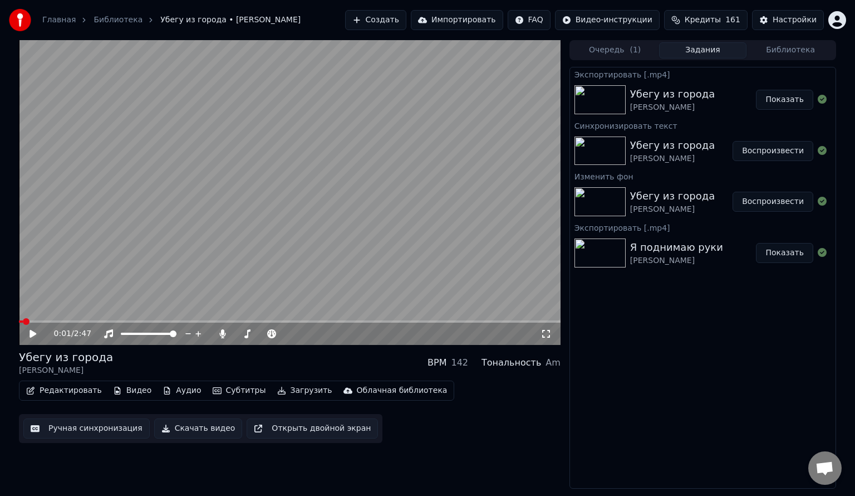
click at [402, 20] on button "Создать" at bounding box center [375, 20] width 61 height 20
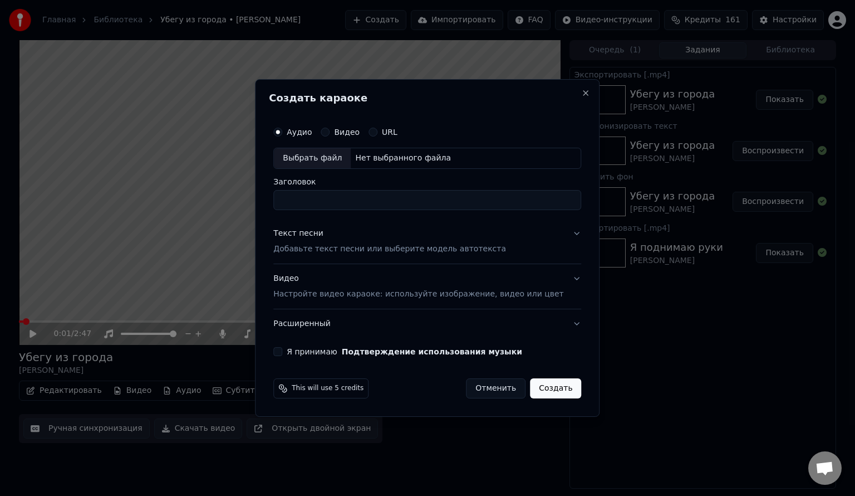
click at [326, 160] on div "Выбрать файл" at bounding box center [312, 158] width 77 height 20
type input "**********"
click at [316, 252] on p "Добавьте текст песни или выберите модель автотекста" at bounding box center [389, 248] width 233 height 11
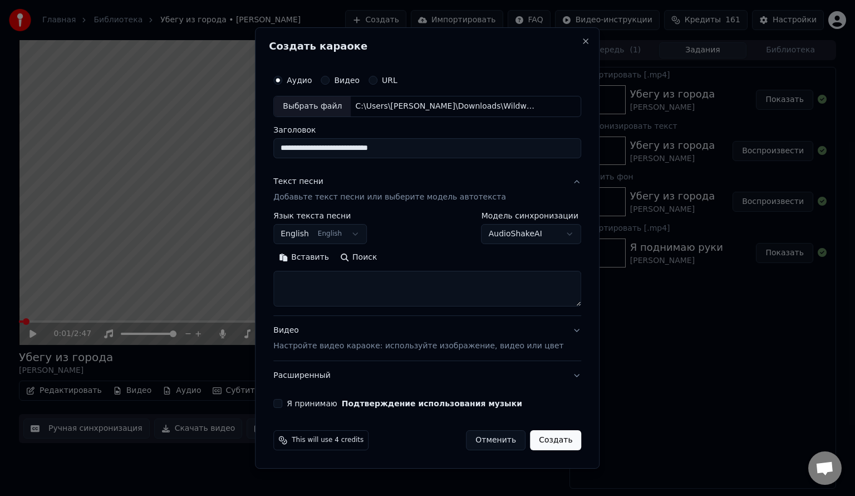
click at [315, 231] on button "English English" at bounding box center [320, 234] width 94 height 20
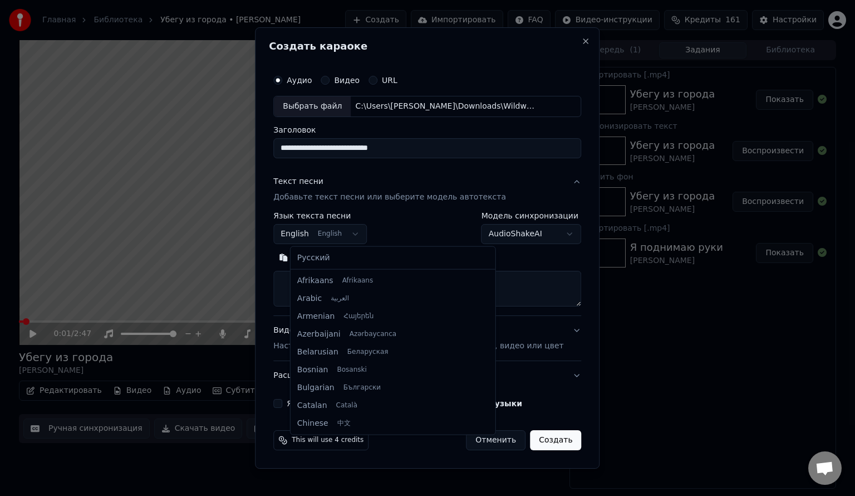
scroll to position [89, 0]
select select "**"
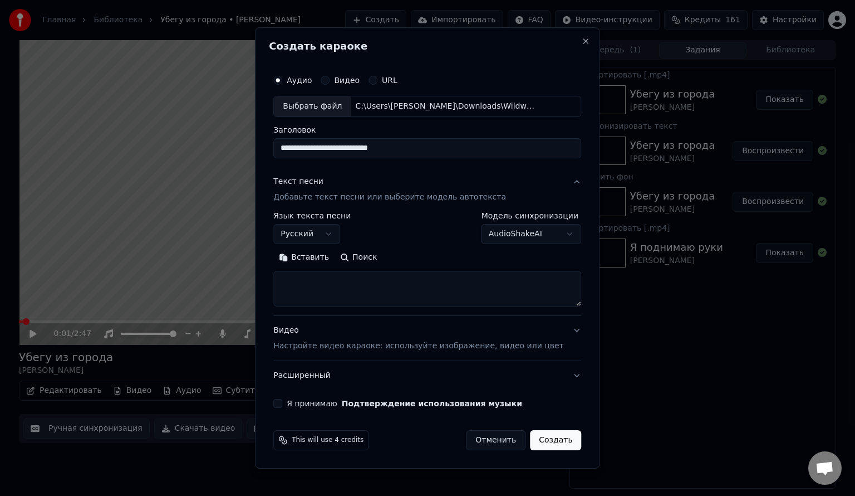
click at [325, 286] on textarea at bounding box center [427, 289] width 308 height 36
paste textarea "**********"
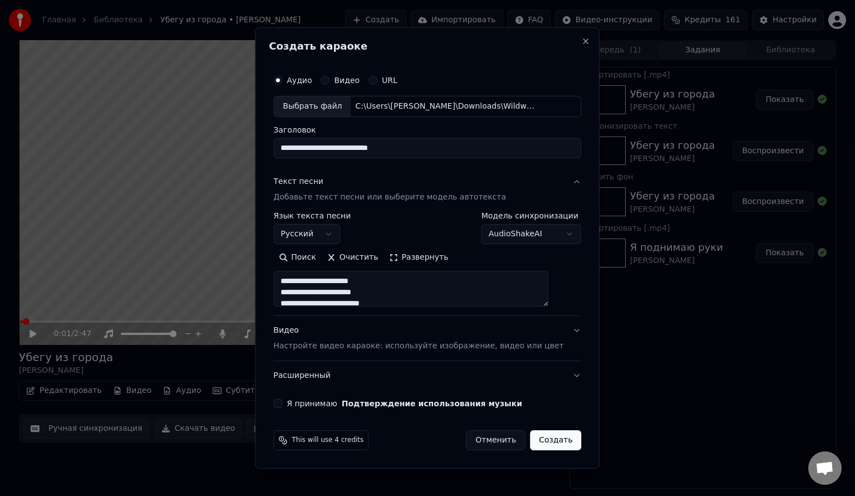
click at [367, 286] on textarea at bounding box center [410, 289] width 275 height 36
drag, startPoint x: 386, startPoint y: 289, endPoint x: 295, endPoint y: 289, distance: 90.8
click at [295, 289] on textarea at bounding box center [410, 289] width 275 height 36
click at [364, 295] on textarea at bounding box center [410, 289] width 275 height 36
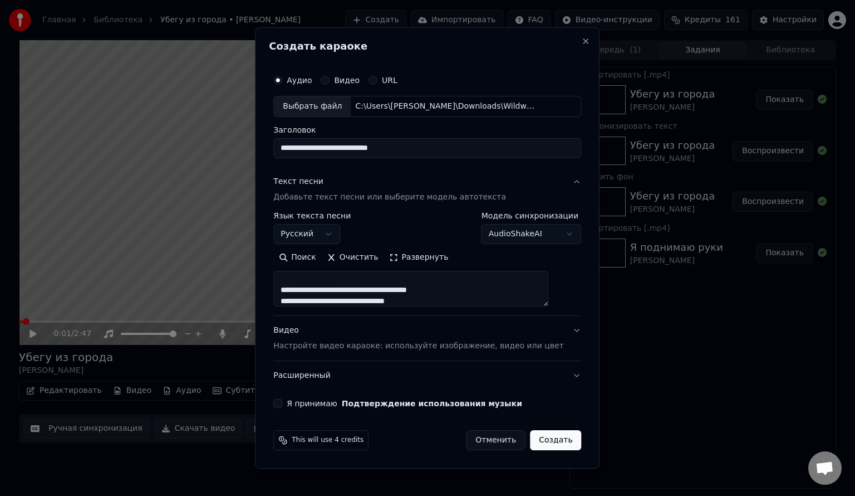
click at [364, 290] on textarea at bounding box center [410, 289] width 275 height 36
drag, startPoint x: 365, startPoint y: 289, endPoint x: 293, endPoint y: 291, distance: 72.4
click at [293, 291] on textarea at bounding box center [410, 289] width 275 height 36
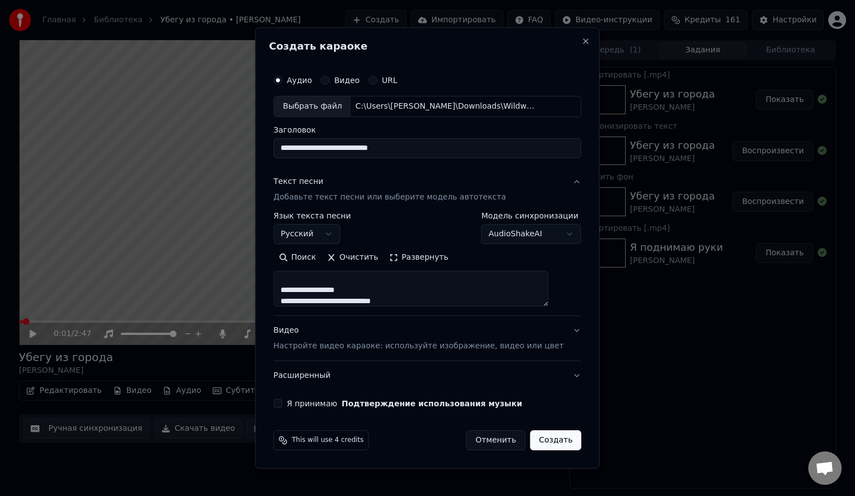
drag, startPoint x: 370, startPoint y: 290, endPoint x: 296, endPoint y: 290, distance: 73.5
click at [296, 290] on textarea at bounding box center [410, 289] width 275 height 36
drag, startPoint x: 440, startPoint y: 290, endPoint x: 298, endPoint y: 291, distance: 142.5
click at [298, 291] on textarea at bounding box center [410, 289] width 275 height 36
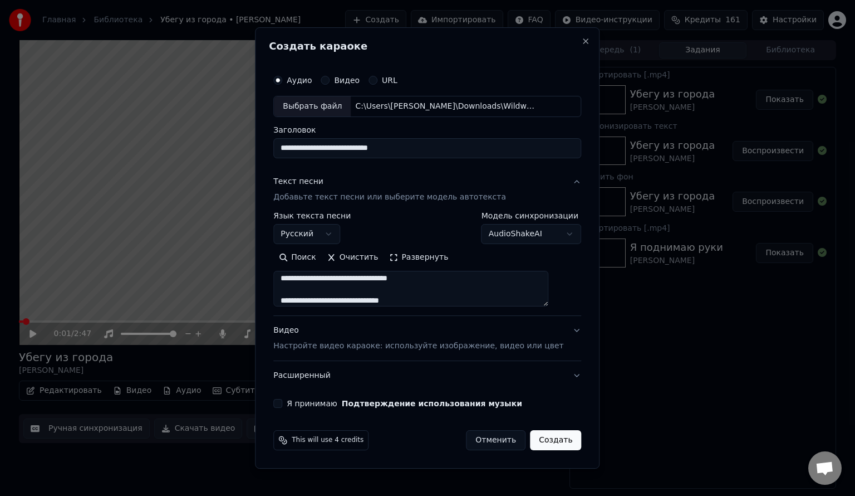
scroll to position [370, 0]
drag, startPoint x: 428, startPoint y: 288, endPoint x: 286, endPoint y: 292, distance: 142.0
click at [286, 292] on div "**********" at bounding box center [427, 238] width 317 height 347
type textarea "**********"
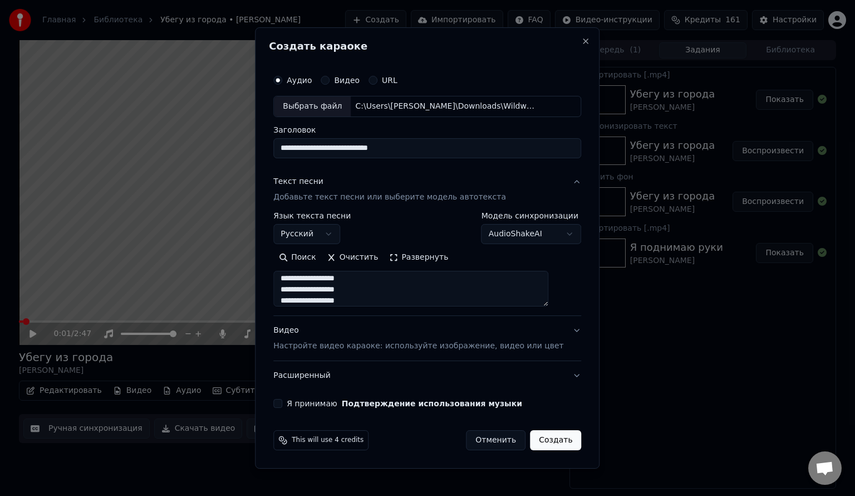
click at [282, 403] on button "Я принимаю Подтверждение использования музыки" at bounding box center [277, 403] width 9 height 9
click at [542, 442] on button "Создать" at bounding box center [555, 440] width 51 height 20
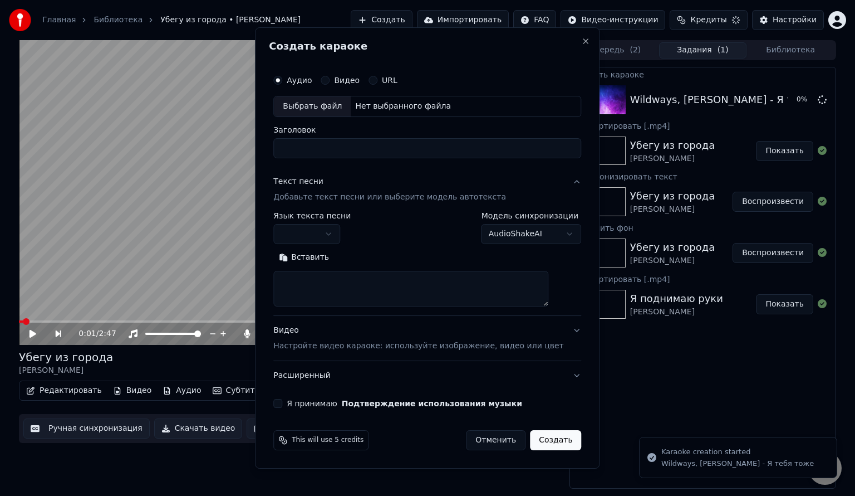
scroll to position [0, 0]
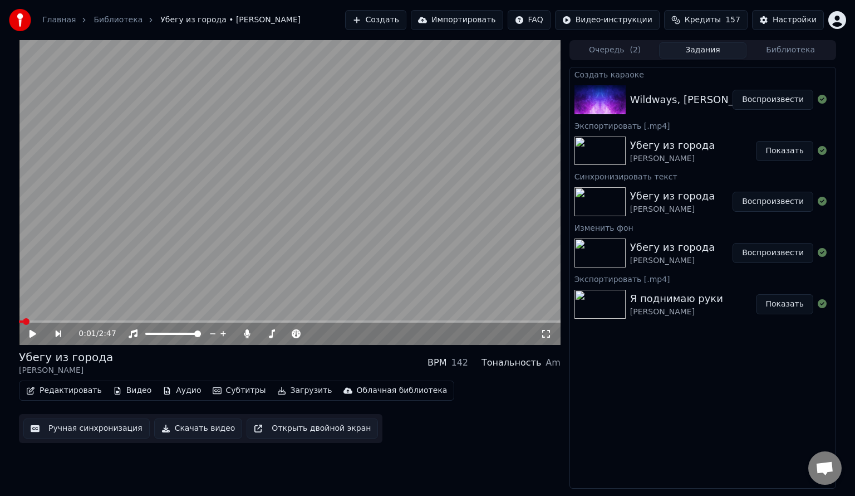
click at [648, 105] on div "Wildways, [PERSON_NAME] - Я тебя тоже" at bounding box center [736, 100] width 212 height 16
click at [793, 94] on button "Воспроизвести" at bounding box center [773, 100] width 81 height 20
click at [31, 332] on icon at bounding box center [33, 333] width 6 height 7
click at [127, 391] on button "Видео" at bounding box center [133, 390] width 48 height 16
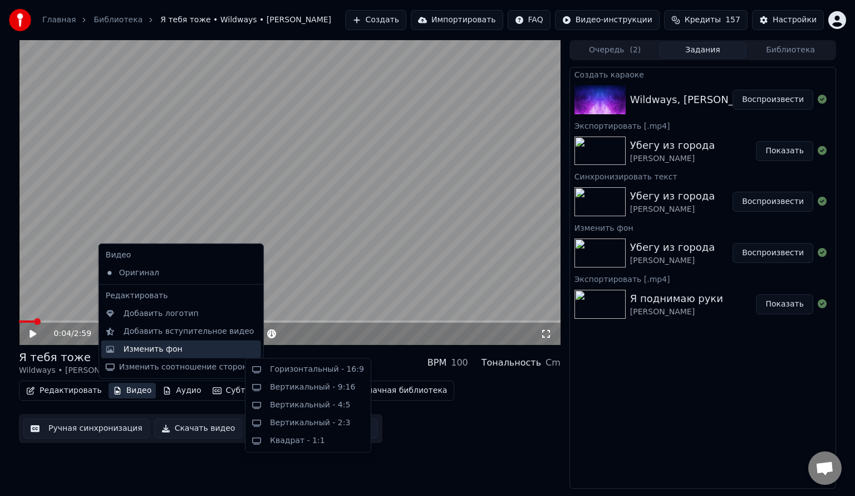
click at [151, 352] on div "Изменить фон" at bounding box center [153, 349] width 59 height 11
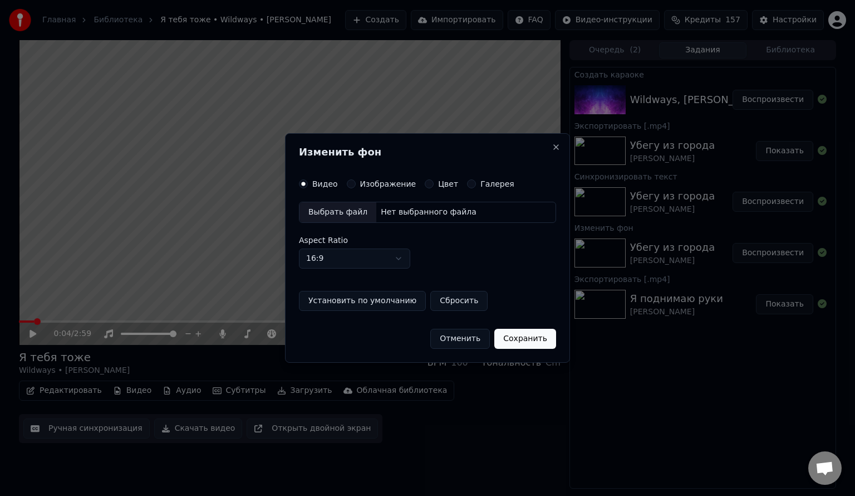
click at [365, 180] on label "Изображение" at bounding box center [388, 184] width 56 height 8
click at [356, 179] on button "Изображение" at bounding box center [351, 183] width 9 height 9
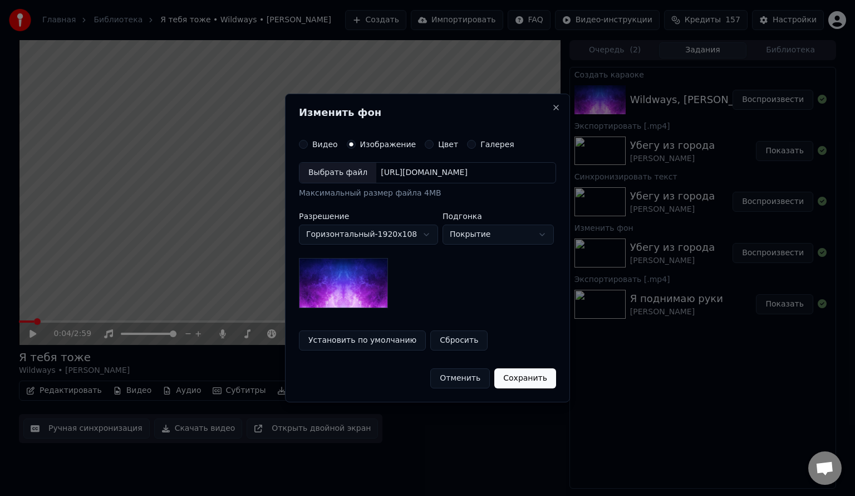
click at [363, 184] on div "Выбрать файл [URL][DOMAIN_NAME] Максимальный размер файла 4MB" at bounding box center [427, 180] width 257 height 37
click at [332, 180] on div "Выбрать файл" at bounding box center [338, 173] width 77 height 20
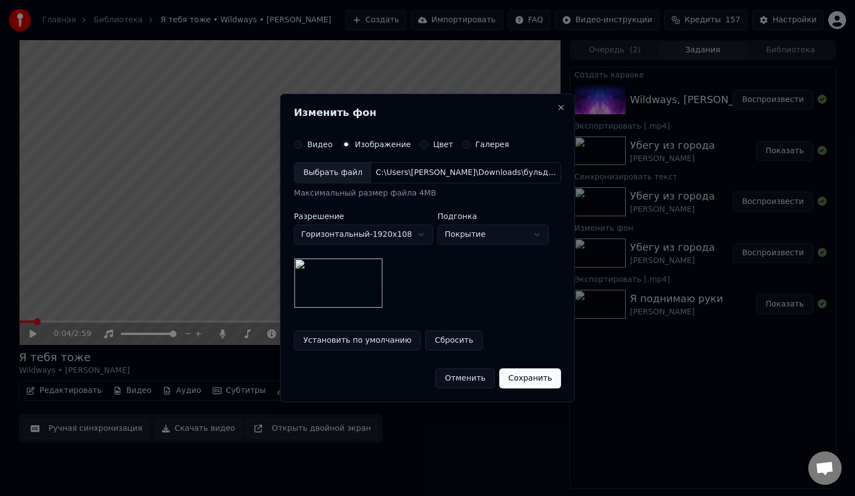
click at [532, 376] on button "Сохранить" at bounding box center [530, 378] width 62 height 20
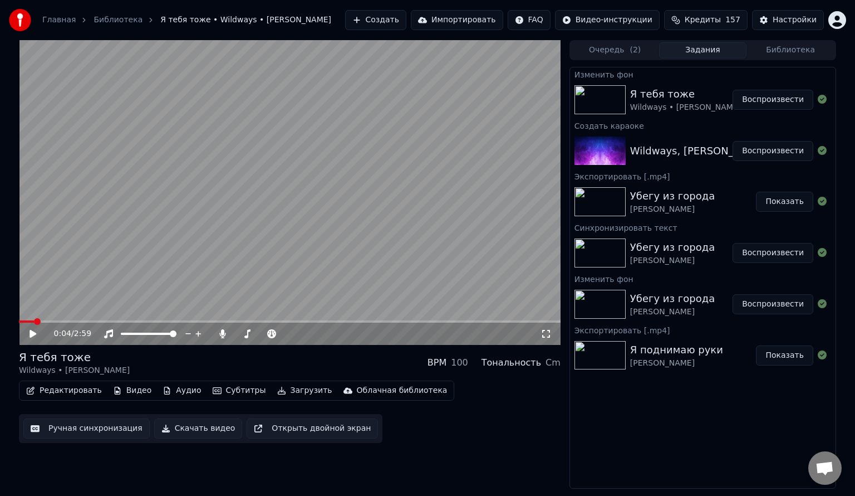
click at [786, 96] on button "Воспроизвести" at bounding box center [773, 100] width 81 height 20
click at [30, 332] on icon at bounding box center [33, 333] width 6 height 7
click at [406, 17] on button "Создать" at bounding box center [375, 20] width 61 height 20
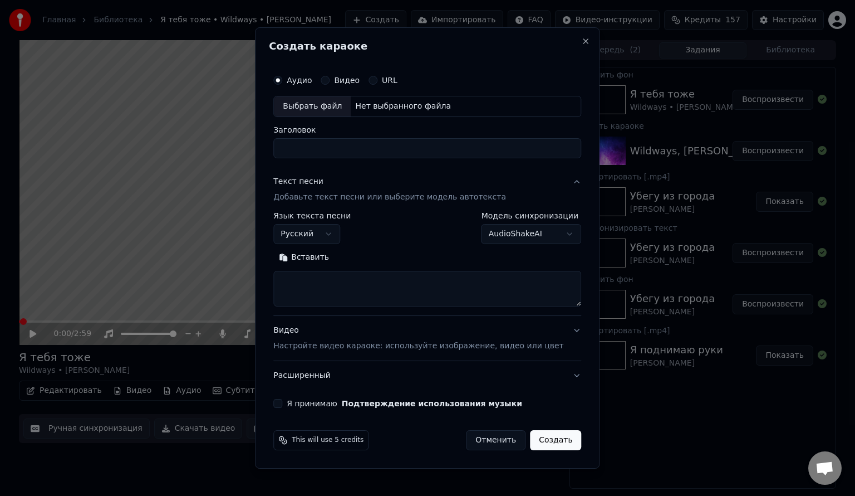
click at [316, 102] on div "Выбрать файл" at bounding box center [312, 106] width 77 height 20
type input "**********"
click at [340, 293] on textarea at bounding box center [427, 289] width 308 height 36
paste textarea "**********"
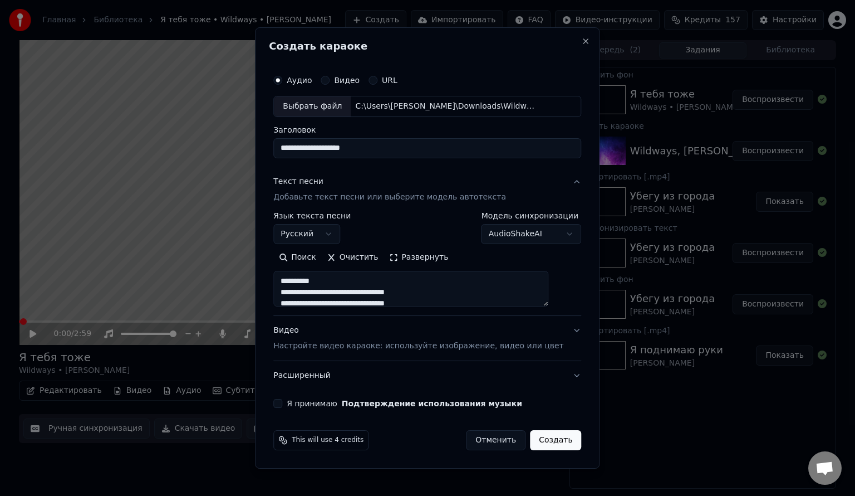
scroll to position [359, 0]
paste textarea "**********"
drag, startPoint x: 337, startPoint y: 281, endPoint x: 263, endPoint y: 278, distance: 74.1
click at [263, 278] on body "Главная Библиотека Я тебя тоже • Wildways • [PERSON_NAME] Создать Импортировать…" at bounding box center [427, 248] width 855 height 496
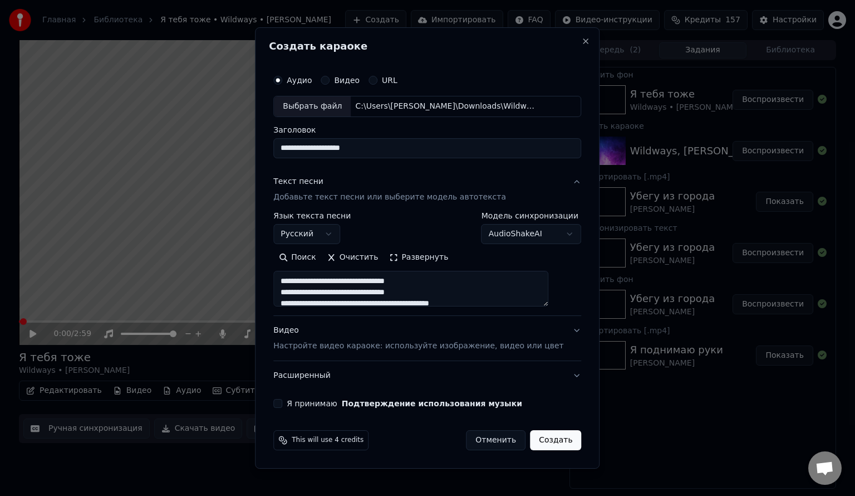
drag, startPoint x: 506, startPoint y: 274, endPoint x: 456, endPoint y: 276, distance: 50.2
click at [456, 276] on textarea at bounding box center [410, 289] width 275 height 36
click at [457, 298] on textarea at bounding box center [410, 289] width 275 height 36
drag, startPoint x: 437, startPoint y: 292, endPoint x: 365, endPoint y: 291, distance: 71.3
click at [365, 291] on textarea at bounding box center [410, 289] width 275 height 36
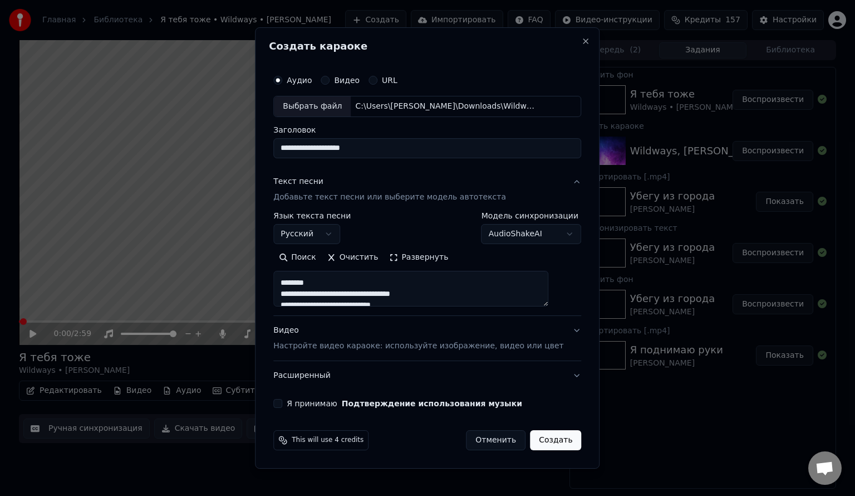
drag, startPoint x: 505, startPoint y: 305, endPoint x: 448, endPoint y: 277, distance: 63.2
click at [448, 277] on textarea at bounding box center [410, 289] width 275 height 36
click at [450, 274] on textarea at bounding box center [410, 289] width 275 height 36
click at [503, 302] on textarea at bounding box center [410, 289] width 275 height 36
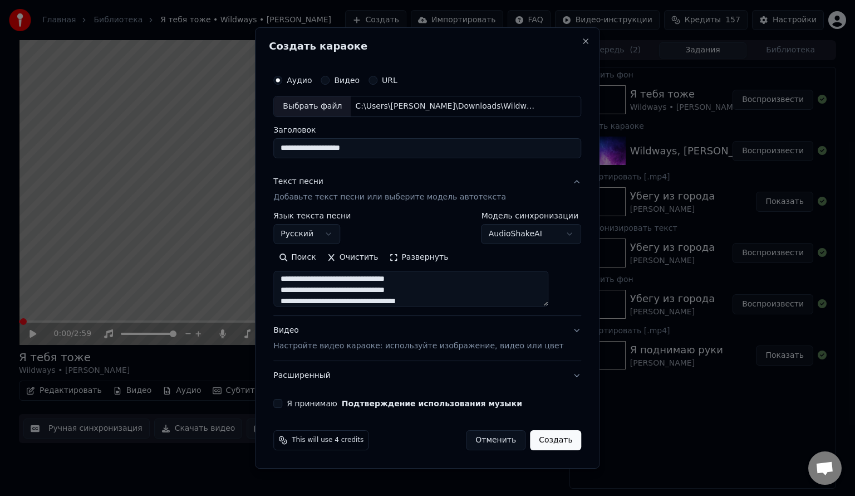
click at [441, 287] on textarea at bounding box center [410, 289] width 275 height 36
click at [334, 289] on textarea at bounding box center [410, 289] width 275 height 36
click at [409, 298] on textarea at bounding box center [410, 289] width 275 height 36
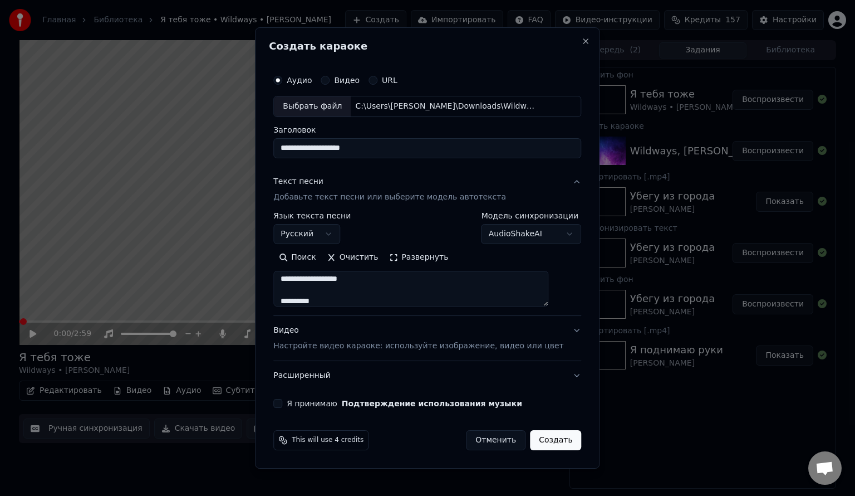
scroll to position [180, 0]
click at [341, 291] on textarea at bounding box center [410, 289] width 275 height 36
click at [463, 301] on textarea at bounding box center [410, 289] width 275 height 36
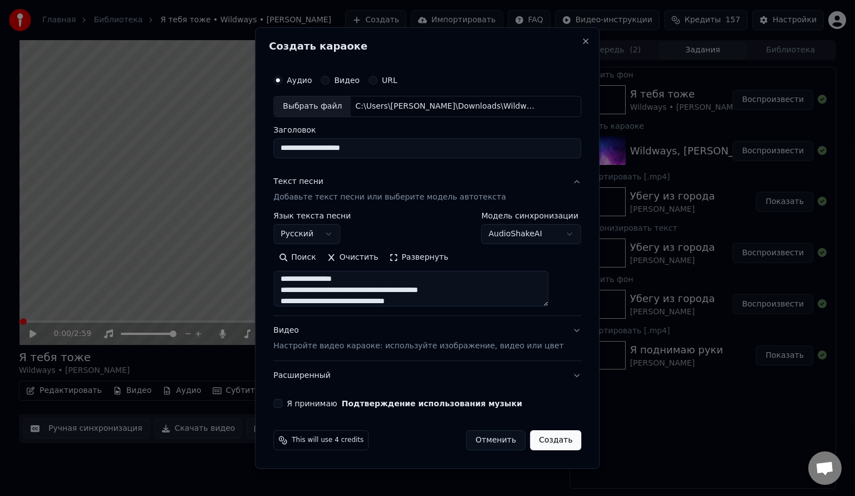
click at [489, 289] on textarea at bounding box center [410, 289] width 275 height 36
click at [298, 290] on textarea at bounding box center [410, 289] width 275 height 36
click at [300, 291] on textarea at bounding box center [410, 289] width 275 height 36
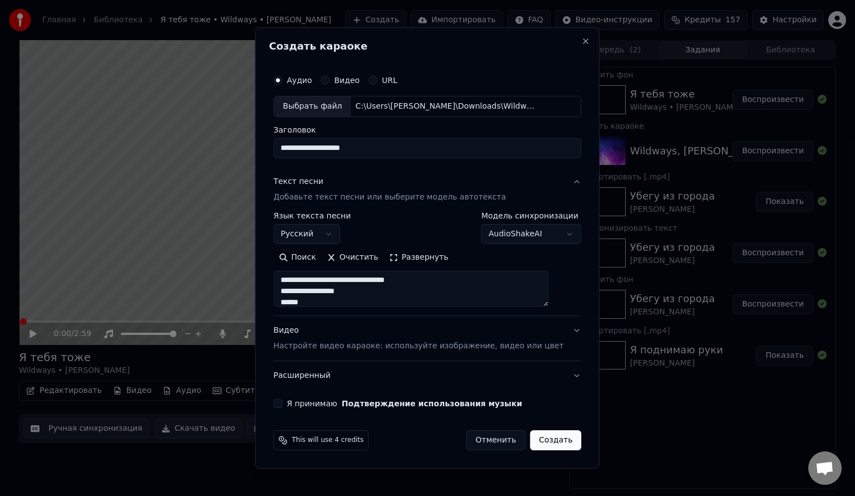
drag, startPoint x: 409, startPoint y: 301, endPoint x: 366, endPoint y: 297, distance: 43.0
click at [366, 297] on textarea at bounding box center [410, 289] width 275 height 36
drag, startPoint x: 380, startPoint y: 299, endPoint x: 297, endPoint y: 282, distance: 84.6
click at [297, 282] on textarea at bounding box center [410, 289] width 275 height 36
drag, startPoint x: 398, startPoint y: 287, endPoint x: 298, endPoint y: 289, distance: 99.7
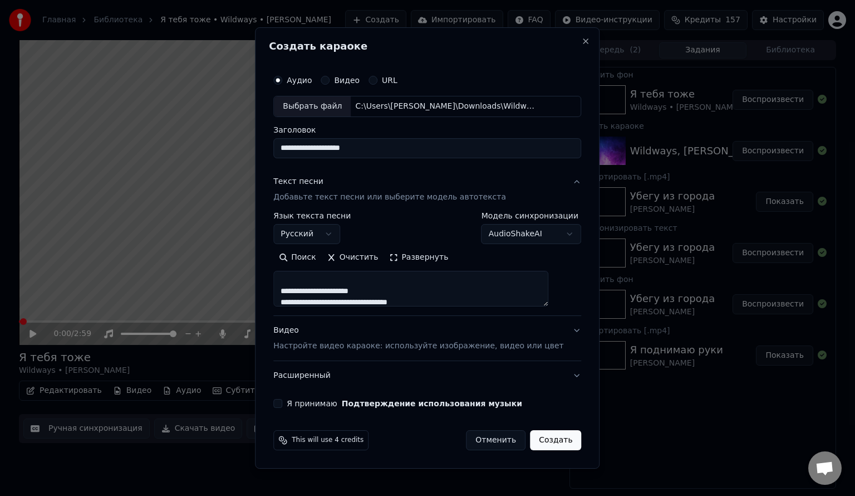
click at [298, 289] on textarea at bounding box center [410, 289] width 275 height 36
drag, startPoint x: 445, startPoint y: 297, endPoint x: 295, endPoint y: 296, distance: 150.3
click at [295, 296] on textarea "**********" at bounding box center [410, 289] width 275 height 36
drag, startPoint x: 389, startPoint y: 290, endPoint x: 293, endPoint y: 294, distance: 96.4
click at [293, 294] on textarea "**********" at bounding box center [410, 289] width 275 height 36
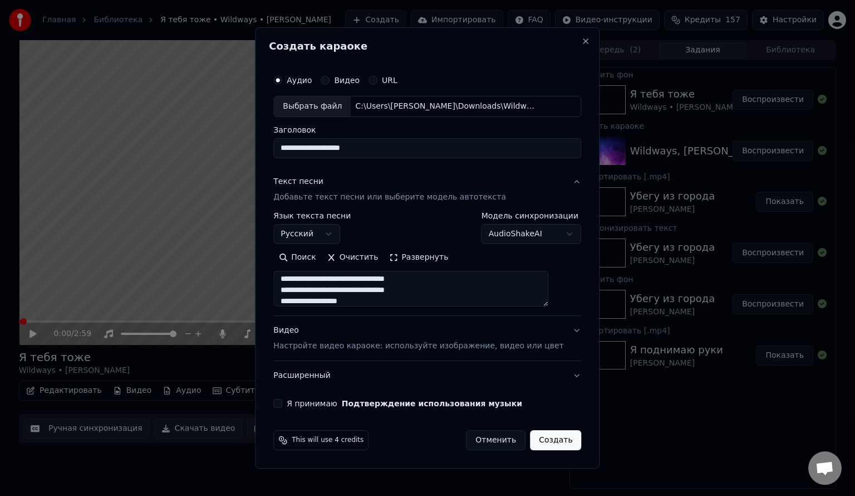
scroll to position [314, 0]
type textarea "**********"
click at [282, 401] on button "Я принимаю Подтверждение использования музыки" at bounding box center [277, 403] width 9 height 9
click at [549, 440] on button "Создать" at bounding box center [555, 440] width 51 height 20
select select
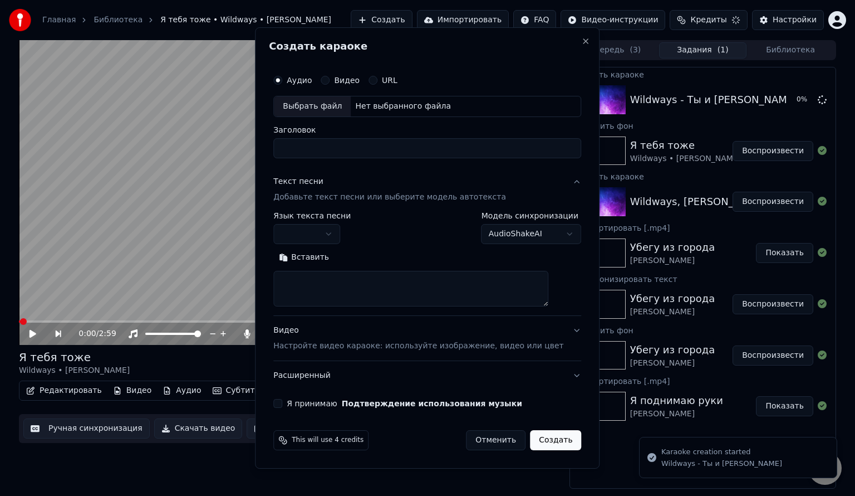
scroll to position [0, 0]
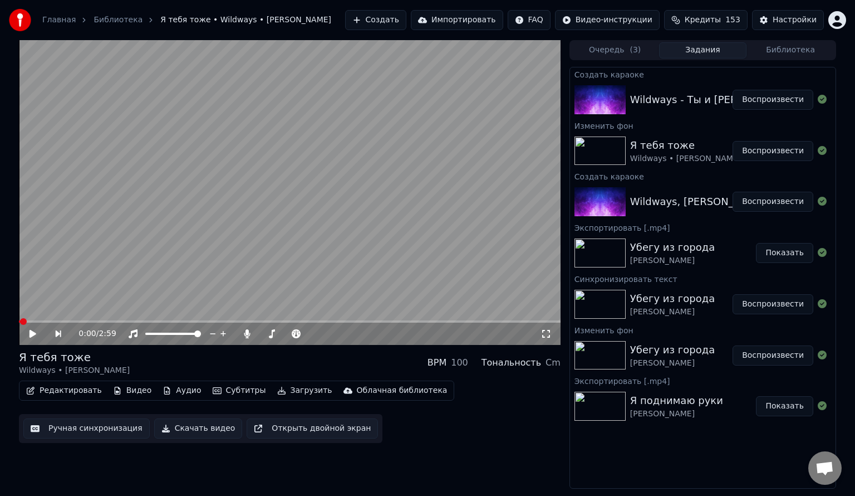
click at [653, 153] on div "Wildways • [PERSON_NAME]" at bounding box center [685, 158] width 111 height 11
click at [764, 150] on button "Воспроизвести" at bounding box center [773, 151] width 81 height 20
click at [278, 335] on span at bounding box center [279, 333] width 7 height 7
click at [37, 330] on icon at bounding box center [41, 333] width 26 height 9
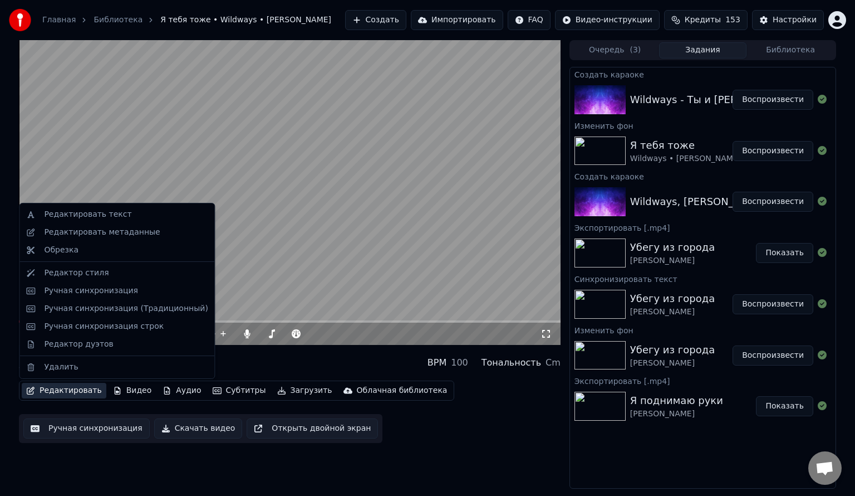
click at [56, 388] on button "Редактировать" at bounding box center [64, 390] width 85 height 16
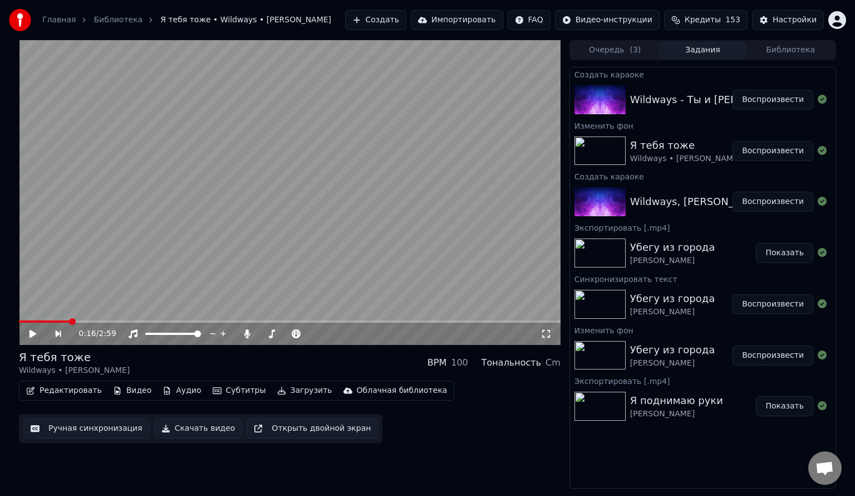
click at [88, 428] on button "Ручная синхронизация" at bounding box center [86, 428] width 126 height 20
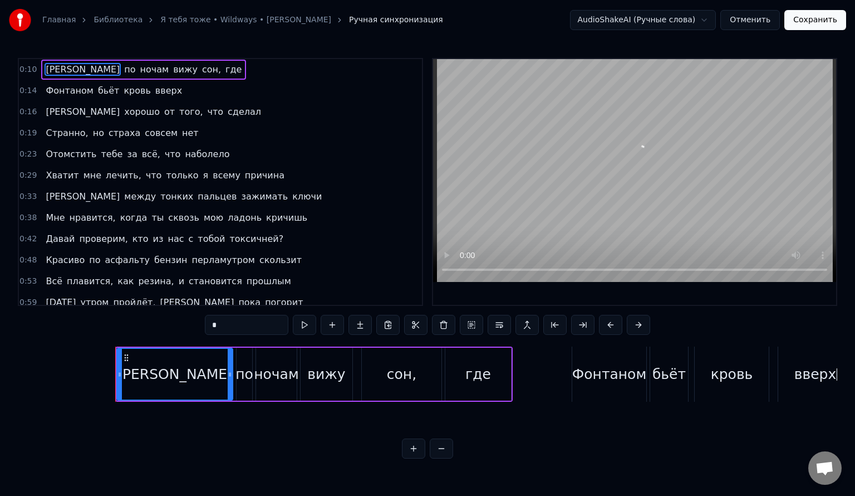
scroll to position [0, 1455]
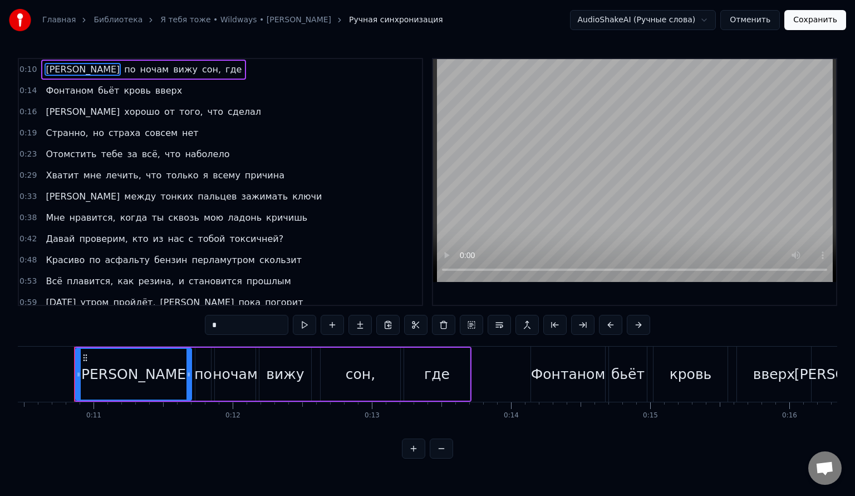
click at [749, 18] on button "Отменить" at bounding box center [750, 20] width 60 height 20
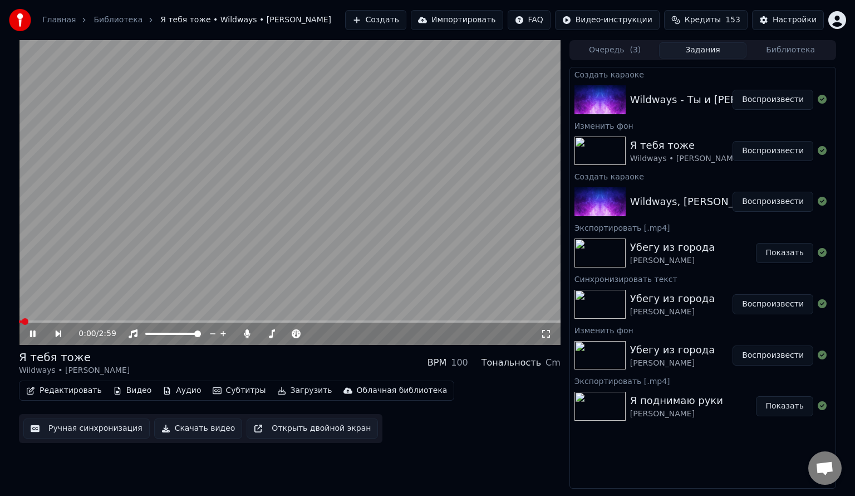
click at [91, 428] on button "Ручная синхронизация" at bounding box center [86, 428] width 126 height 20
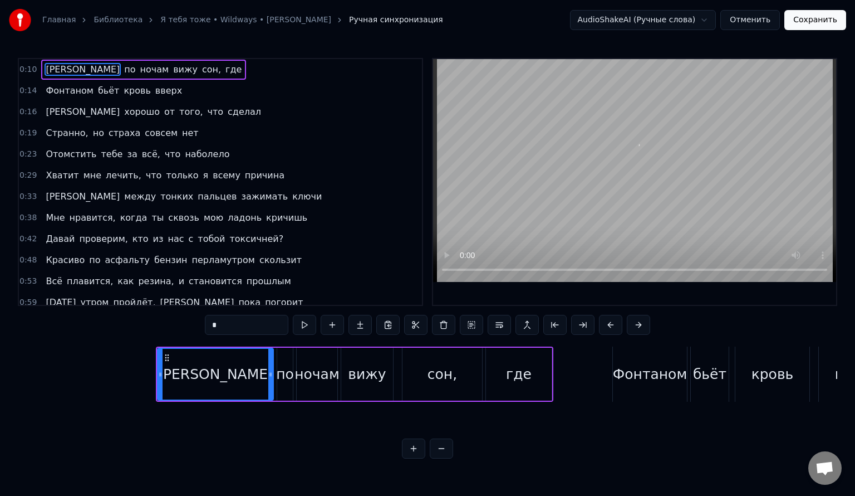
scroll to position [0, 1455]
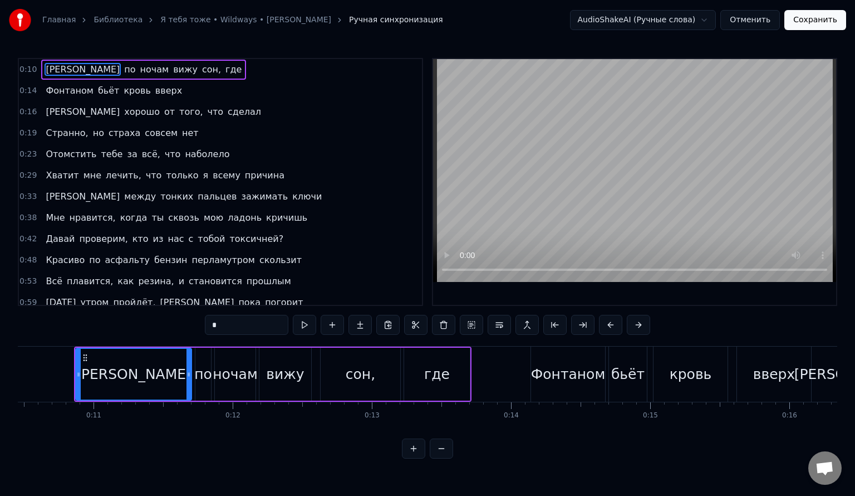
click at [763, 27] on button "Отменить" at bounding box center [750, 20] width 60 height 20
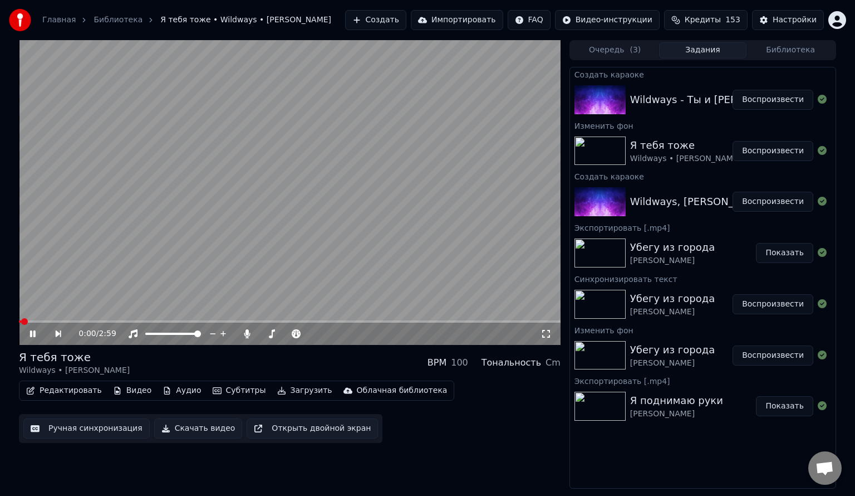
click at [31, 333] on icon at bounding box center [33, 333] width 6 height 7
click at [72, 434] on button "Ручная синхронизация" at bounding box center [86, 428] width 126 height 20
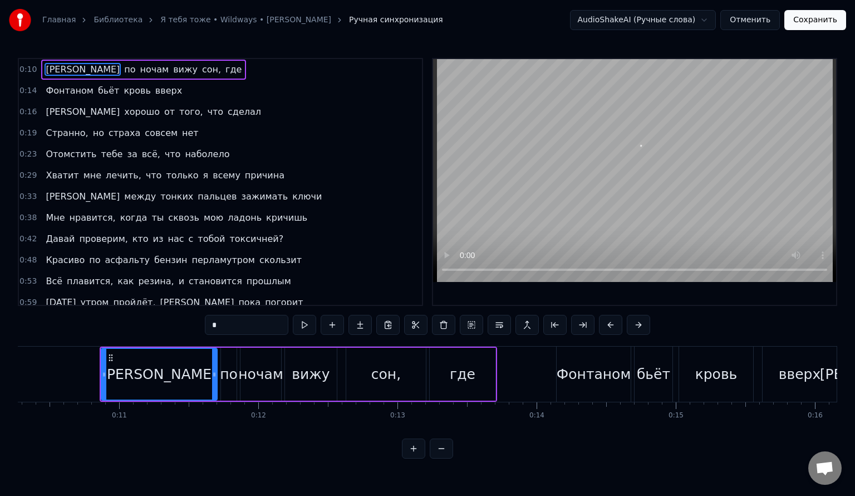
scroll to position [0, 1455]
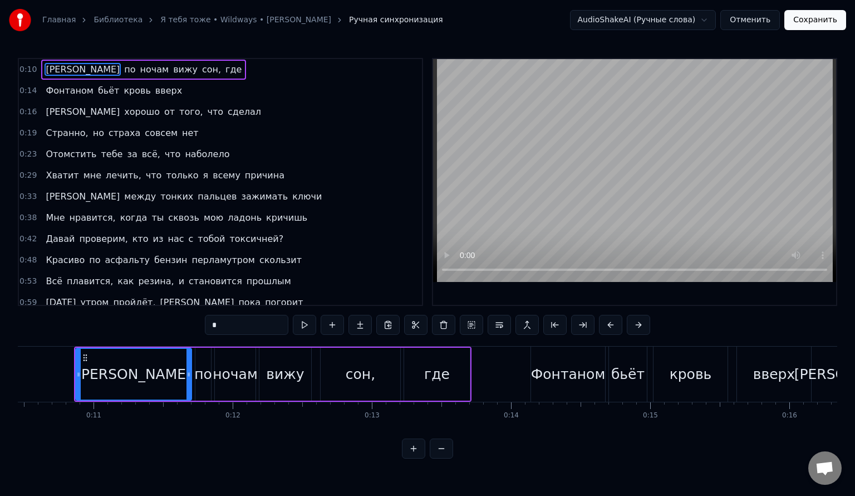
click at [28, 67] on span "0:10" at bounding box center [27, 69] width 17 height 11
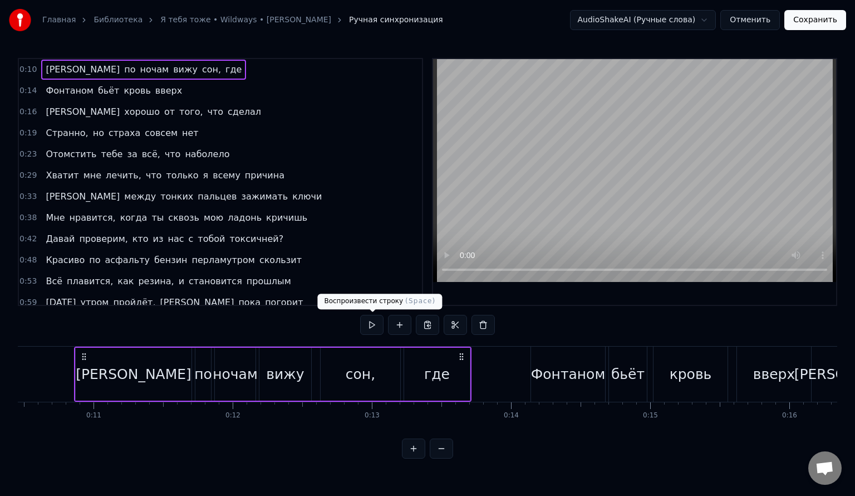
click at [369, 325] on button at bounding box center [371, 325] width 23 height 20
click at [20, 89] on span "0:14" at bounding box center [27, 90] width 17 height 11
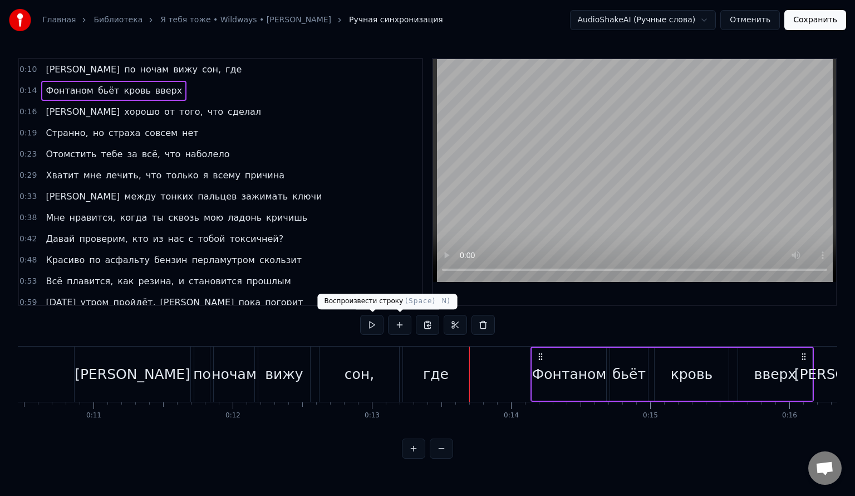
click at [376, 321] on button at bounding box center [371, 325] width 23 height 20
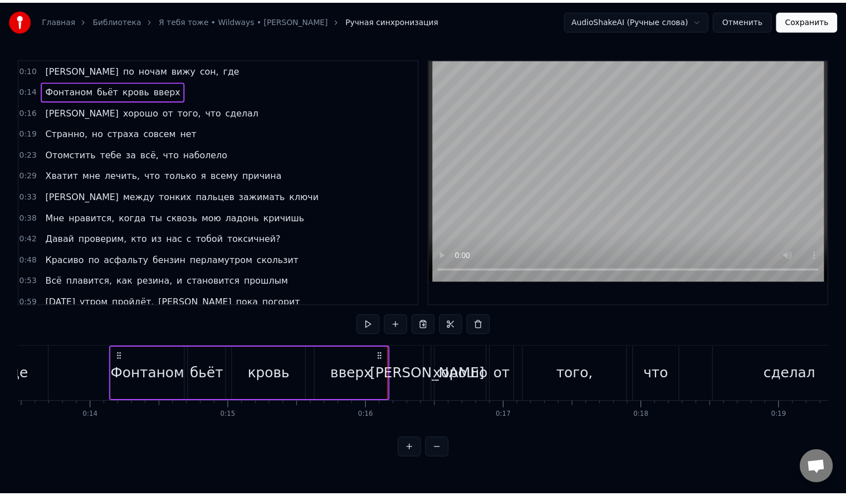
scroll to position [0, 2067]
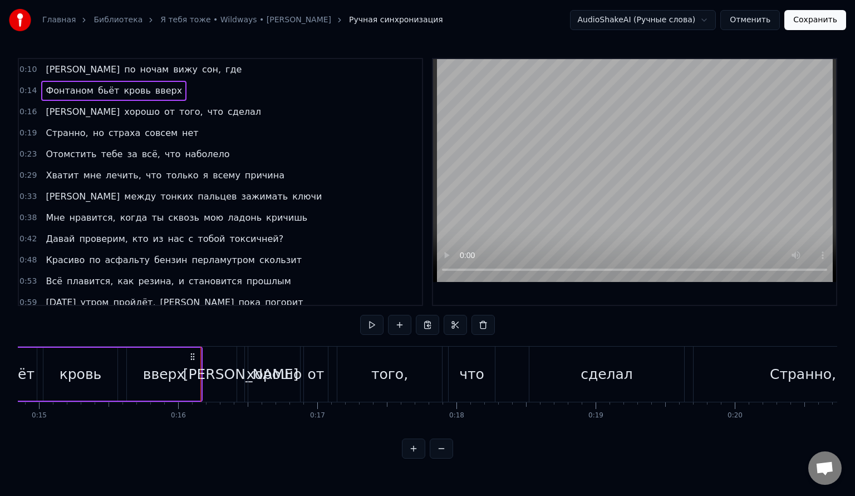
click at [768, 18] on button "Отменить" at bounding box center [750, 20] width 60 height 20
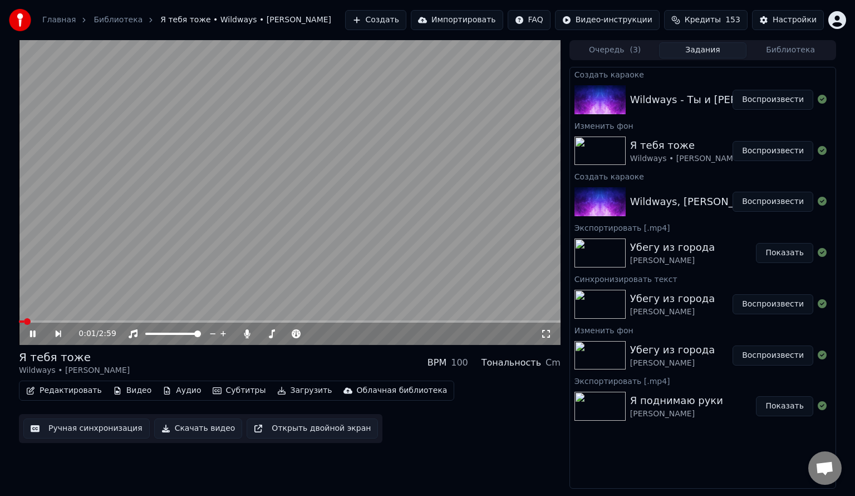
click at [35, 322] on span at bounding box center [290, 321] width 542 height 2
click at [31, 334] on icon at bounding box center [33, 333] width 6 height 7
click at [31, 334] on icon at bounding box center [33, 334] width 7 height 8
click at [274, 335] on span at bounding box center [276, 333] width 7 height 7
click at [274, 335] on span at bounding box center [275, 333] width 7 height 7
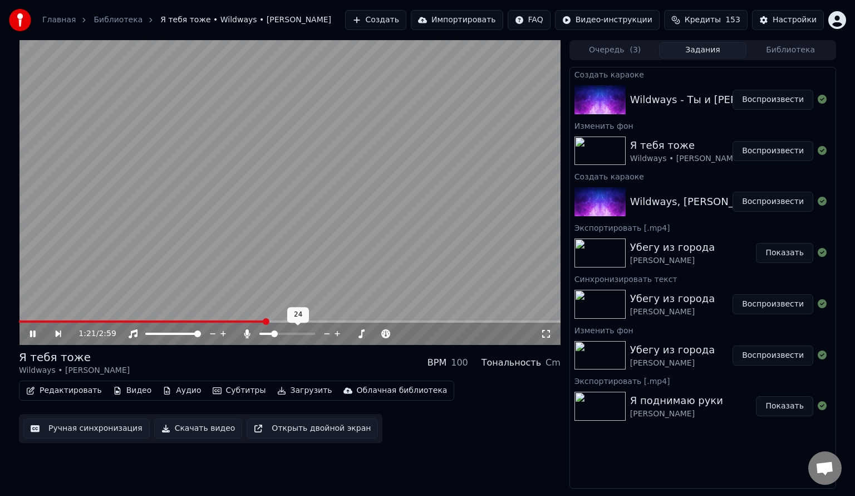
click at [273, 334] on span at bounding box center [274, 333] width 7 height 7
click at [33, 334] on icon at bounding box center [41, 333] width 26 height 9
click at [76, 392] on button "Редактировать" at bounding box center [64, 390] width 85 height 16
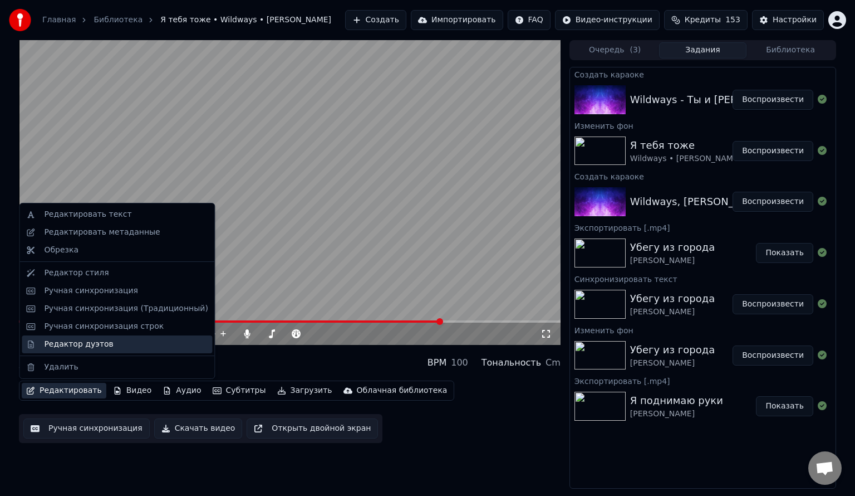
click at [85, 347] on div "Редактор дуэтов" at bounding box center [78, 344] width 69 height 11
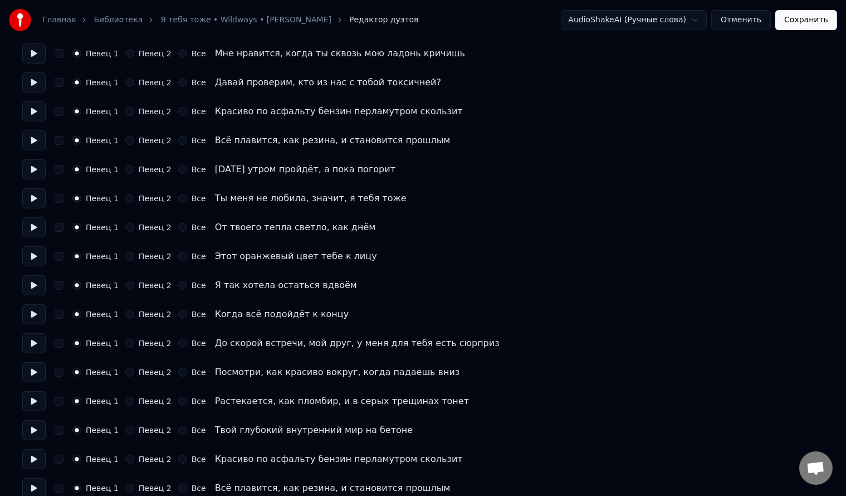
scroll to position [278, 0]
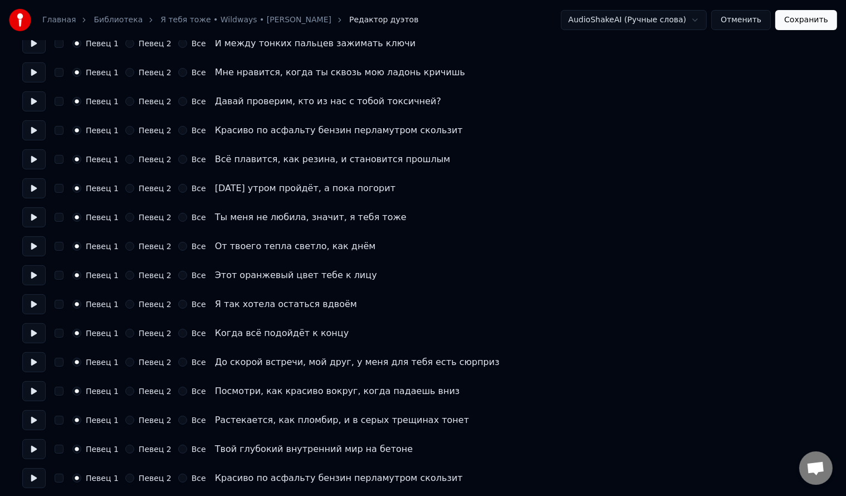
click at [125, 247] on button "Певец 2" at bounding box center [129, 246] width 9 height 9
click at [125, 273] on button "Певец 2" at bounding box center [129, 275] width 9 height 9
click at [127, 305] on button "Певец 2" at bounding box center [129, 304] width 9 height 9
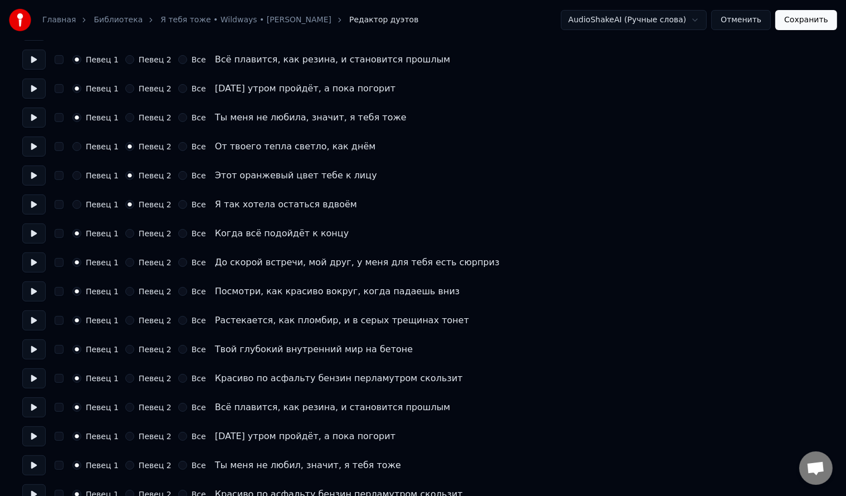
scroll to position [390, 0]
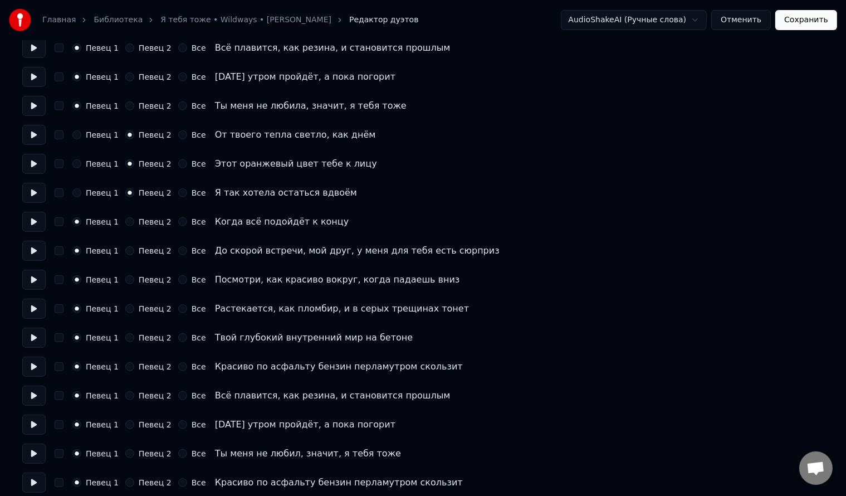
click at [126, 222] on button "Певец 2" at bounding box center [129, 221] width 9 height 9
click at [127, 250] on button "Певец 2" at bounding box center [129, 250] width 9 height 9
click at [125, 281] on button "Певец 2" at bounding box center [129, 279] width 9 height 9
click at [128, 309] on button "Певец 2" at bounding box center [129, 308] width 9 height 9
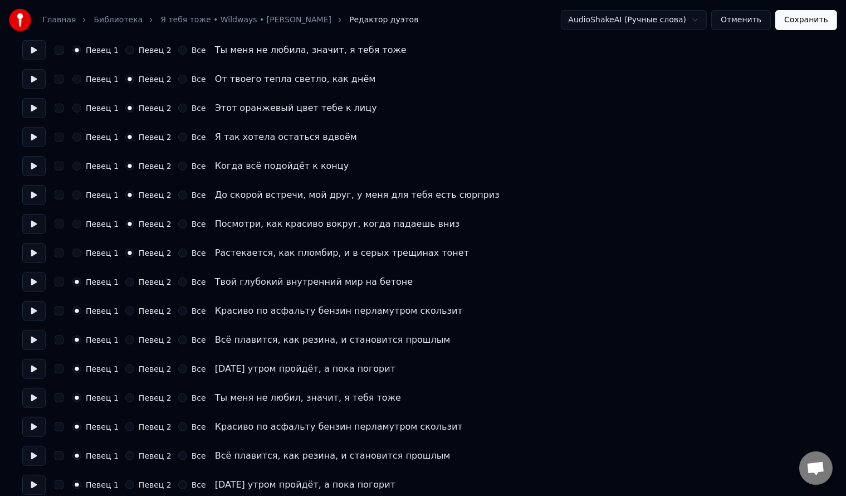
click at [125, 283] on button "Певец 2" at bounding box center [129, 281] width 9 height 9
click at [125, 311] on button "Певец 2" at bounding box center [129, 310] width 9 height 9
click at [127, 339] on button "Певец 2" at bounding box center [129, 339] width 9 height 9
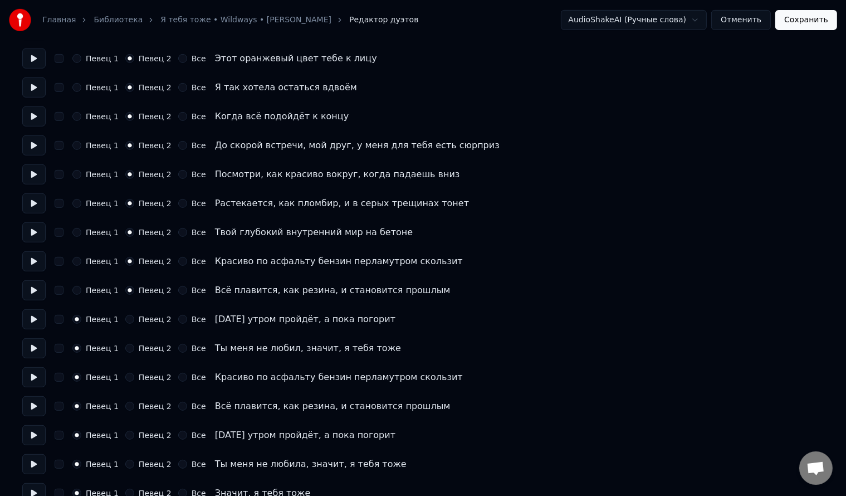
scroll to position [557, 0]
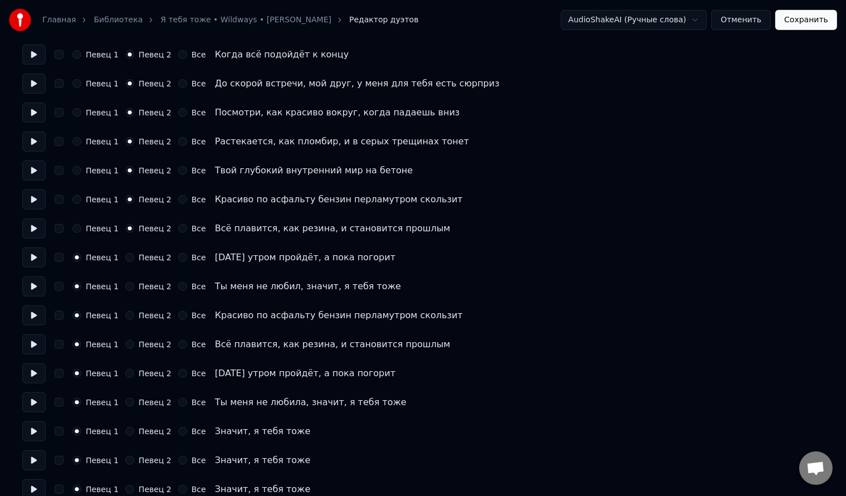
click at [125, 256] on button "Певец 2" at bounding box center [129, 257] width 9 height 9
click at [126, 284] on button "Певец 2" at bounding box center [129, 286] width 9 height 9
click at [127, 317] on button "Певец 2" at bounding box center [129, 315] width 9 height 9
click at [125, 345] on button "Певец 2" at bounding box center [129, 344] width 9 height 9
click at [125, 376] on button "Певец 2" at bounding box center [129, 373] width 9 height 9
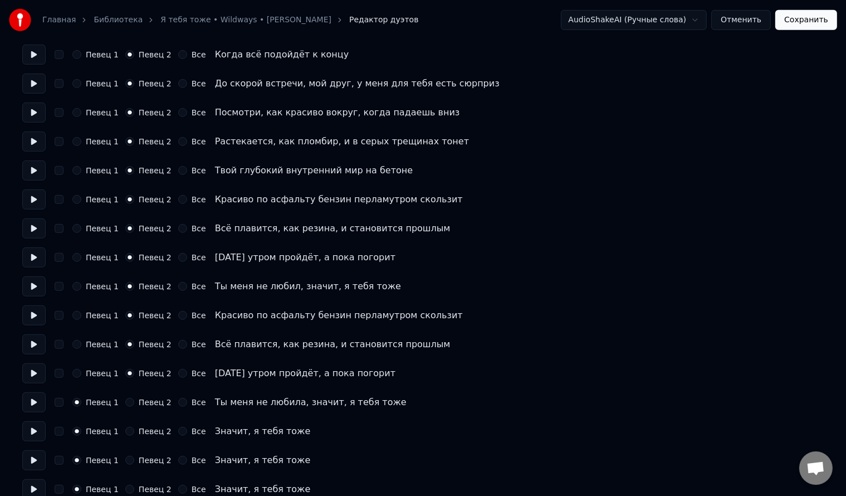
click at [127, 403] on button "Певец 2" at bounding box center [129, 402] width 9 height 9
click at [178, 314] on button "Все" at bounding box center [182, 315] width 9 height 9
click at [178, 343] on button "Все" at bounding box center [182, 344] width 9 height 9
click at [178, 371] on button "Все" at bounding box center [182, 373] width 9 height 9
click at [178, 400] on button "Все" at bounding box center [182, 402] width 9 height 9
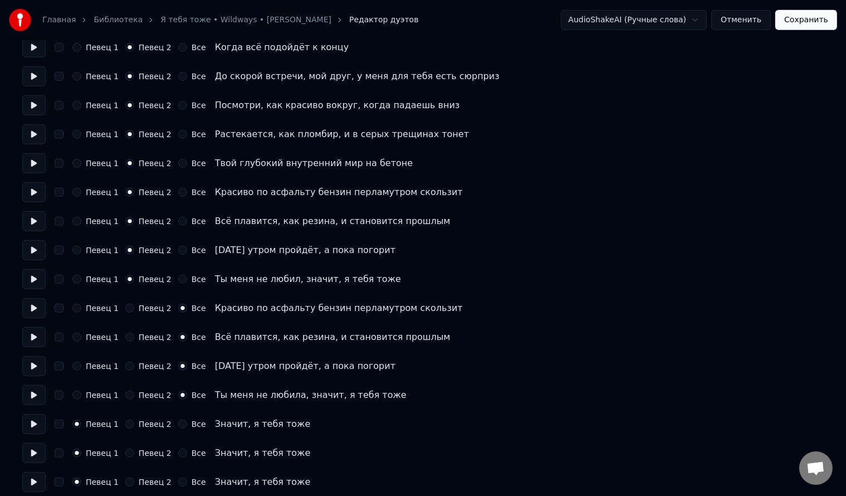
scroll to position [571, 0]
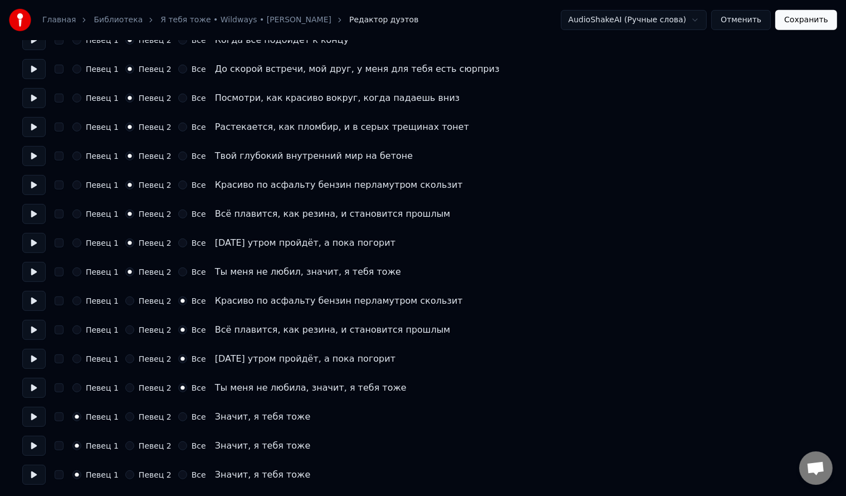
click at [178, 415] on button "Все" at bounding box center [182, 416] width 9 height 9
click at [178, 443] on button "Все" at bounding box center [182, 445] width 9 height 9
click at [178, 474] on button "Все" at bounding box center [182, 474] width 9 height 9
click at [822, 23] on button "Сохранить" at bounding box center [806, 20] width 62 height 20
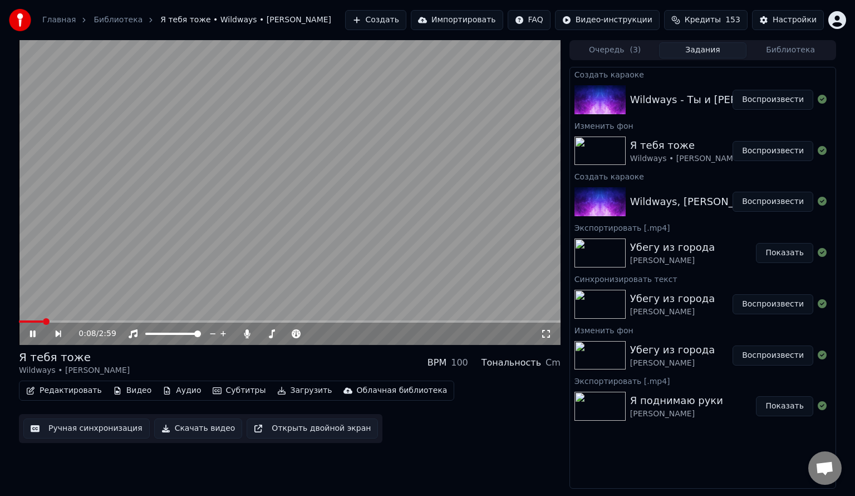
click at [42, 321] on span at bounding box center [290, 321] width 542 height 2
click at [75, 322] on span at bounding box center [290, 321] width 542 height 2
click at [212, 325] on div "0:50 / 2:59" at bounding box center [290, 333] width 542 height 22
click at [213, 322] on span at bounding box center [290, 321] width 542 height 2
click at [32, 331] on icon at bounding box center [33, 333] width 6 height 7
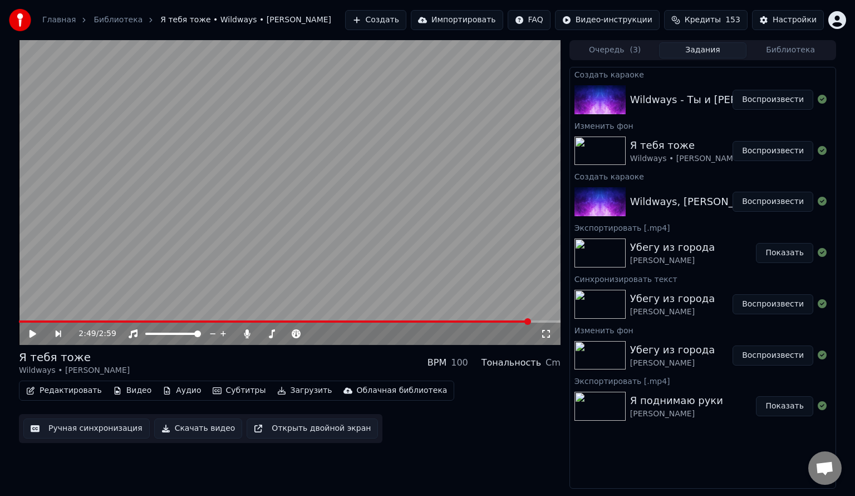
click at [77, 390] on button "Редактировать" at bounding box center [64, 390] width 85 height 16
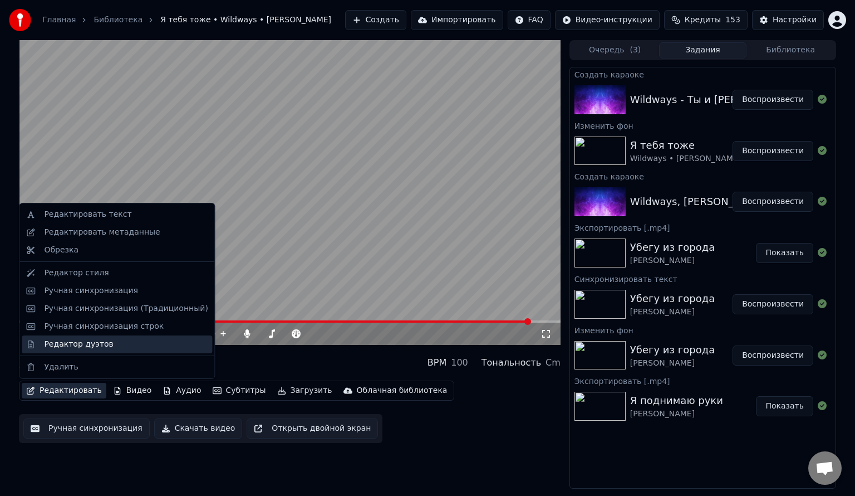
click at [96, 349] on div "Редактор дуэтов" at bounding box center [78, 344] width 69 height 11
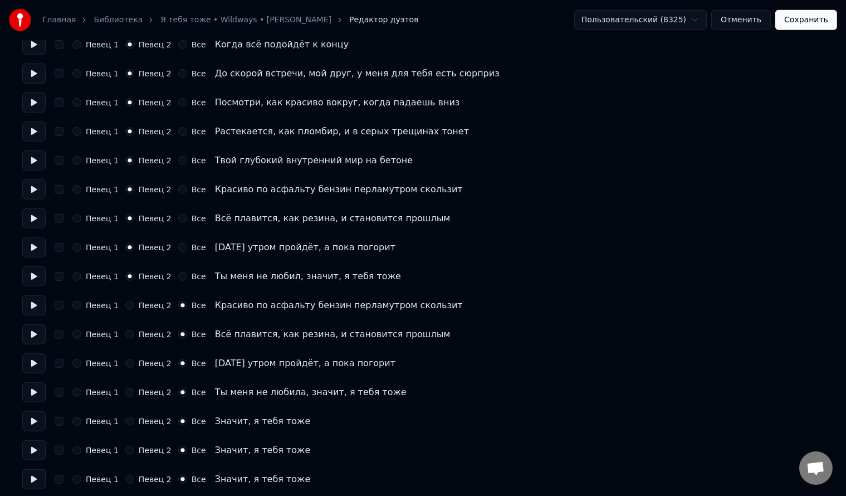
scroll to position [571, 0]
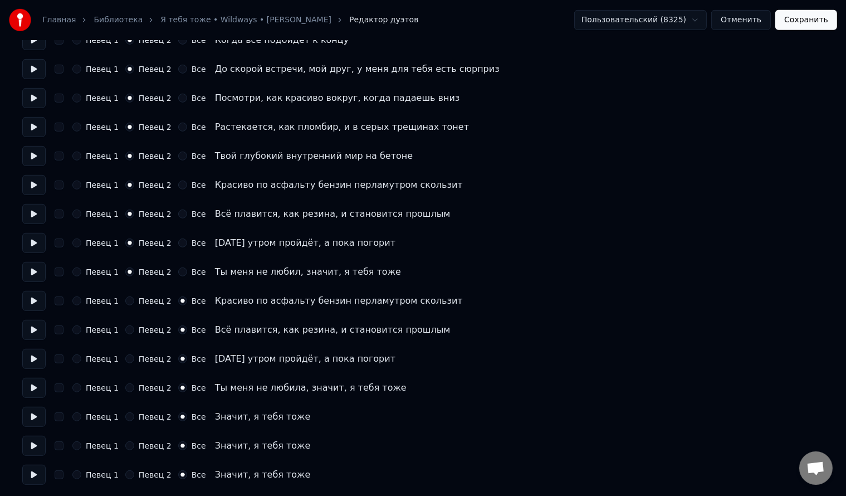
click at [77, 418] on button "Певец 1" at bounding box center [76, 416] width 9 height 9
click at [125, 448] on button "Певец 2" at bounding box center [129, 445] width 9 height 9
click at [125, 472] on button "Певец 2" at bounding box center [129, 474] width 9 height 9
click at [791, 26] on button "Сохранить" at bounding box center [806, 20] width 62 height 20
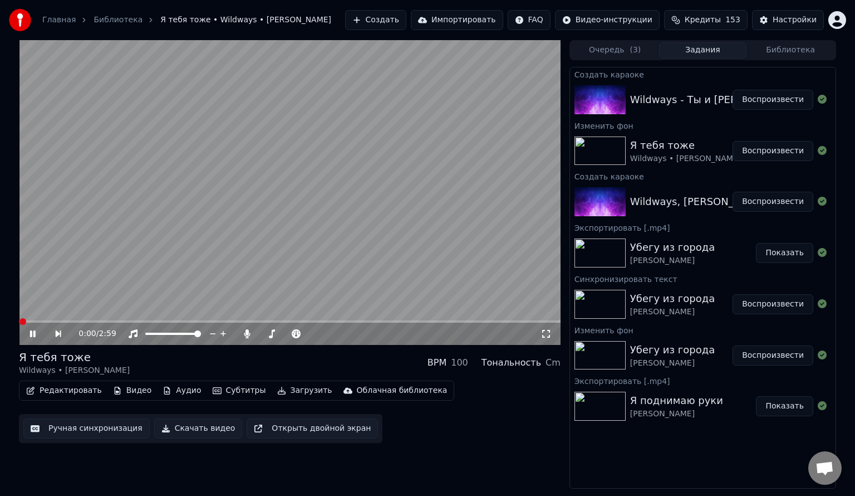
click at [109, 319] on video at bounding box center [290, 192] width 542 height 305
click at [111, 321] on span at bounding box center [290, 321] width 542 height 2
click at [37, 332] on icon at bounding box center [41, 333] width 26 height 9
click at [275, 333] on span at bounding box center [276, 333] width 7 height 7
click at [248, 321] on span at bounding box center [290, 321] width 542 height 2
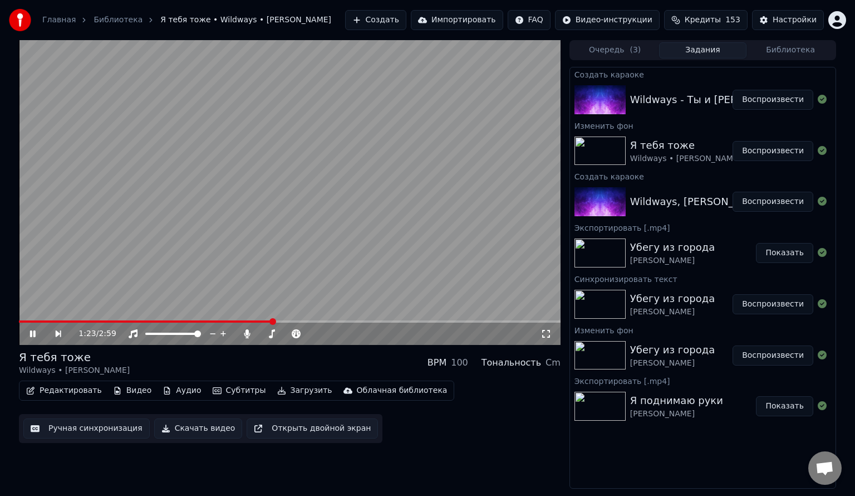
click at [31, 334] on icon at bounding box center [33, 333] width 6 height 7
click at [207, 429] on button "Скачать видео" at bounding box center [198, 428] width 89 height 20
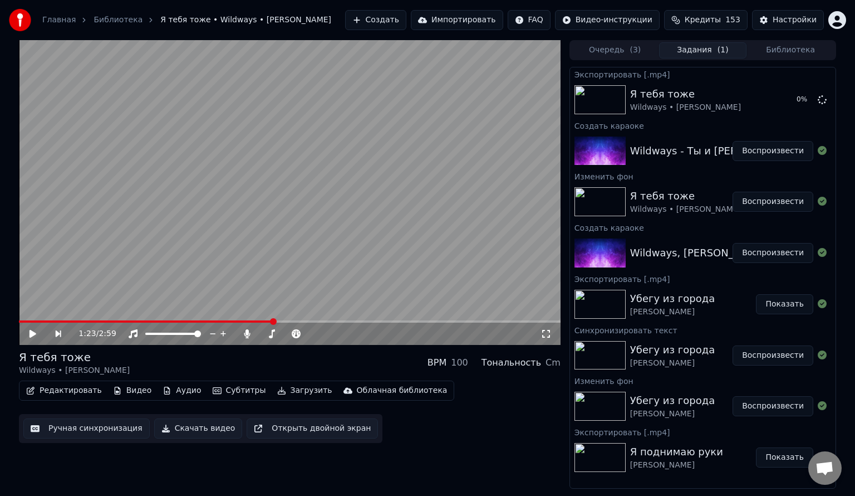
click at [704, 151] on div "Wildways - Ты и [PERSON_NAME]" at bounding box center [713, 151] width 167 height 16
click at [764, 152] on button "Воспроизвести" at bounding box center [773, 151] width 81 height 20
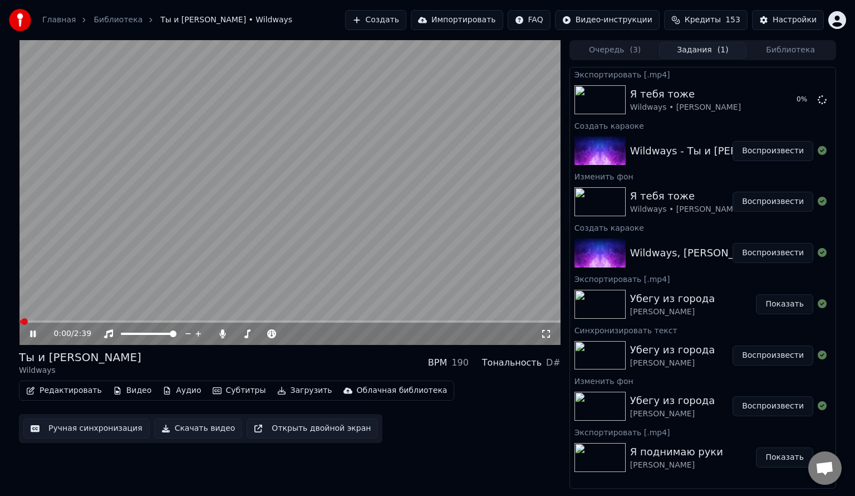
click at [127, 393] on button "Видео" at bounding box center [133, 390] width 48 height 16
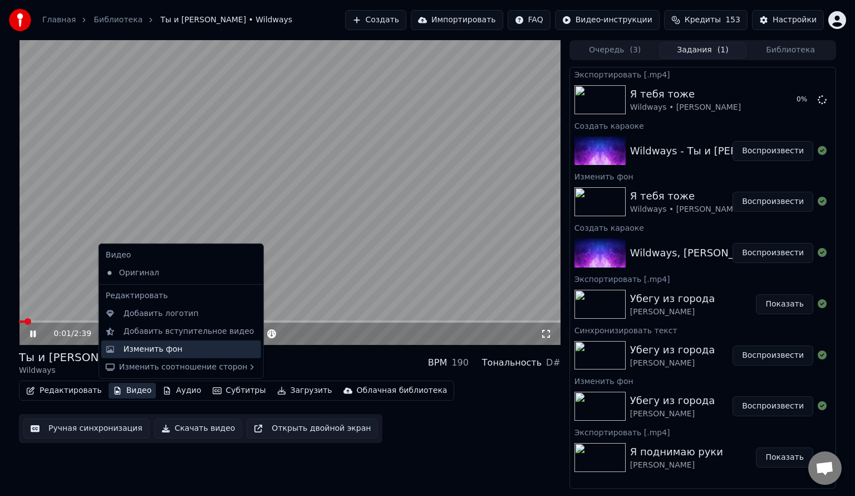
click at [156, 353] on div "Изменить фон" at bounding box center [153, 349] width 59 height 11
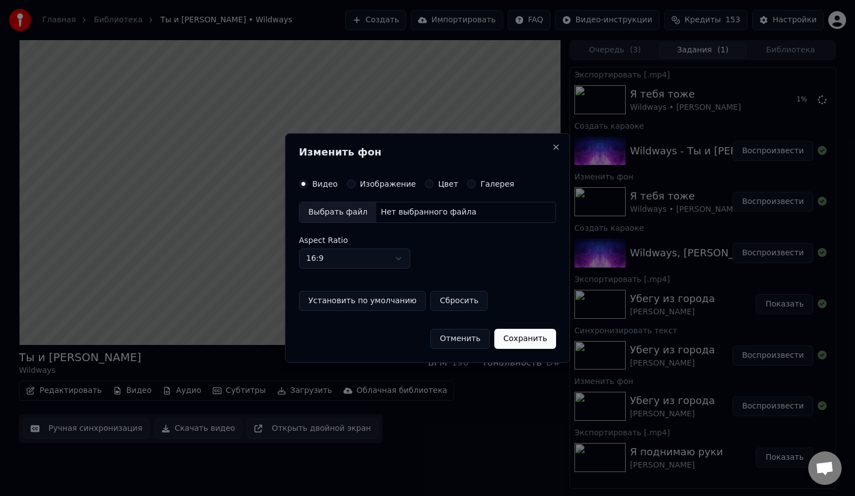
click at [356, 185] on div "Изображение" at bounding box center [382, 183] width 70 height 9
click at [347, 183] on button "Изображение" at bounding box center [351, 183] width 9 height 9
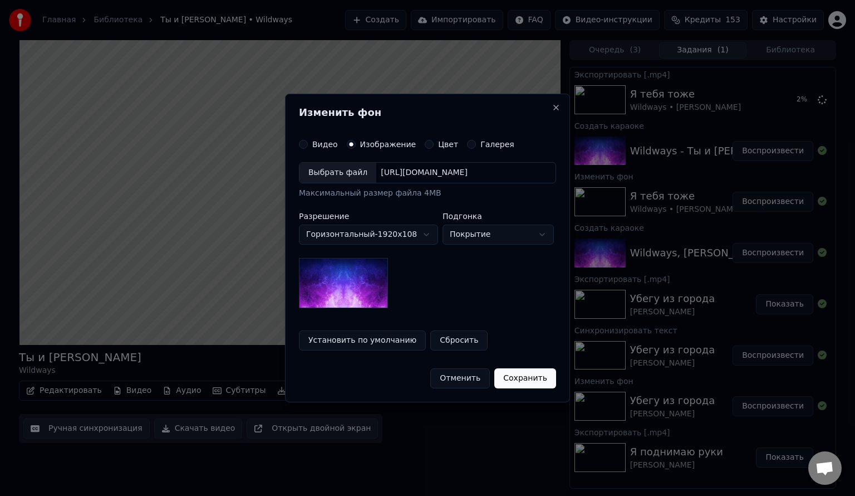
click at [351, 173] on div "Выбрать файл" at bounding box center [338, 173] width 77 height 20
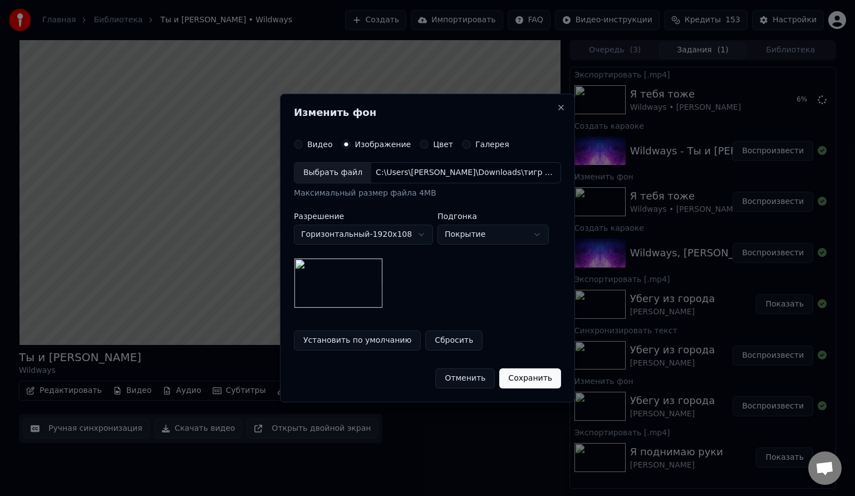
click at [522, 379] on button "Сохранить" at bounding box center [530, 378] width 62 height 20
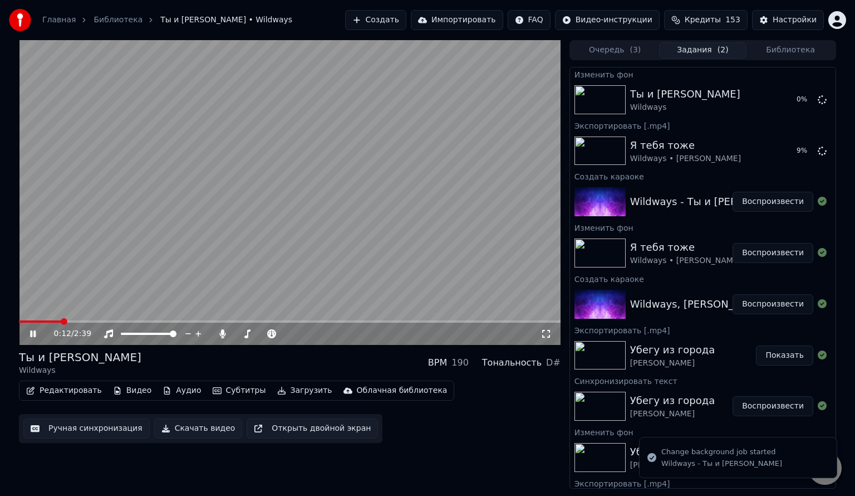
click at [31, 336] on icon at bounding box center [33, 333] width 6 height 7
click at [755, 104] on button "Воспроизвести" at bounding box center [773, 100] width 81 height 20
click at [88, 321] on span at bounding box center [290, 321] width 542 height 2
click at [68, 323] on div "0:22 / 2:39" at bounding box center [290, 333] width 542 height 22
click at [64, 322] on span at bounding box center [57, 321] width 77 height 2
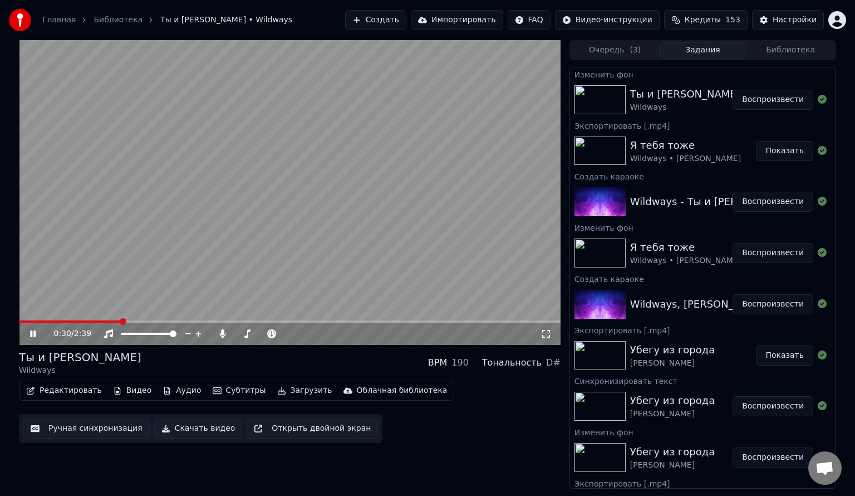
click at [32, 332] on icon at bounding box center [33, 333] width 6 height 7
click at [77, 424] on button "Ручная синхронизация" at bounding box center [86, 428] width 126 height 20
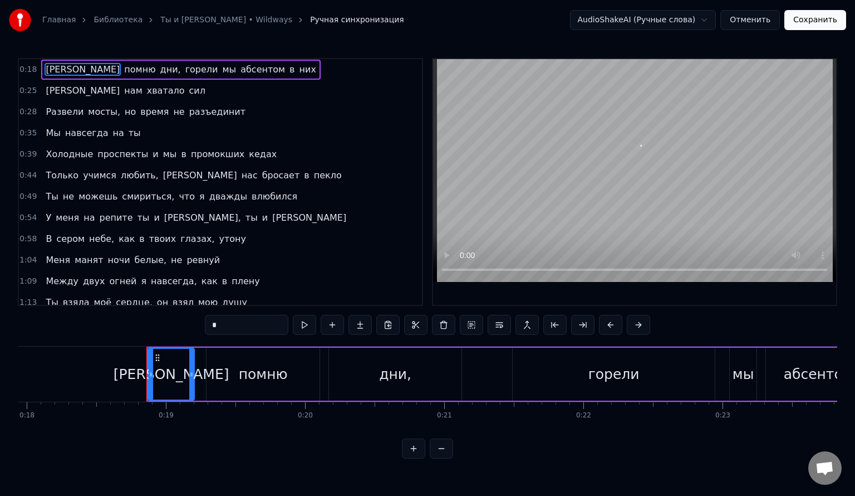
scroll to position [0, 2569]
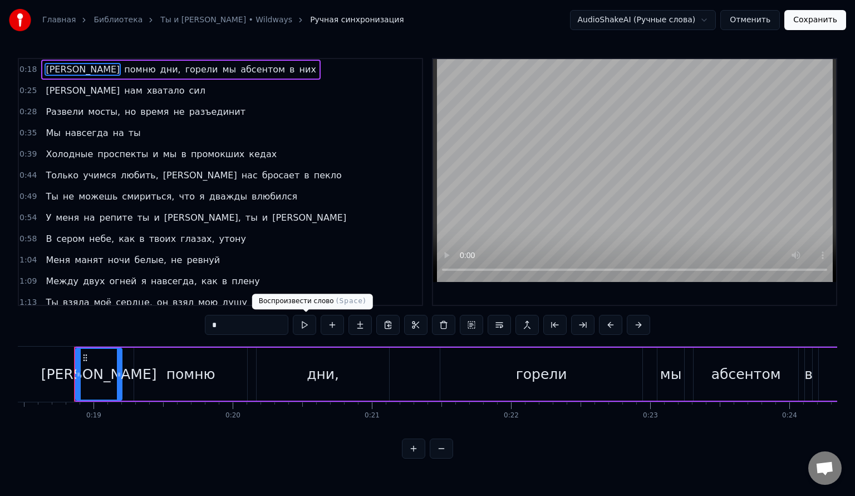
click at [305, 327] on button at bounding box center [304, 325] width 23 height 20
click at [27, 67] on span "0:18" at bounding box center [27, 69] width 17 height 11
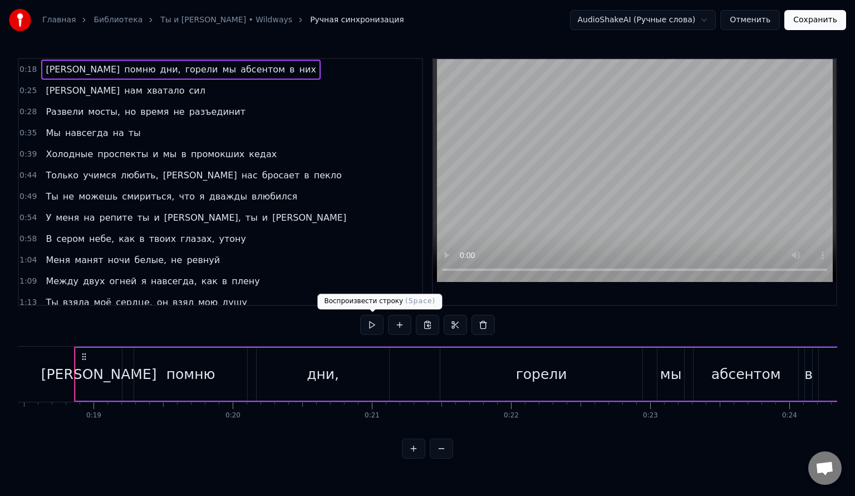
click at [370, 327] on button at bounding box center [371, 325] width 23 height 20
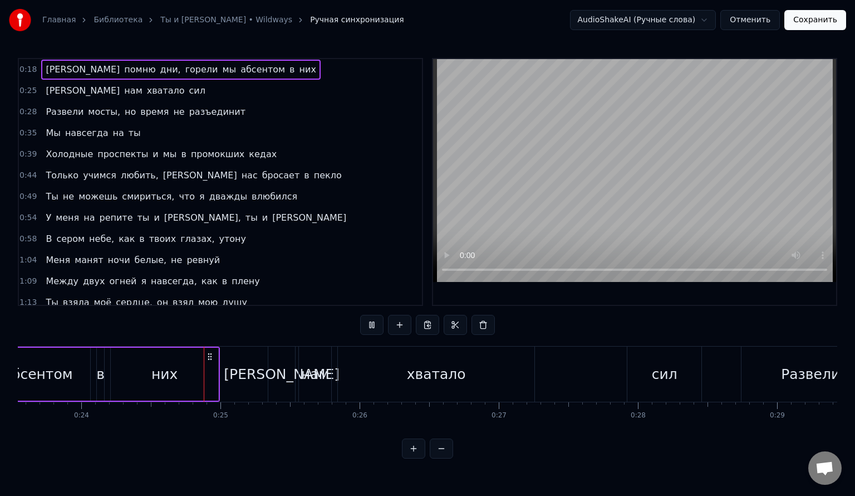
scroll to position [0, 3306]
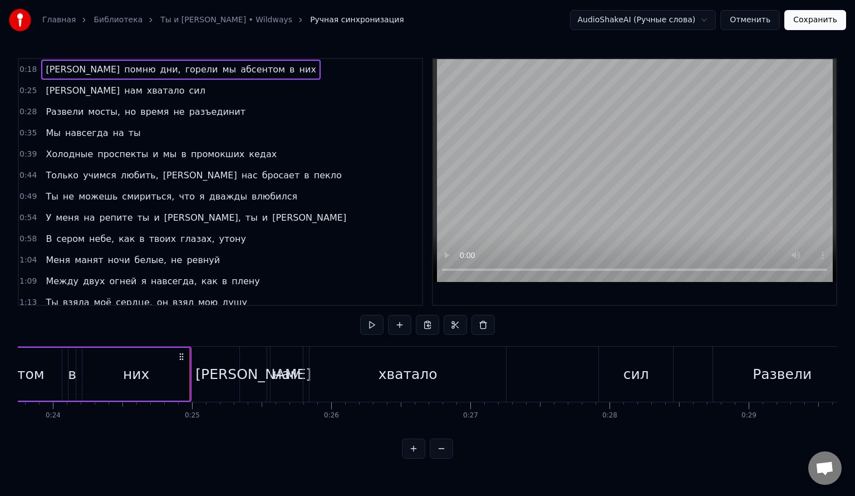
click at [30, 89] on span "0:25" at bounding box center [27, 90] width 17 height 11
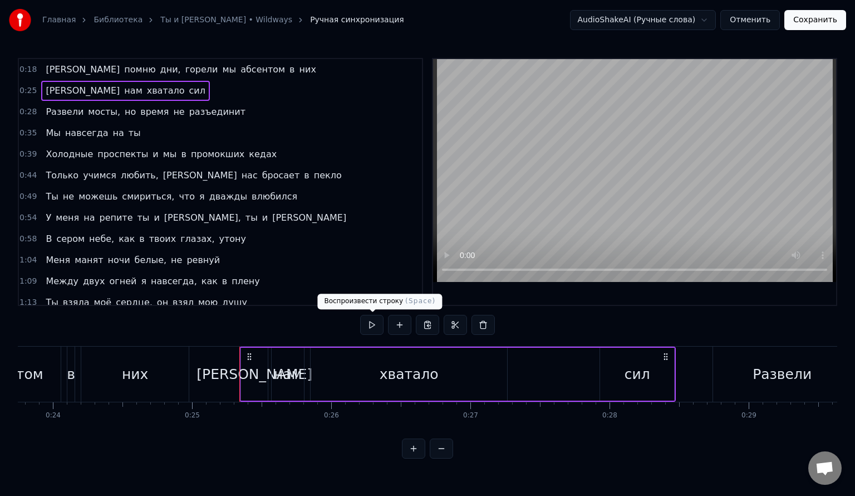
click at [374, 323] on button at bounding box center [371, 325] width 23 height 20
click at [414, 370] on div "хватало" at bounding box center [409, 374] width 59 height 21
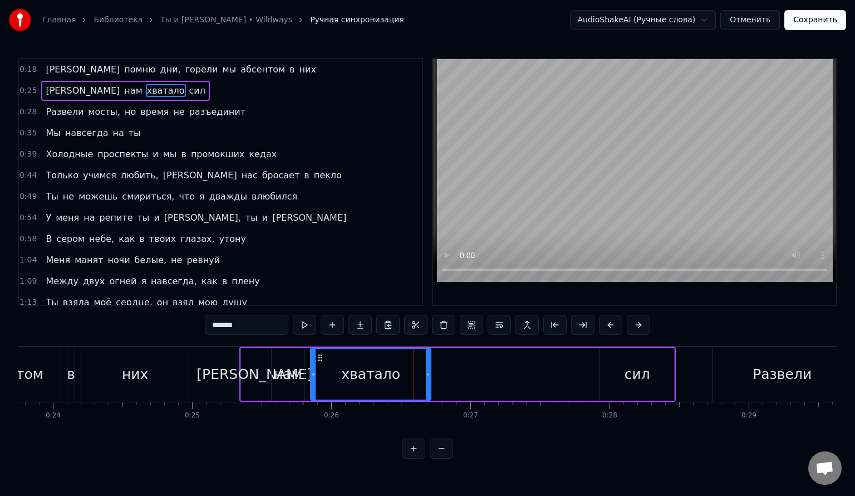
drag, startPoint x: 504, startPoint y: 372, endPoint x: 428, endPoint y: 375, distance: 76.3
click at [428, 375] on icon at bounding box center [428, 374] width 4 height 9
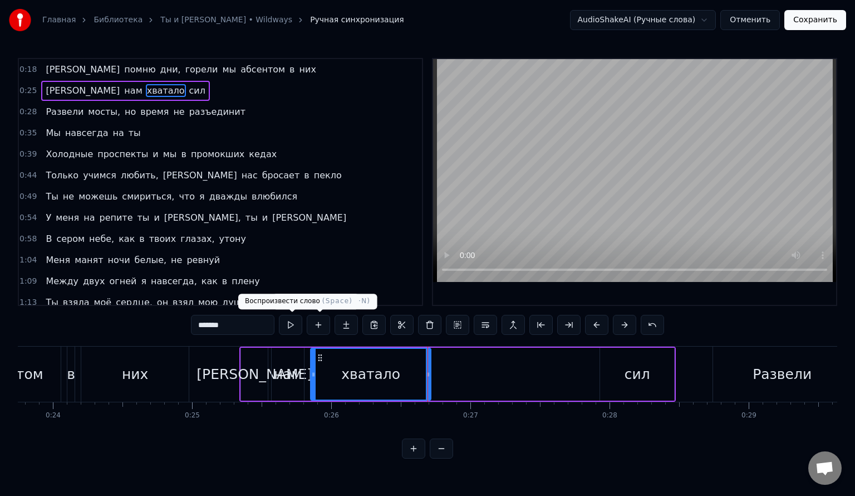
click at [295, 324] on button at bounding box center [290, 325] width 23 height 20
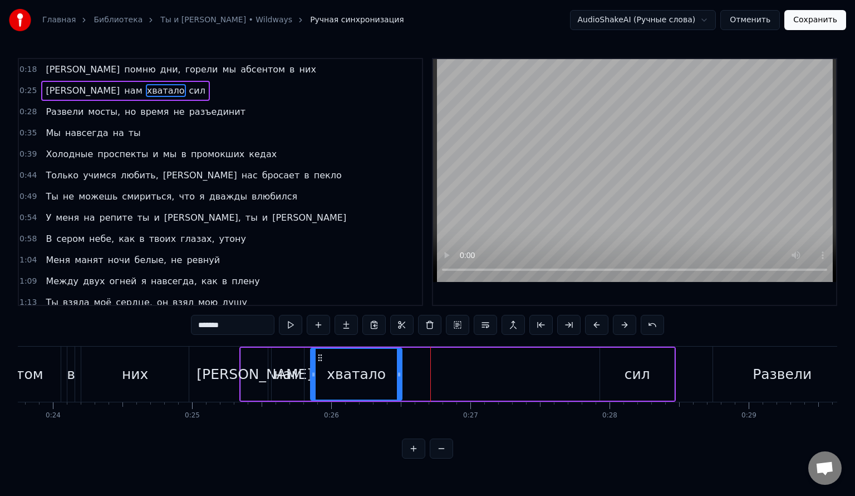
drag, startPoint x: 428, startPoint y: 371, endPoint x: 399, endPoint y: 376, distance: 29.4
click at [399, 376] on icon at bounding box center [399, 374] width 4 height 9
click at [293, 325] on button at bounding box center [290, 325] width 23 height 20
click at [619, 382] on div "сил" at bounding box center [637, 373] width 74 height 53
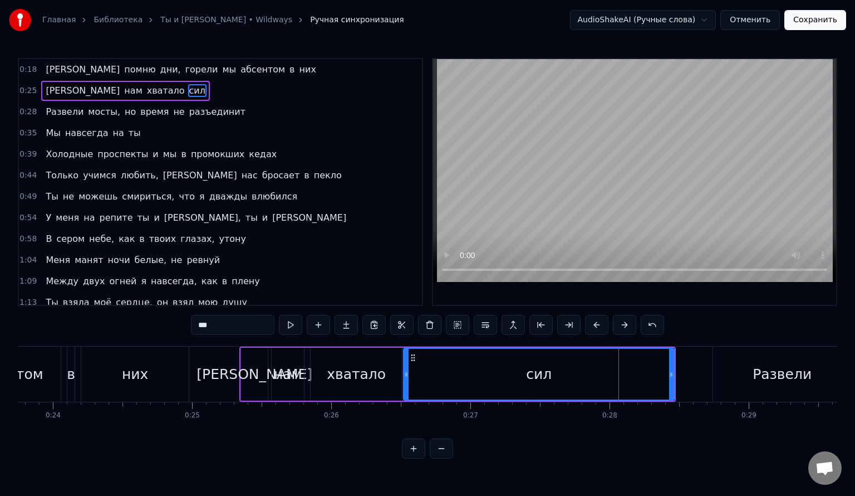
drag, startPoint x: 601, startPoint y: 378, endPoint x: 404, endPoint y: 376, distance: 196.6
click at [404, 376] on div at bounding box center [406, 374] width 4 height 51
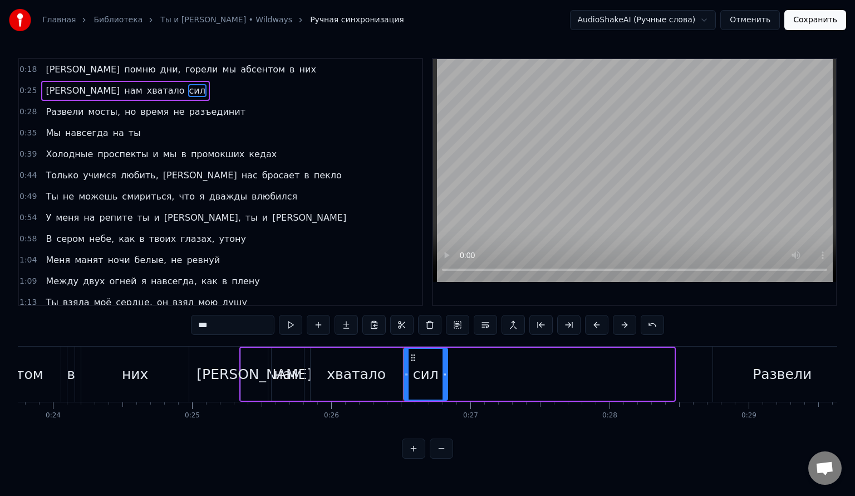
drag, startPoint x: 673, startPoint y: 375, endPoint x: 446, endPoint y: 375, distance: 226.6
click at [446, 375] on icon at bounding box center [445, 374] width 4 height 9
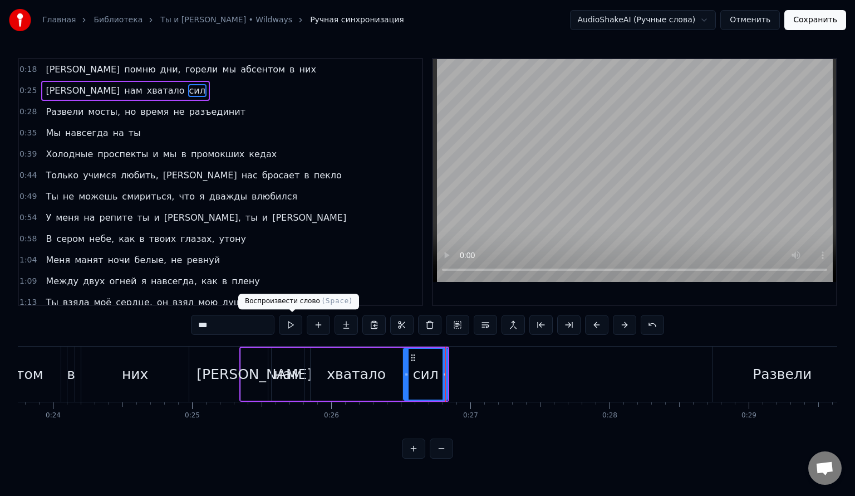
click at [291, 325] on button at bounding box center [290, 325] width 23 height 20
drag, startPoint x: 445, startPoint y: 375, endPoint x: 453, endPoint y: 375, distance: 7.8
click at [453, 375] on icon at bounding box center [452, 374] width 4 height 9
click at [296, 325] on button at bounding box center [290, 325] width 23 height 20
click at [375, 376] on div "хватало" at bounding box center [356, 374] width 59 height 21
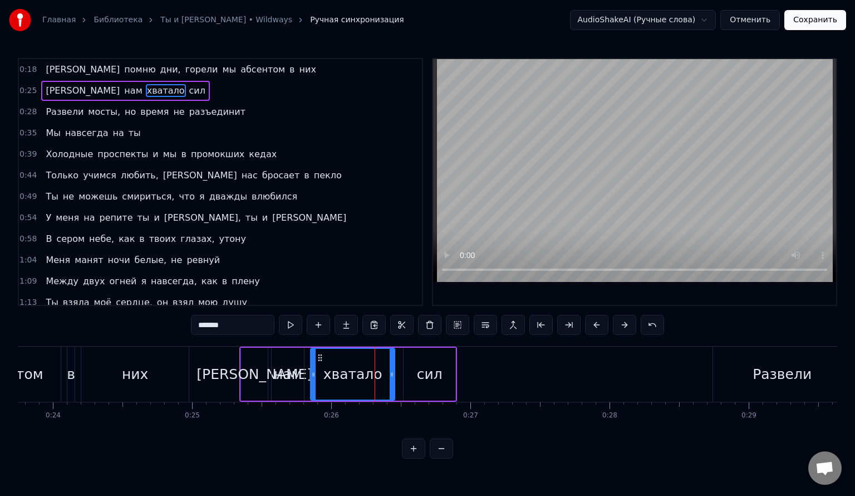
drag, startPoint x: 398, startPoint y: 375, endPoint x: 390, endPoint y: 375, distance: 7.2
click at [390, 375] on icon at bounding box center [392, 374] width 4 height 9
click at [289, 329] on button at bounding box center [290, 325] width 23 height 20
click at [406, 377] on div "сил" at bounding box center [430, 373] width 52 height 53
type input "***"
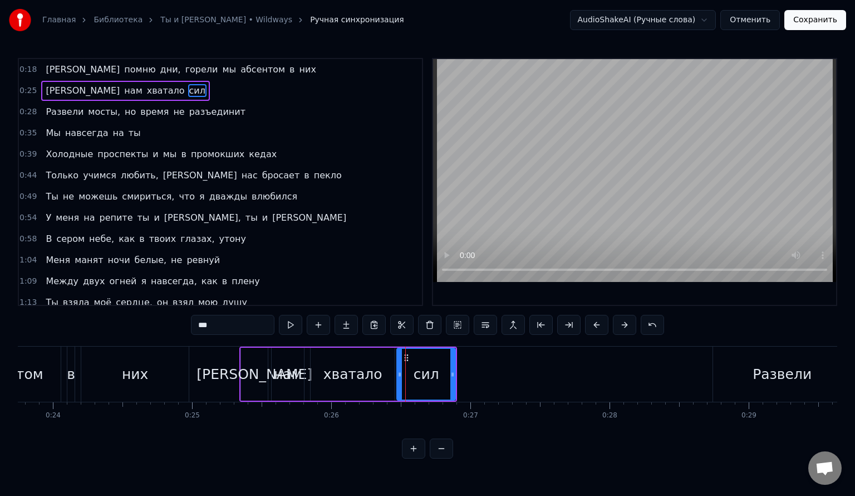
drag, startPoint x: 403, startPoint y: 376, endPoint x: 396, endPoint y: 379, distance: 7.0
click at [398, 379] on div at bounding box center [400, 374] width 4 height 51
click at [32, 89] on span "0:25" at bounding box center [27, 90] width 17 height 11
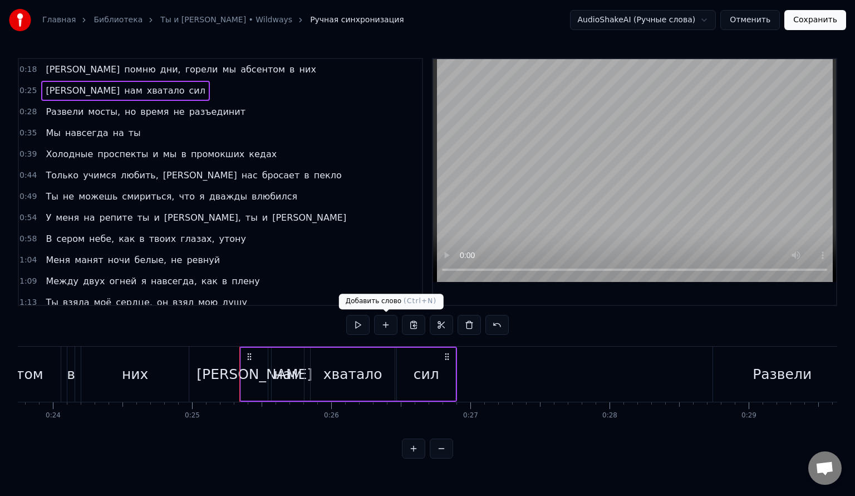
click at [372, 324] on div at bounding box center [427, 325] width 163 height 20
click at [364, 325] on button at bounding box center [357, 325] width 23 height 20
click at [811, 24] on button "Сохранить" at bounding box center [815, 20] width 62 height 20
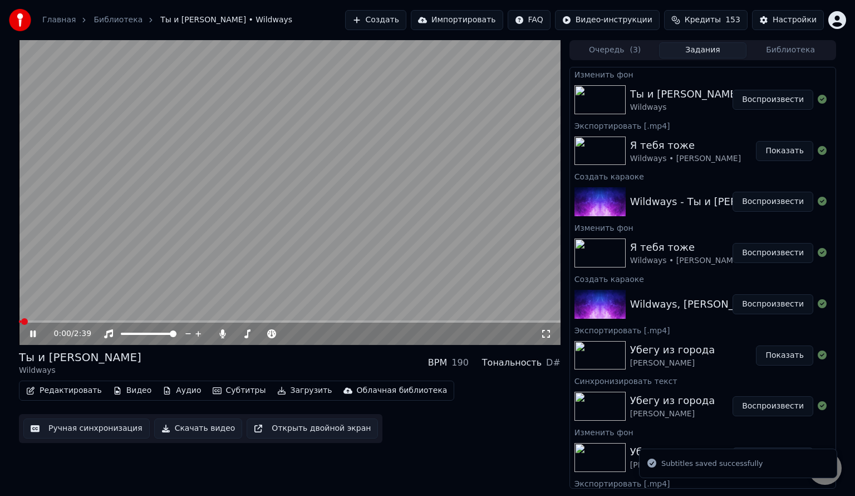
click at [743, 103] on button "Воспроизвести" at bounding box center [773, 100] width 81 height 20
click at [72, 322] on span at bounding box center [290, 321] width 542 height 2
click at [37, 329] on icon at bounding box center [41, 333] width 26 height 9
click at [83, 434] on button "Ручная синхронизация" at bounding box center [86, 428] width 126 height 20
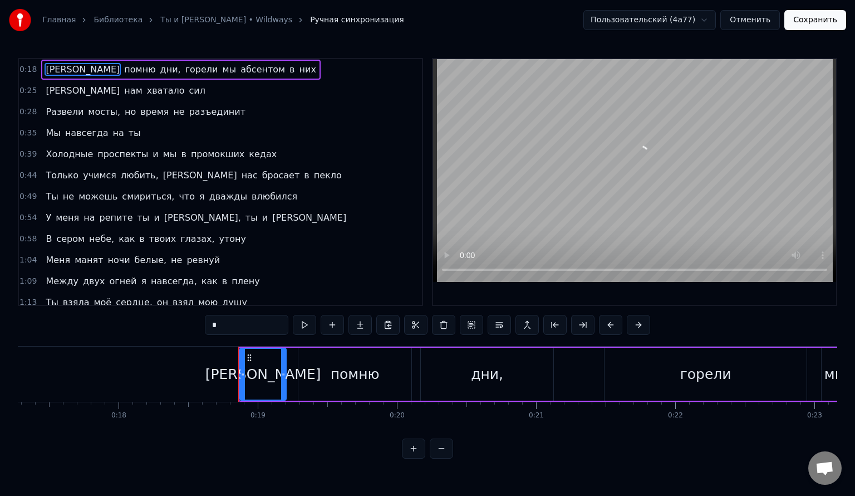
click at [24, 132] on span "0:35" at bounding box center [27, 132] width 17 height 11
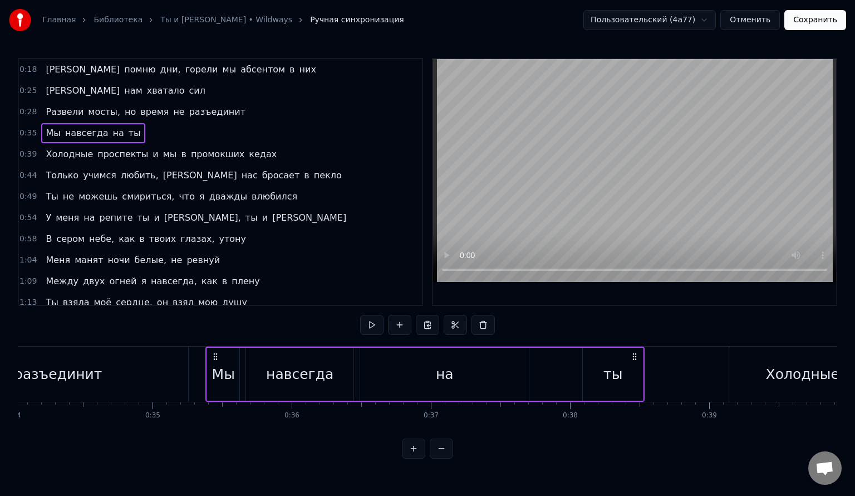
scroll to position [0, 4868]
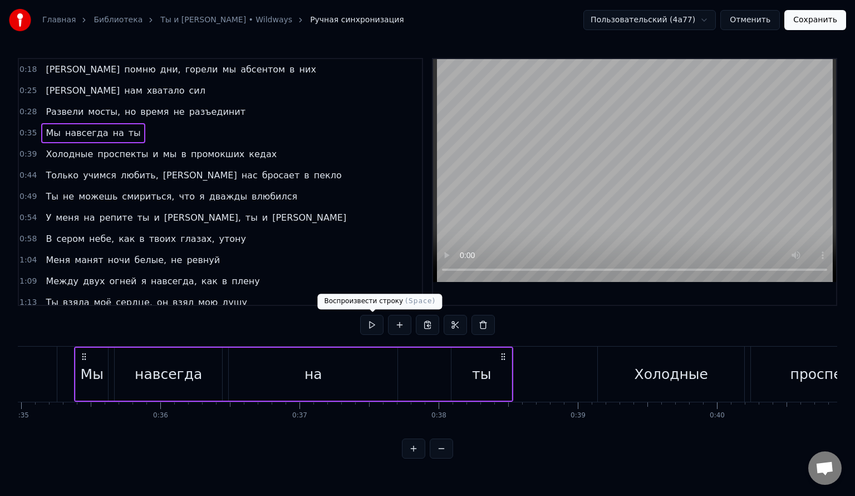
click at [374, 327] on button at bounding box center [371, 325] width 23 height 20
click at [298, 373] on div "на" at bounding box center [313, 373] width 169 height 53
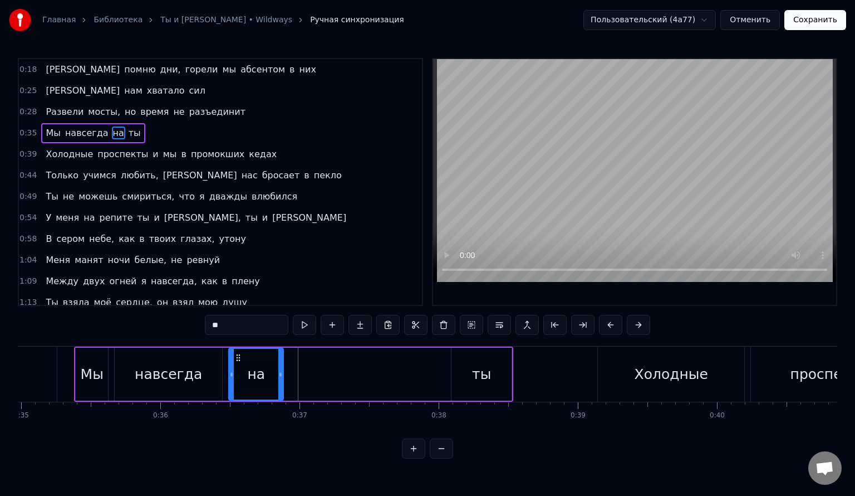
drag, startPoint x: 395, startPoint y: 372, endPoint x: 278, endPoint y: 377, distance: 117.0
click at [278, 377] on icon at bounding box center [280, 374] width 4 height 9
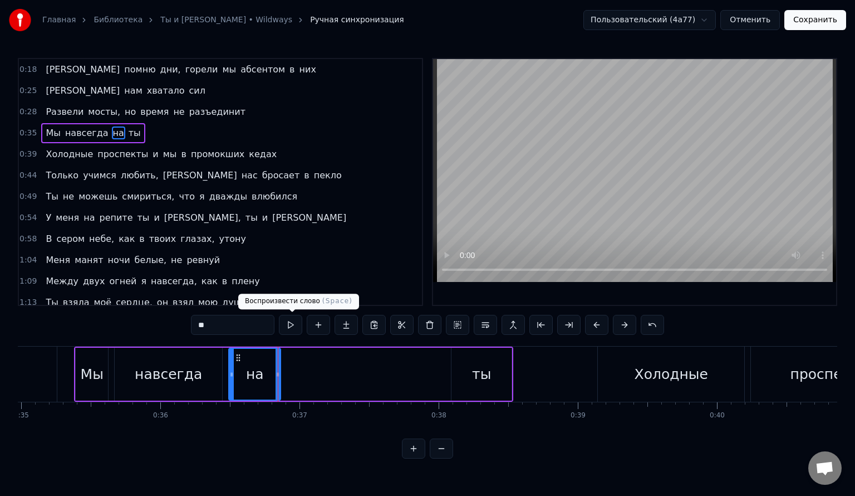
click at [297, 328] on button at bounding box center [290, 325] width 23 height 20
click at [463, 370] on div "ты" at bounding box center [482, 373] width 60 height 53
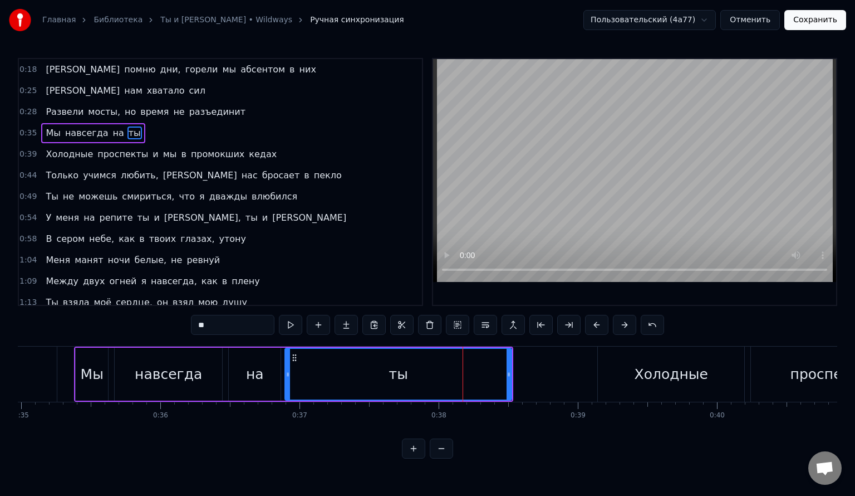
drag, startPoint x: 452, startPoint y: 372, endPoint x: 263, endPoint y: 374, distance: 188.2
click at [286, 376] on icon at bounding box center [288, 374] width 4 height 9
click at [261, 374] on div "на" at bounding box center [255, 374] width 18 height 21
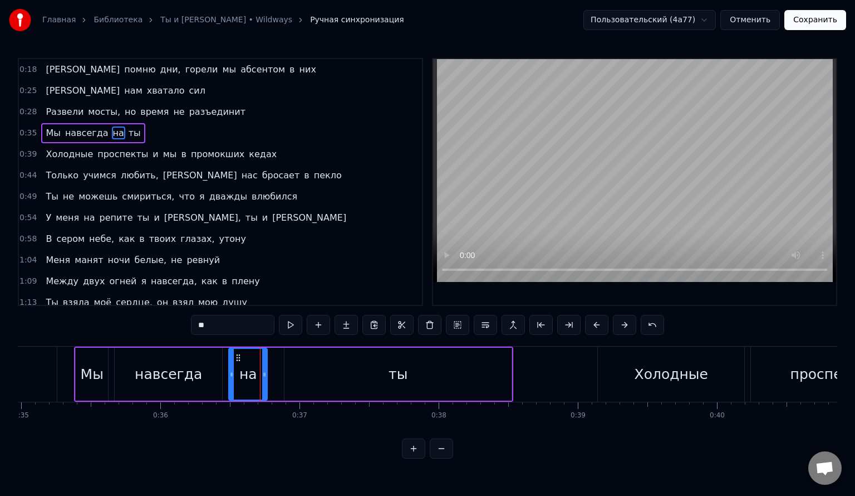
drag, startPoint x: 276, startPoint y: 374, endPoint x: 263, endPoint y: 375, distance: 13.4
click at [263, 375] on icon at bounding box center [264, 374] width 4 height 9
click at [292, 376] on div "ты" at bounding box center [398, 373] width 227 height 53
type input "**"
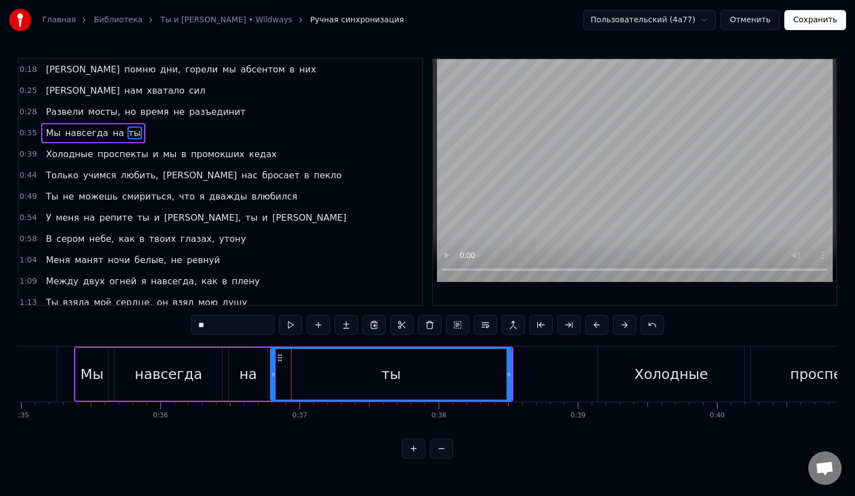
drag, startPoint x: 285, startPoint y: 376, endPoint x: 270, endPoint y: 375, distance: 14.5
click at [271, 375] on icon at bounding box center [273, 374] width 4 height 9
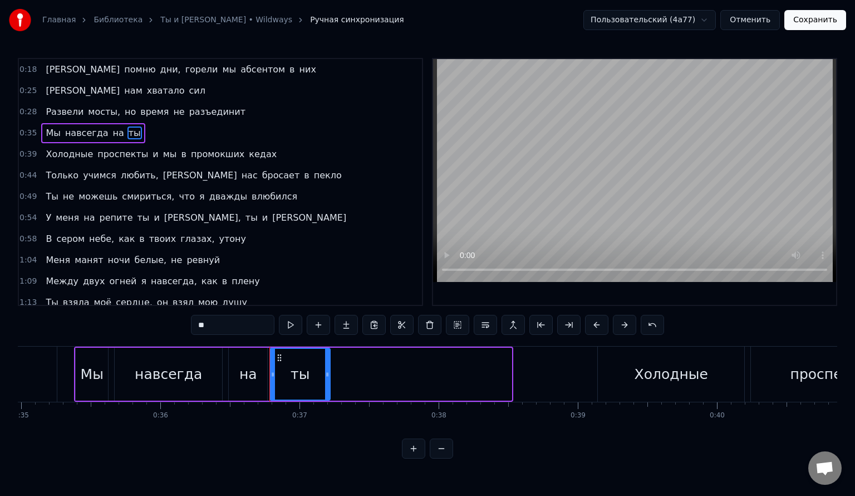
drag, startPoint x: 508, startPoint y: 375, endPoint x: 327, endPoint y: 376, distance: 181.5
click at [327, 376] on icon at bounding box center [327, 374] width 4 height 9
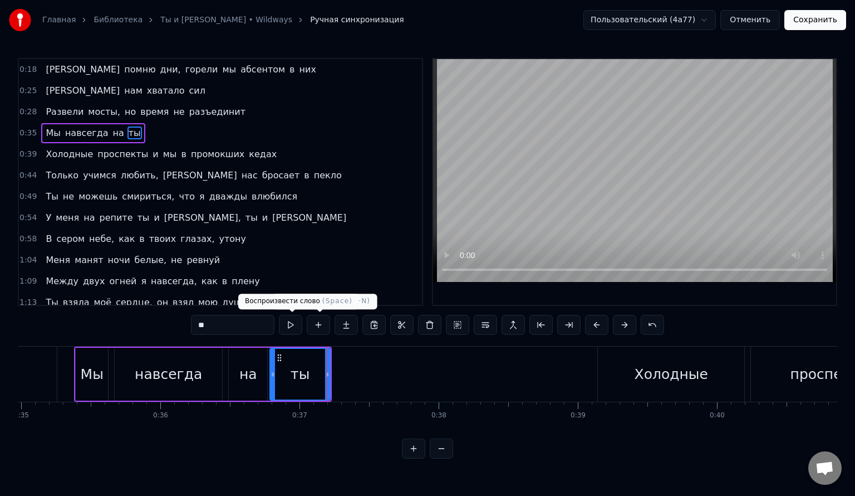
click at [297, 323] on button at bounding box center [290, 325] width 23 height 20
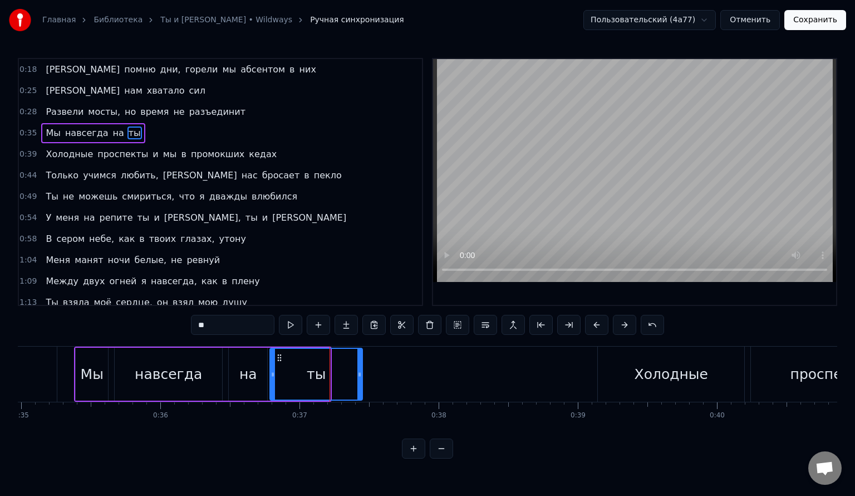
drag, startPoint x: 327, startPoint y: 369, endPoint x: 338, endPoint y: 358, distance: 15.0
click at [359, 371] on div at bounding box center [359, 374] width 4 height 51
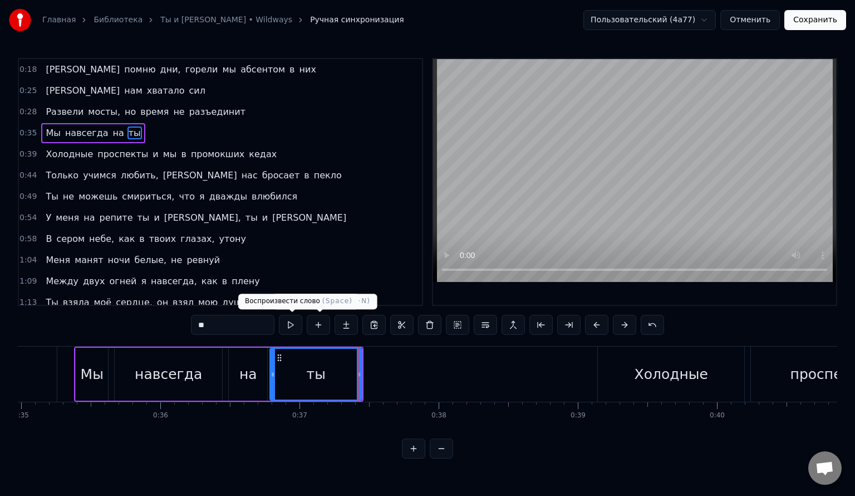
click at [290, 320] on button at bounding box center [290, 325] width 23 height 20
click at [30, 131] on span "0:35" at bounding box center [27, 132] width 17 height 11
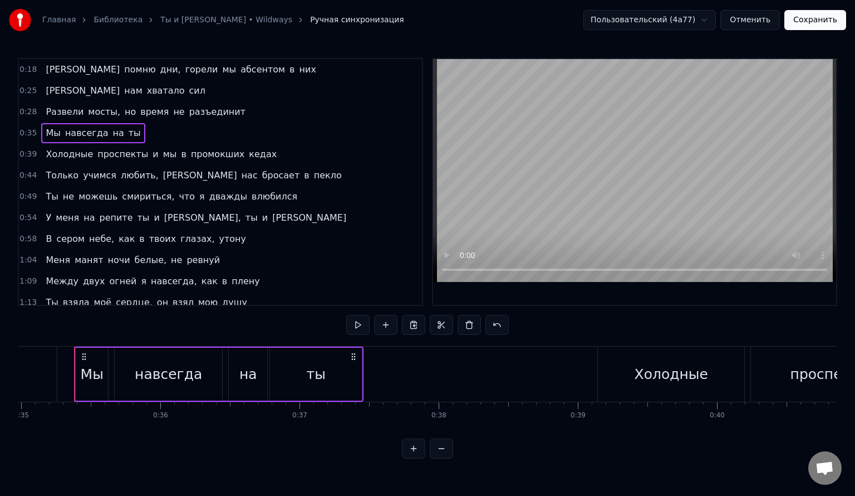
click at [357, 332] on button at bounding box center [357, 325] width 23 height 20
click at [816, 27] on button "Сохранить" at bounding box center [815, 20] width 62 height 20
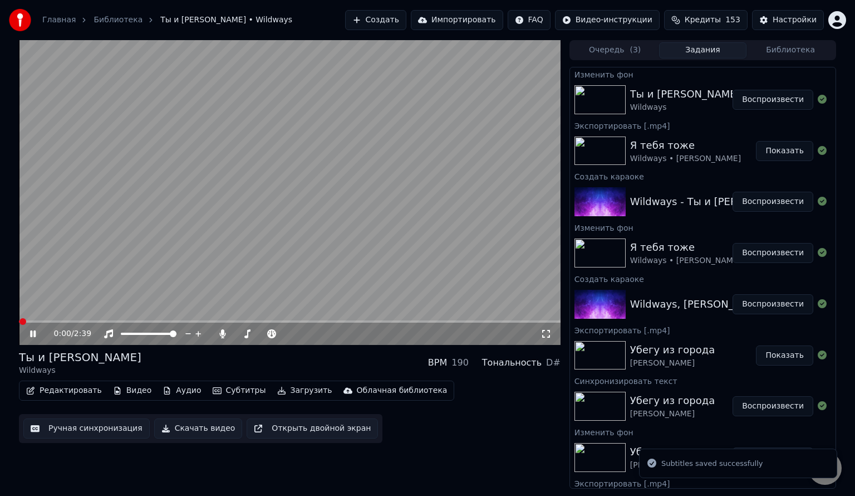
click at [148, 319] on video at bounding box center [290, 192] width 542 height 305
click at [147, 322] on span at bounding box center [290, 321] width 542 height 2
click at [32, 332] on icon at bounding box center [33, 334] width 7 height 8
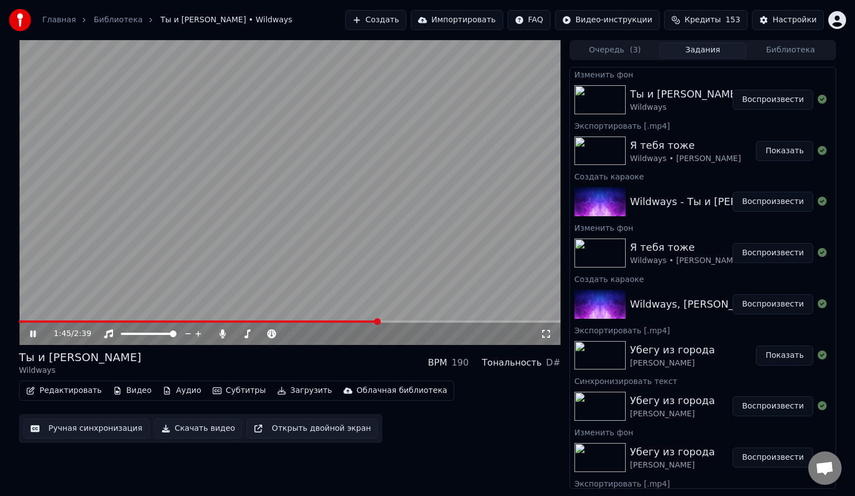
click at [330, 210] on video at bounding box center [290, 192] width 542 height 305
click at [94, 428] on button "Ручная синхронизация" at bounding box center [86, 428] width 126 height 20
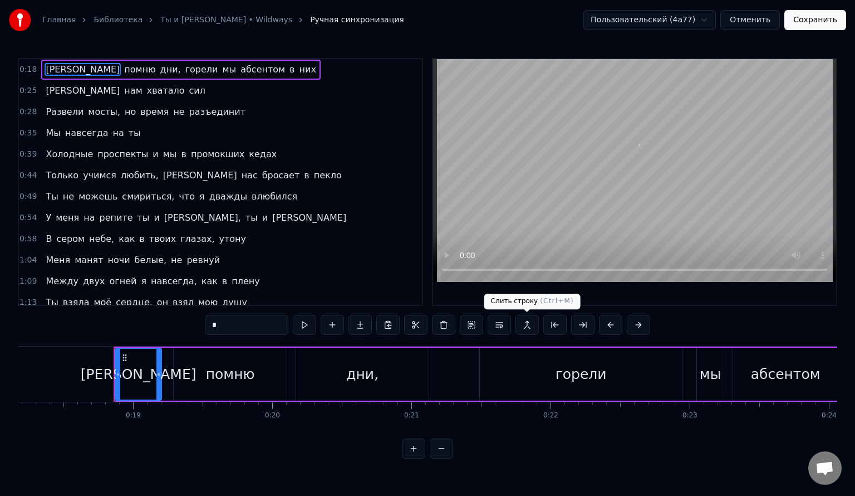
scroll to position [0, 2569]
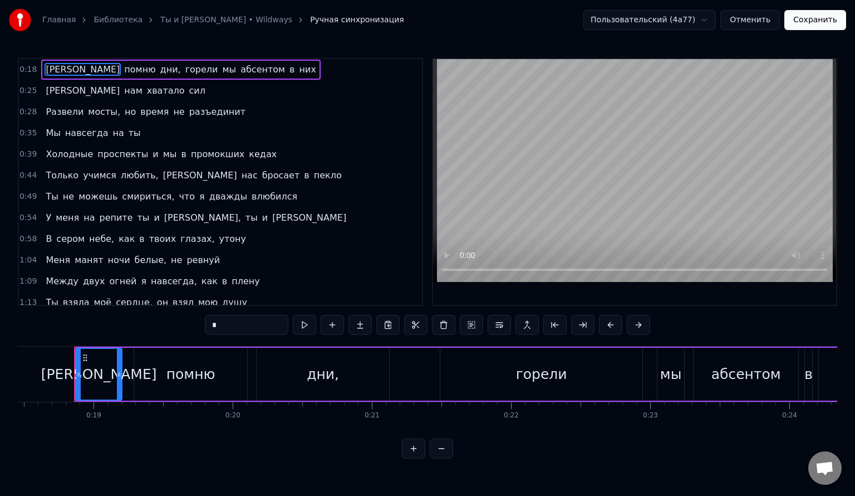
click at [27, 276] on span "1:09" at bounding box center [27, 281] width 17 height 11
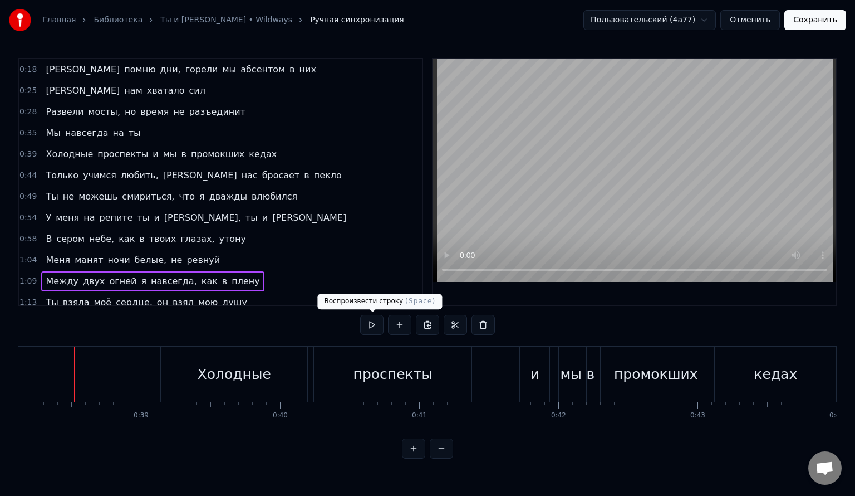
click at [379, 325] on button at bounding box center [371, 325] width 23 height 20
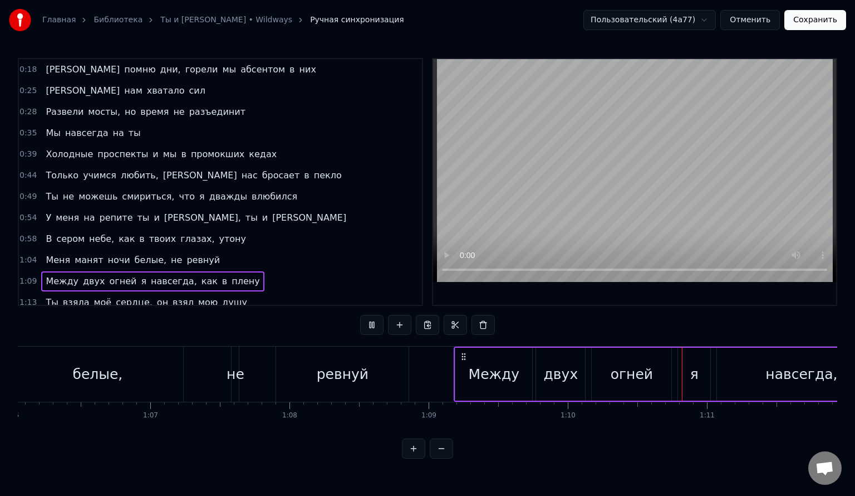
click at [379, 325] on button at bounding box center [371, 325] width 23 height 20
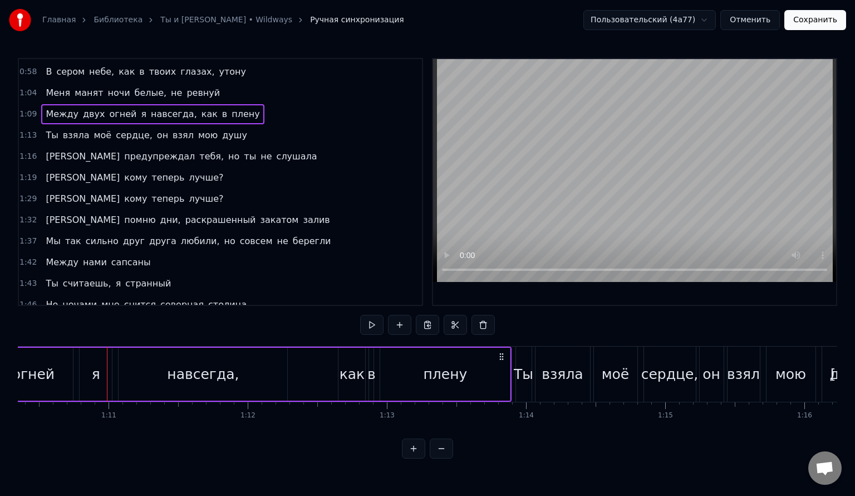
scroll to position [223, 0]
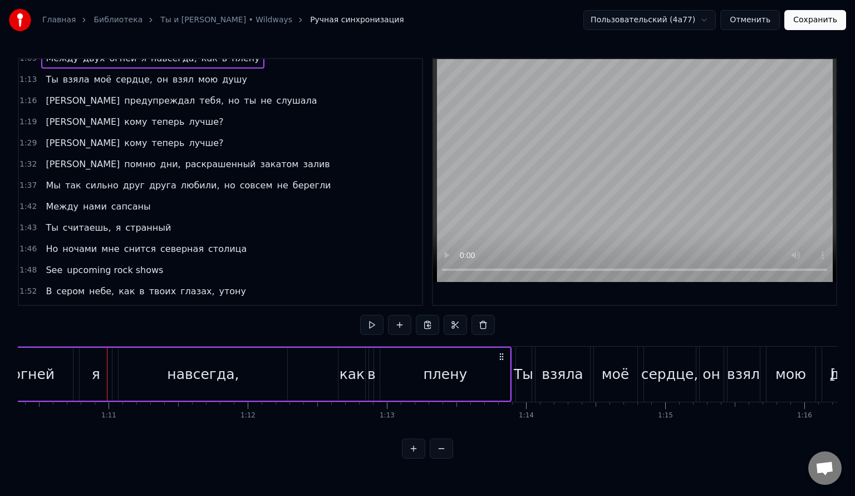
click at [24, 201] on span "1:42" at bounding box center [27, 206] width 17 height 11
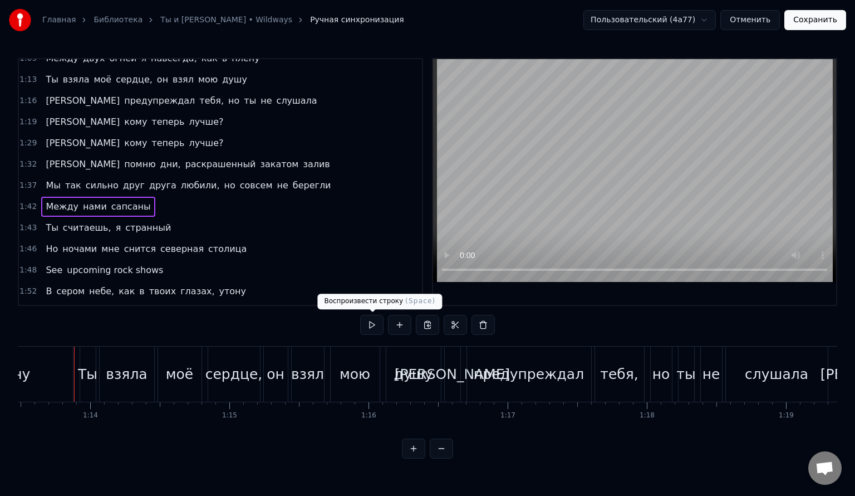
click at [366, 323] on button at bounding box center [371, 325] width 23 height 20
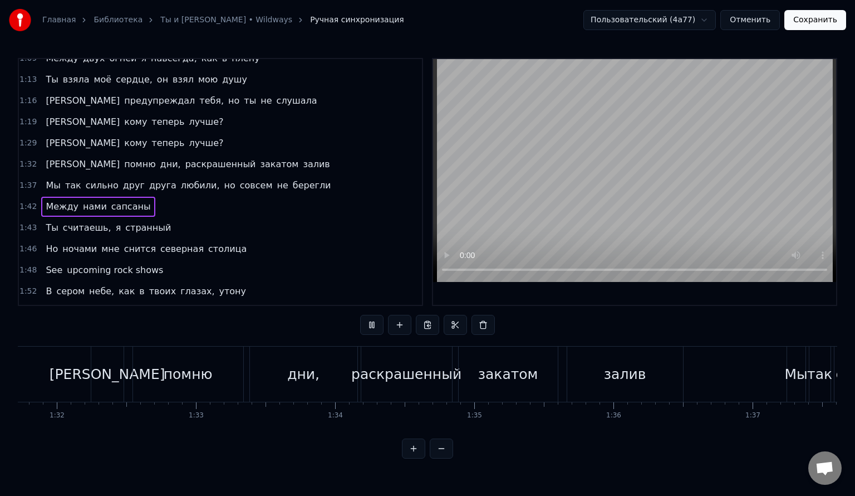
click at [366, 323] on button at bounding box center [371, 325] width 23 height 20
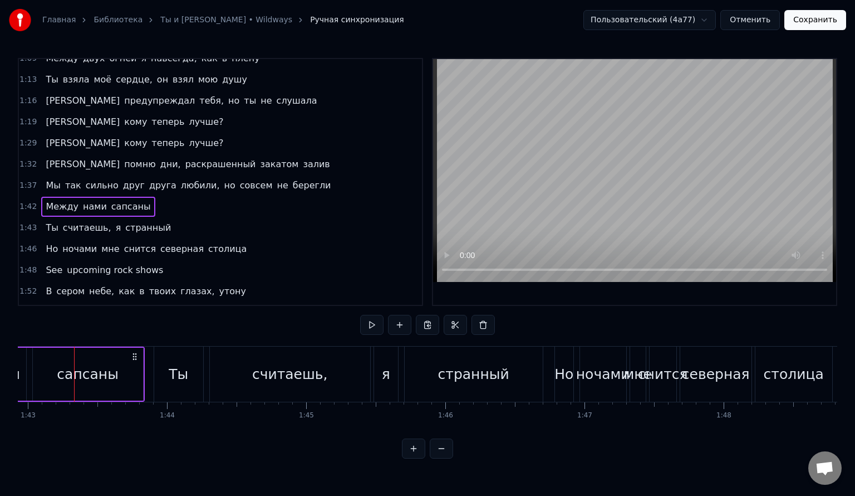
click at [366, 323] on button at bounding box center [371, 325] width 23 height 20
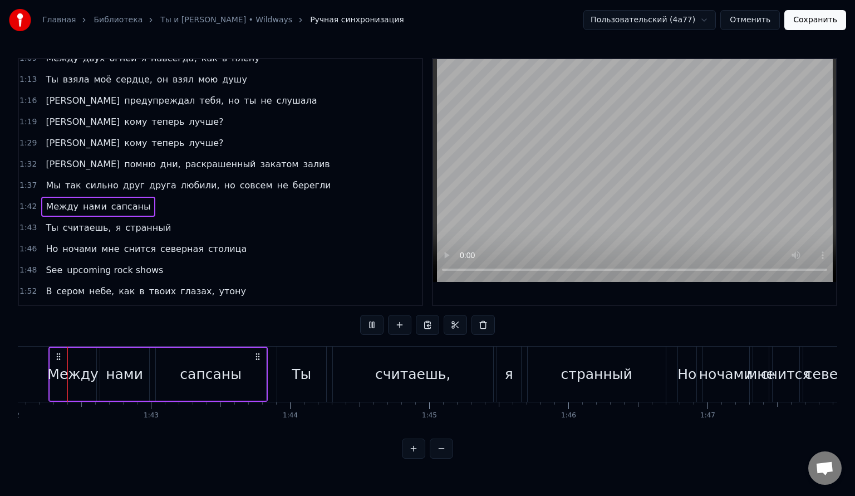
scroll to position [0, 14178]
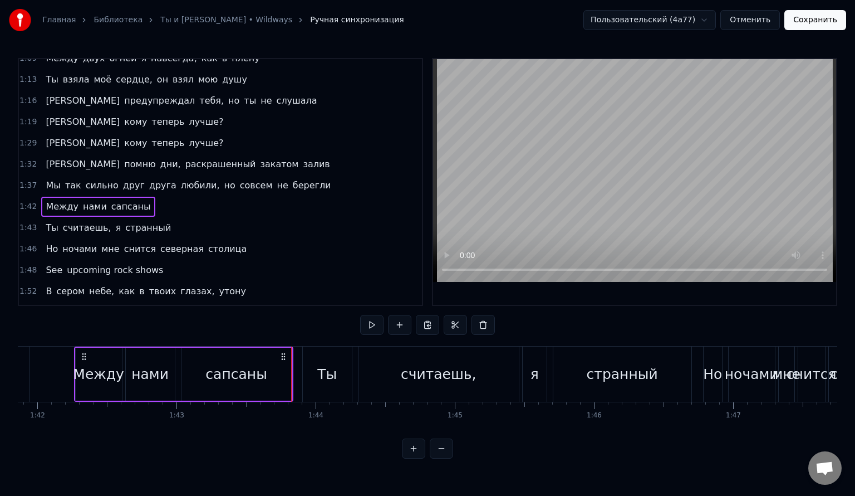
click at [28, 180] on span "1:37" at bounding box center [27, 185] width 17 height 11
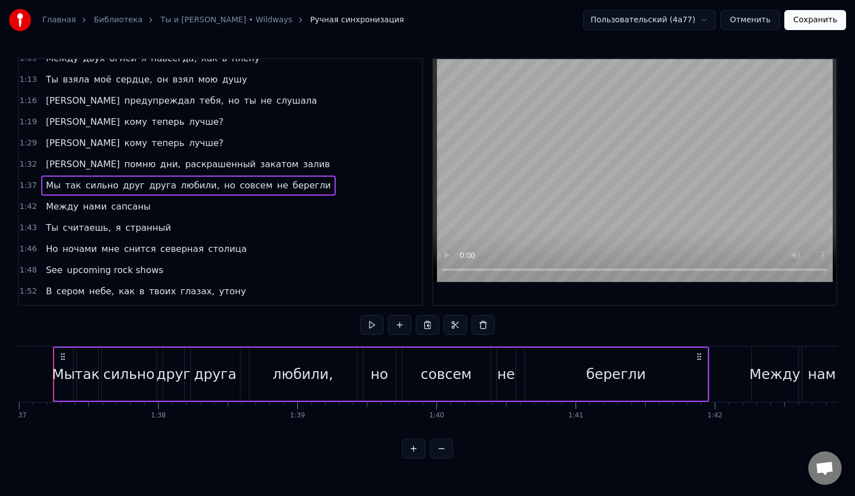
scroll to position [0, 13479]
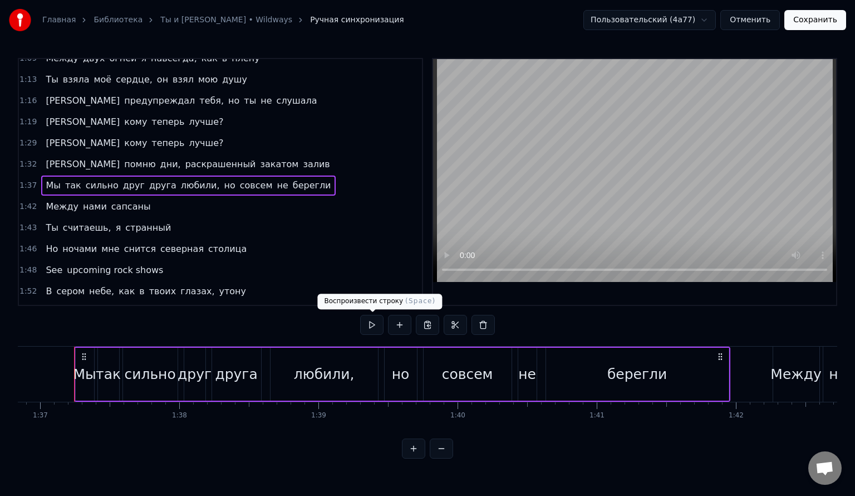
click at [375, 323] on button at bounding box center [371, 325] width 23 height 20
click at [29, 201] on span "1:42" at bounding box center [27, 206] width 17 height 11
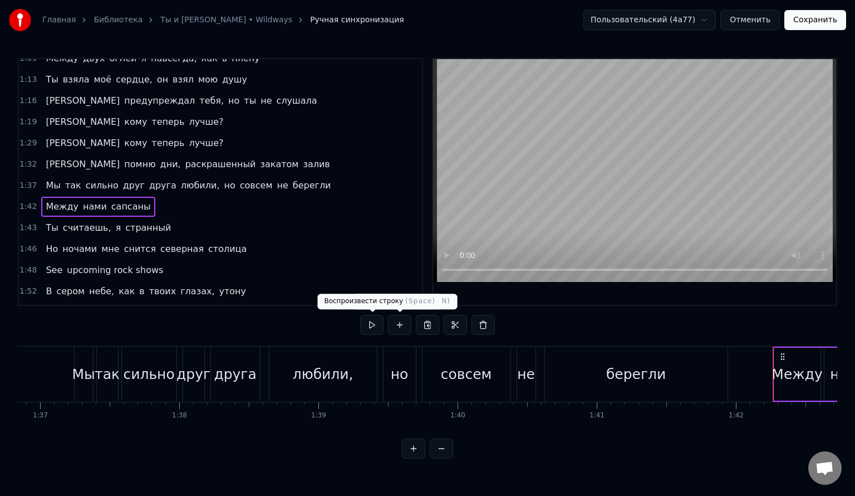
click at [375, 324] on button at bounding box center [371, 325] width 23 height 20
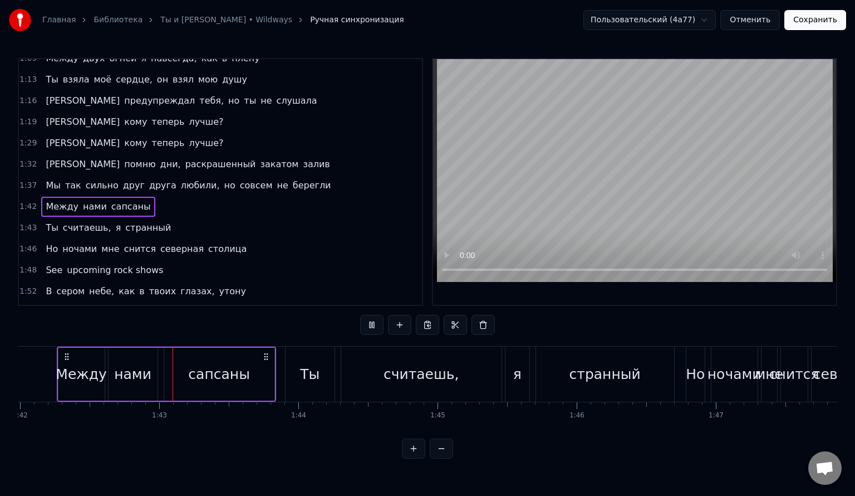
scroll to position [0, 14205]
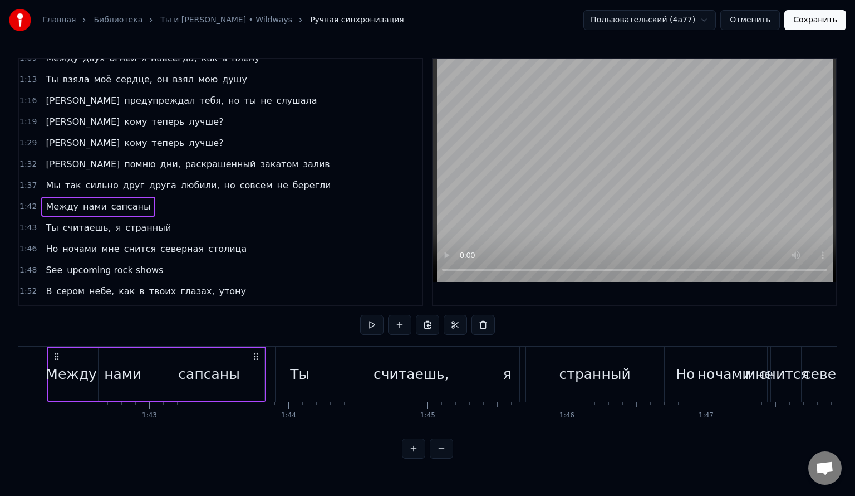
click at [28, 222] on span "1:43" at bounding box center [27, 227] width 17 height 11
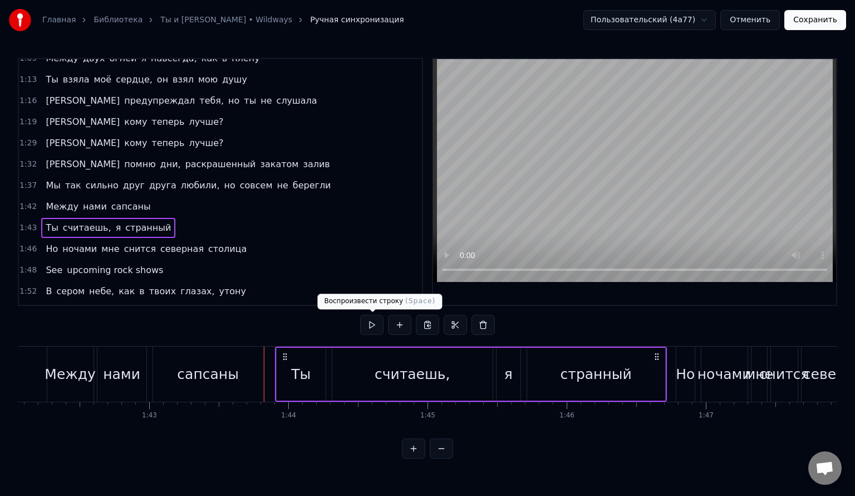
click at [376, 324] on button at bounding box center [371, 325] width 23 height 20
click at [374, 324] on button at bounding box center [371, 325] width 23 height 20
click at [380, 380] on div "считаешь," at bounding box center [413, 374] width 76 height 21
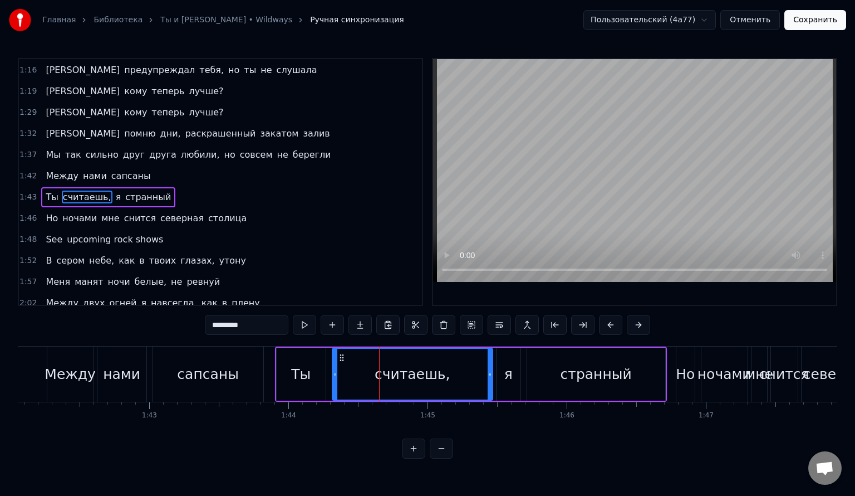
scroll to position [256, 0]
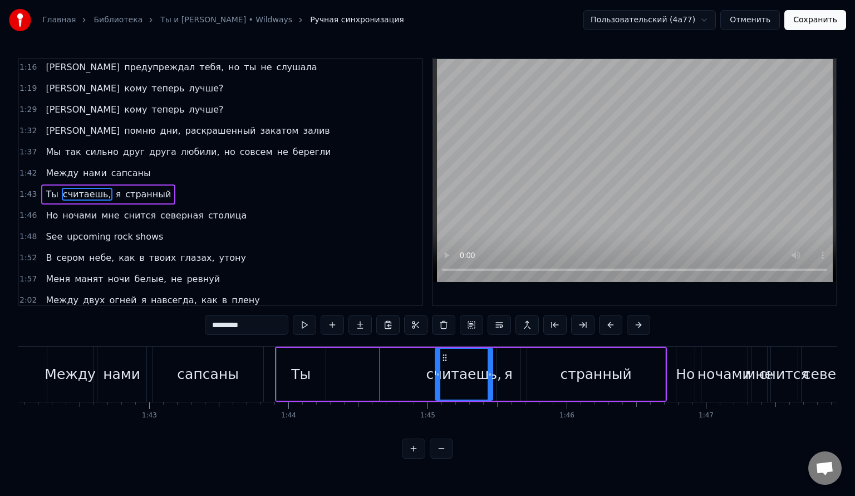
drag, startPoint x: 333, startPoint y: 374, endPoint x: 436, endPoint y: 375, distance: 103.0
click at [436, 375] on icon at bounding box center [438, 374] width 4 height 9
click at [310, 372] on div "Ты" at bounding box center [301, 373] width 49 height 53
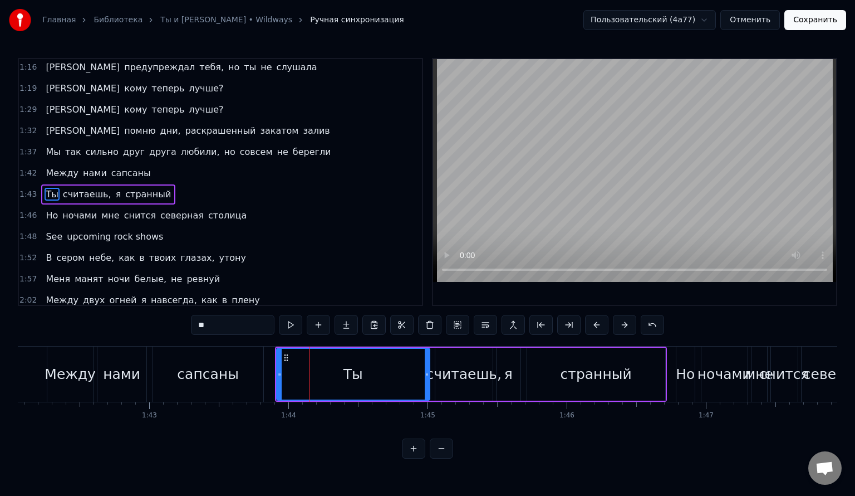
drag, startPoint x: 322, startPoint y: 373, endPoint x: 426, endPoint y: 379, distance: 104.3
click at [426, 379] on div at bounding box center [427, 374] width 4 height 51
drag, startPoint x: 279, startPoint y: 372, endPoint x: 394, endPoint y: 376, distance: 115.3
click at [394, 376] on icon at bounding box center [395, 374] width 4 height 9
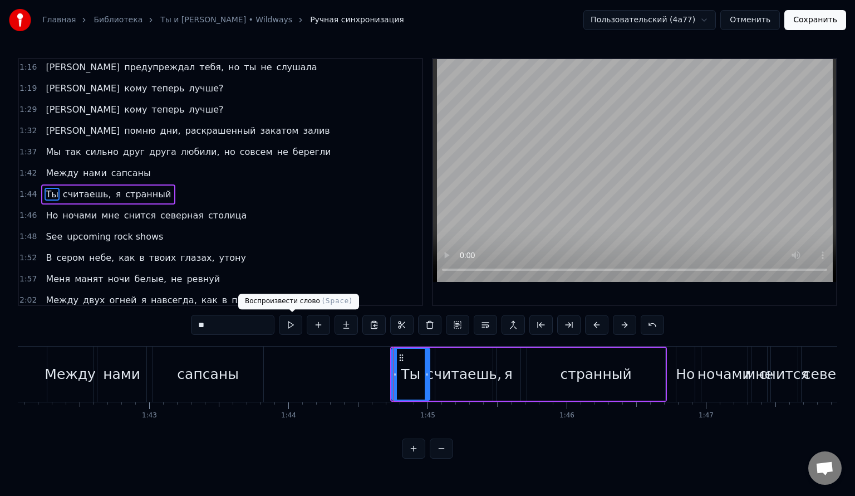
click at [290, 325] on button at bounding box center [290, 325] width 23 height 20
drag, startPoint x: 426, startPoint y: 374, endPoint x: 416, endPoint y: 375, distance: 10.1
click at [417, 375] on icon at bounding box center [419, 374] width 4 height 9
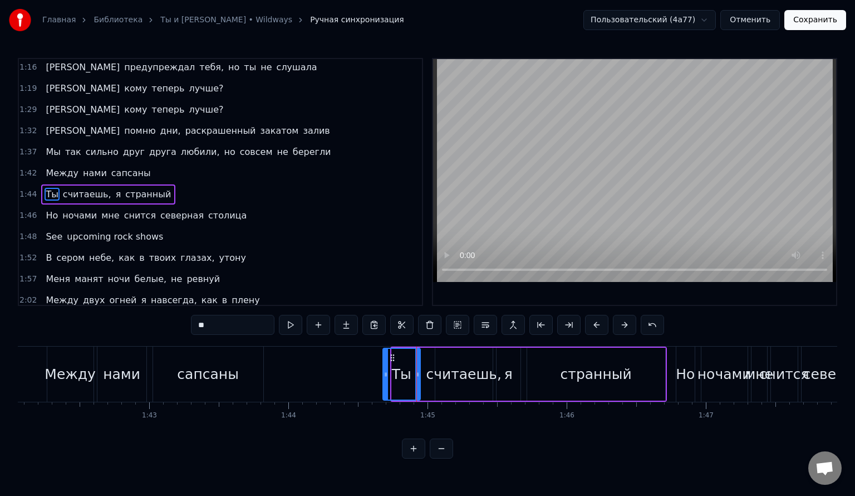
drag, startPoint x: 393, startPoint y: 373, endPoint x: 384, endPoint y: 376, distance: 9.3
click at [384, 376] on icon at bounding box center [386, 374] width 4 height 9
click at [292, 327] on button at bounding box center [290, 325] width 23 height 20
click at [445, 379] on div "считаешь," at bounding box center [464, 374] width 76 height 21
type input "*********"
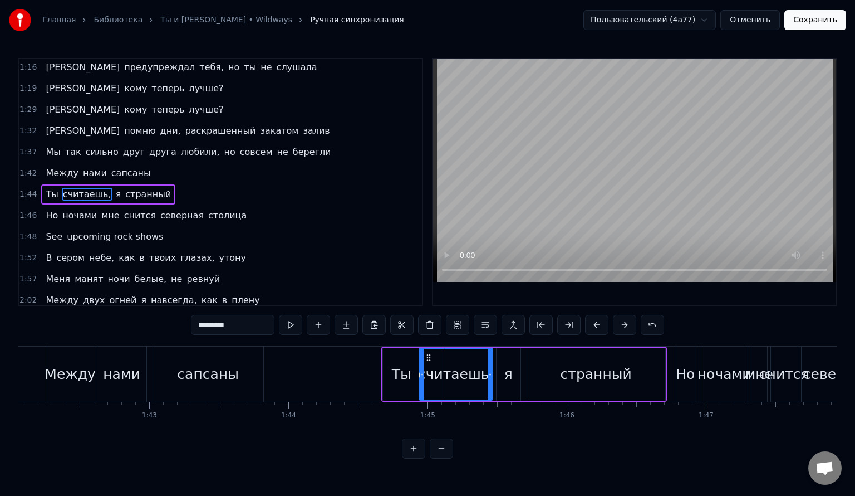
drag, startPoint x: 436, startPoint y: 377, endPoint x: 420, endPoint y: 377, distance: 16.2
click at [420, 377] on icon at bounding box center [422, 374] width 4 height 9
click at [28, 189] on span "1:44" at bounding box center [27, 194] width 17 height 11
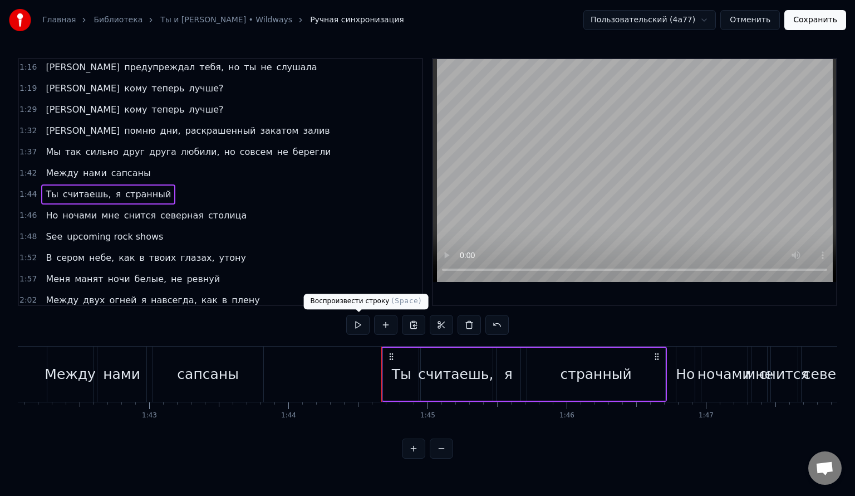
click at [362, 329] on button at bounding box center [357, 325] width 23 height 20
click at [27, 210] on span "1:46" at bounding box center [27, 215] width 17 height 11
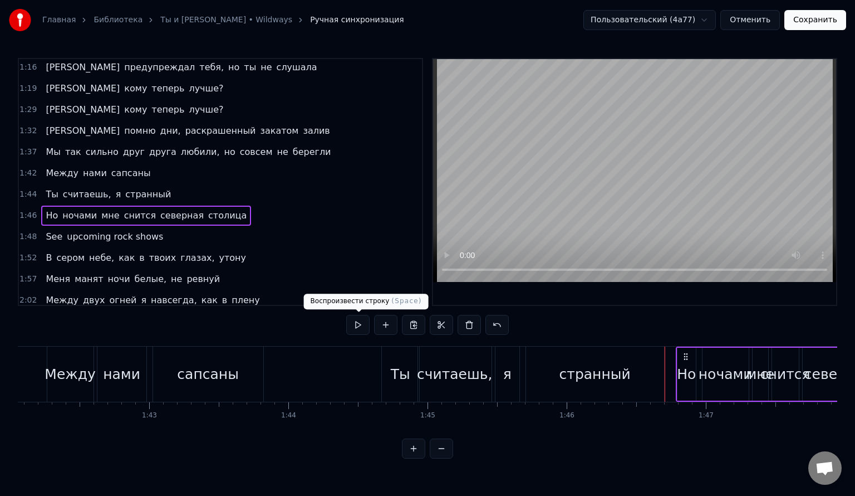
click at [361, 326] on button at bounding box center [357, 325] width 23 height 20
click at [354, 325] on button at bounding box center [357, 325] width 23 height 20
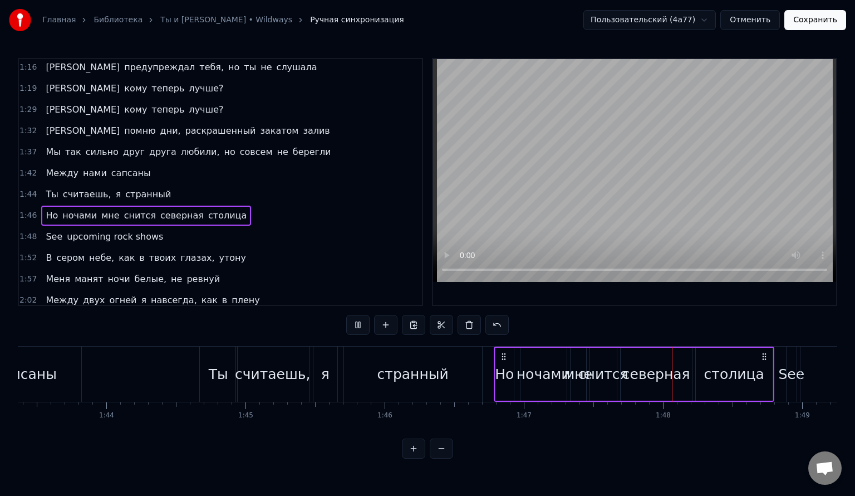
click at [354, 325] on button at bounding box center [357, 325] width 23 height 20
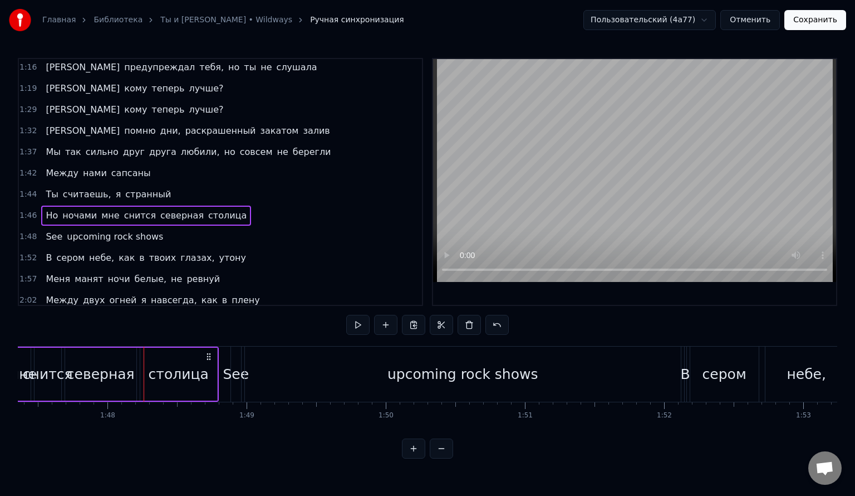
scroll to position [0, 14950]
click at [356, 325] on button at bounding box center [357, 325] width 23 height 20
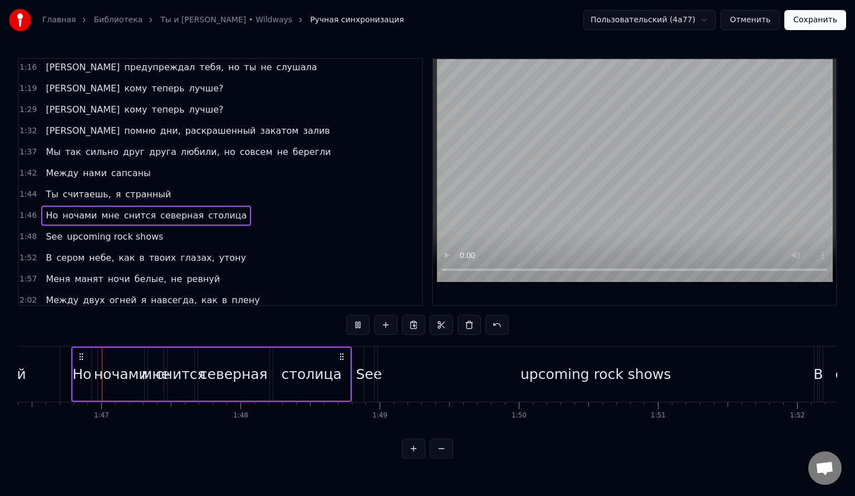
scroll to position [0, 14807]
click at [356, 325] on button at bounding box center [357, 325] width 23 height 20
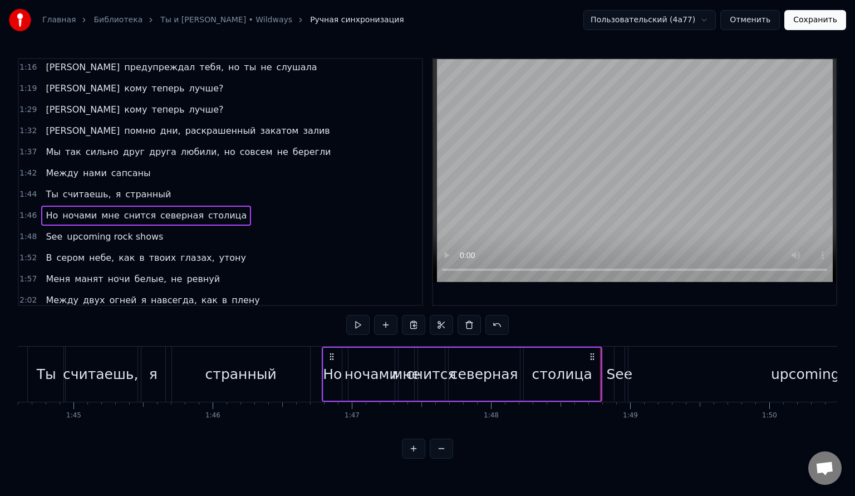
scroll to position [0, 14547]
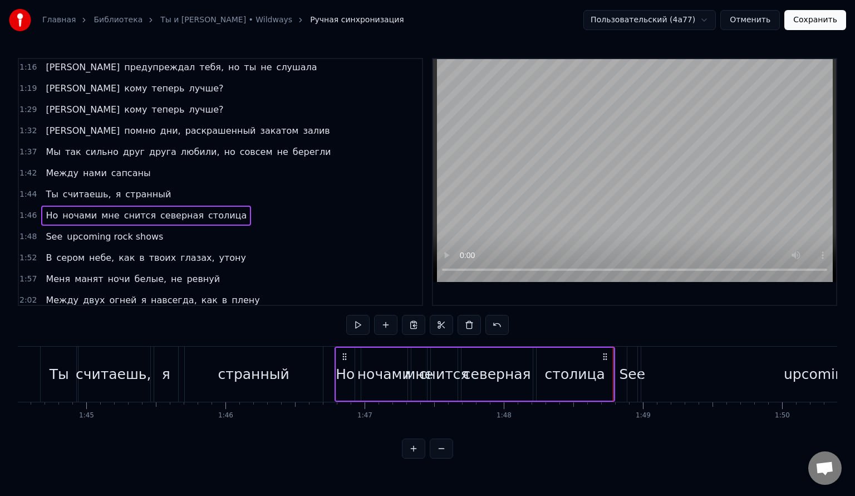
click at [23, 210] on span "1:46" at bounding box center [27, 215] width 17 height 11
click at [361, 325] on button at bounding box center [357, 325] width 23 height 20
click at [487, 381] on div "северная" at bounding box center [497, 374] width 68 height 21
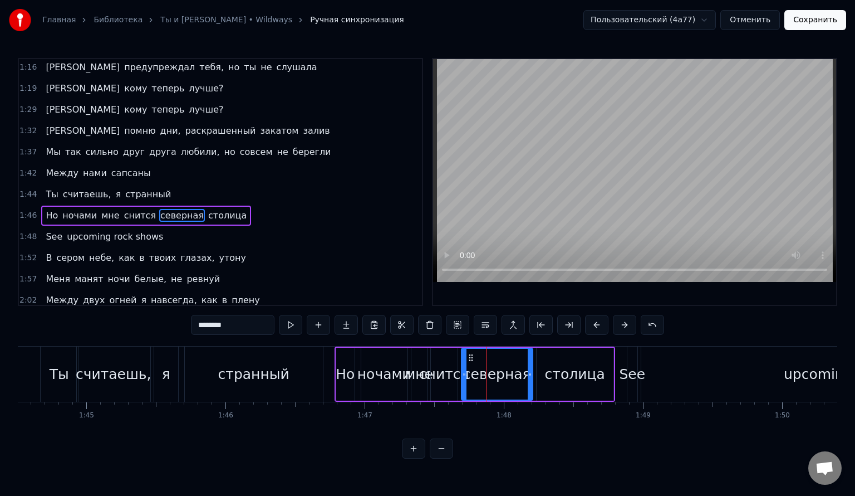
scroll to position [276, 0]
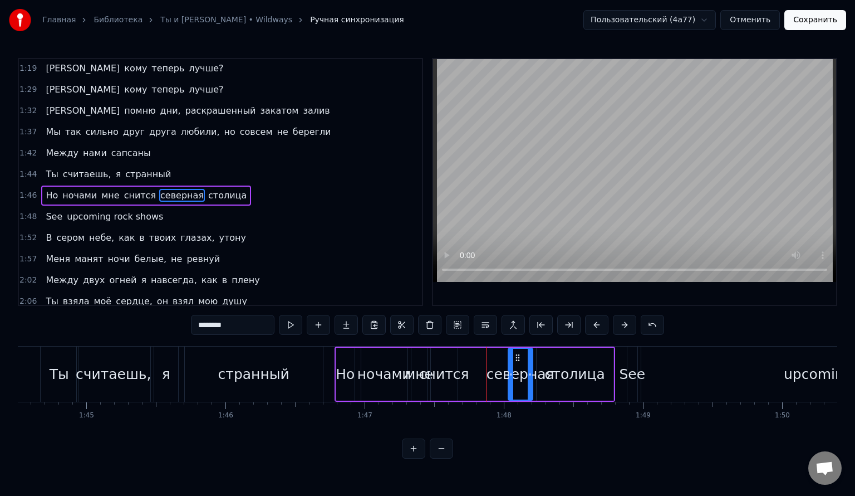
drag, startPoint x: 463, startPoint y: 377, endPoint x: 513, endPoint y: 377, distance: 49.6
click at [513, 377] on icon at bounding box center [511, 374] width 4 height 9
click at [552, 377] on div "столица" at bounding box center [575, 374] width 60 height 21
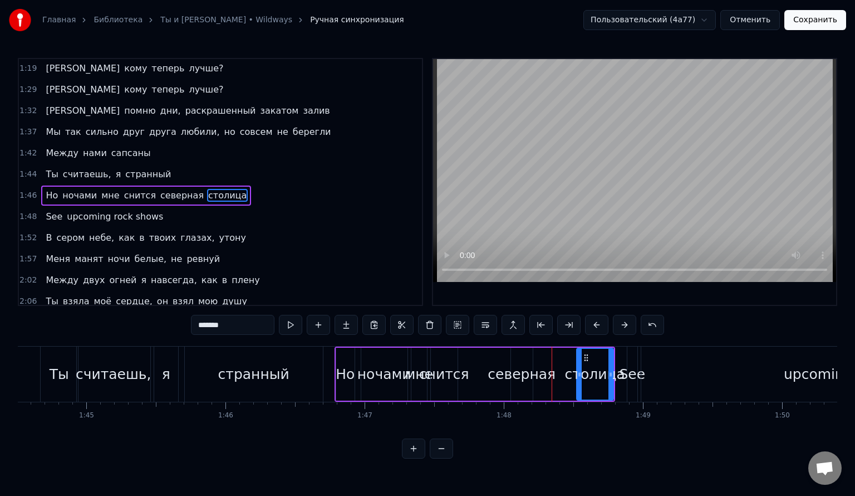
drag, startPoint x: 541, startPoint y: 374, endPoint x: 582, endPoint y: 372, distance: 41.8
click at [582, 372] on icon at bounding box center [579, 374] width 4 height 9
click at [528, 376] on div "северная" at bounding box center [522, 374] width 68 height 21
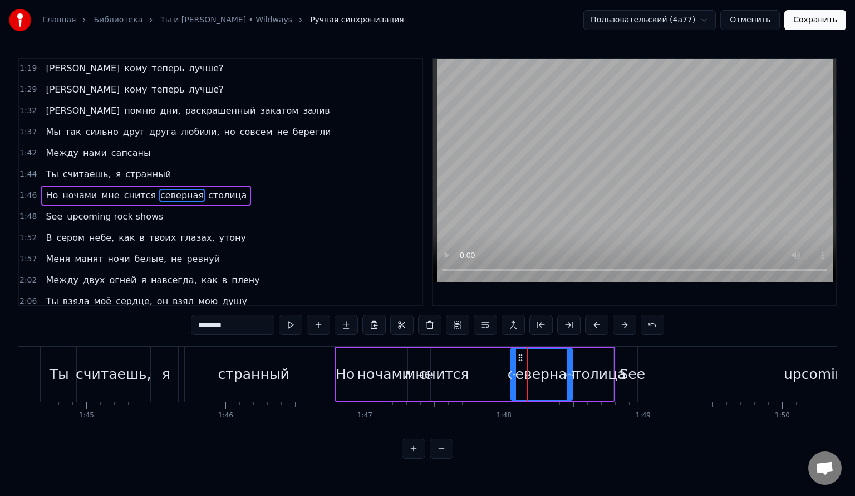
drag, startPoint x: 530, startPoint y: 376, endPoint x: 511, endPoint y: 378, distance: 19.6
click at [569, 377] on icon at bounding box center [569, 374] width 4 height 9
drag, startPoint x: 512, startPoint y: 375, endPoint x: 499, endPoint y: 379, distance: 13.4
click at [543, 376] on icon at bounding box center [543, 374] width 4 height 9
click at [449, 377] on div "снится" at bounding box center [444, 374] width 50 height 21
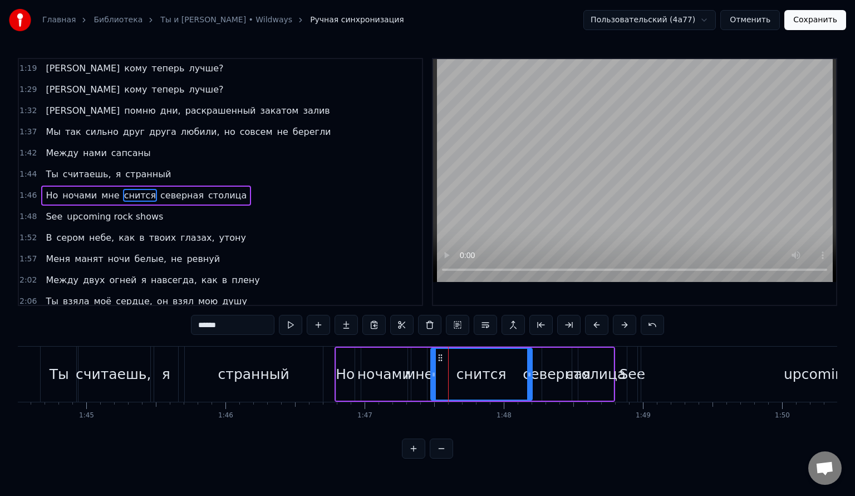
drag, startPoint x: 455, startPoint y: 379, endPoint x: 517, endPoint y: 383, distance: 62.0
click at [527, 383] on div at bounding box center [529, 374] width 4 height 51
drag, startPoint x: 434, startPoint y: 378, endPoint x: 489, endPoint y: 380, distance: 55.1
click at [489, 380] on div at bounding box center [489, 374] width 4 height 51
click at [413, 458] on button at bounding box center [413, 448] width 23 height 20
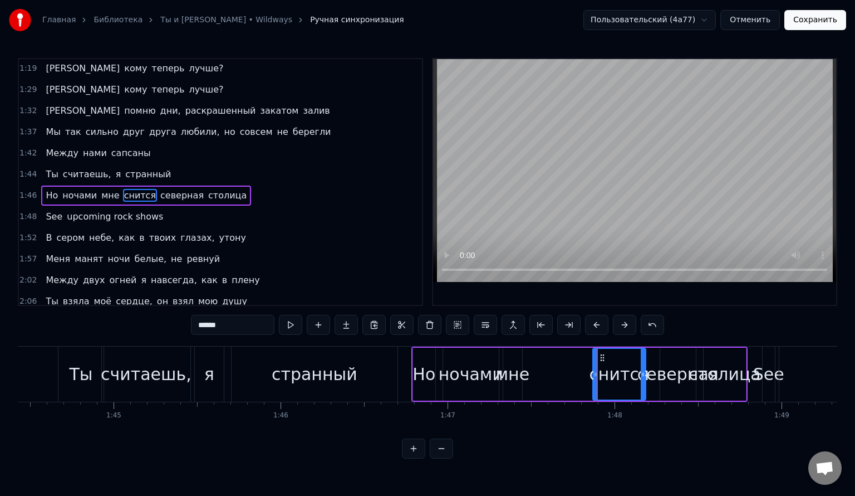
scroll to position [0, 17398]
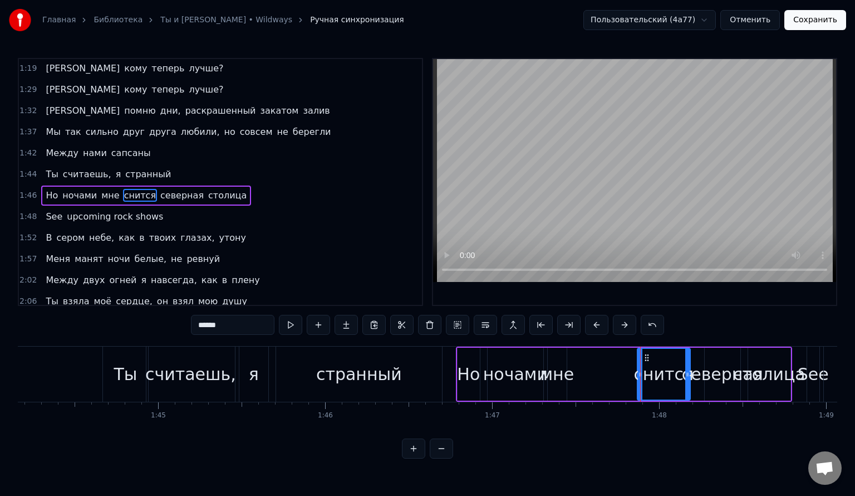
click at [561, 377] on div "мне" at bounding box center [557, 373] width 34 height 25
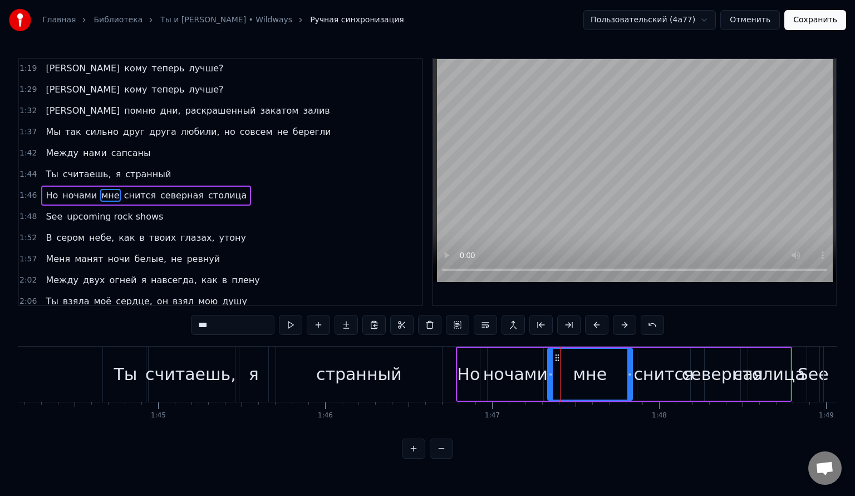
click at [630, 381] on div at bounding box center [629, 374] width 4 height 51
drag, startPoint x: 550, startPoint y: 376, endPoint x: 588, endPoint y: 382, distance: 38.8
click at [612, 380] on div at bounding box center [612, 374] width 4 height 51
click at [524, 381] on div "ночами" at bounding box center [515, 373] width 65 height 25
type input "******"
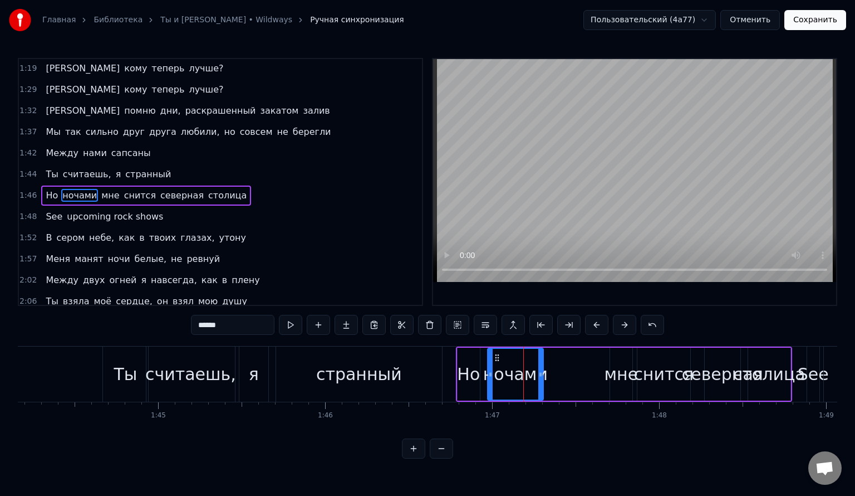
drag, startPoint x: 543, startPoint y: 376, endPoint x: 568, endPoint y: 378, distance: 24.6
click at [585, 377] on div "Но ночами мне снится северная столица" at bounding box center [624, 373] width 336 height 55
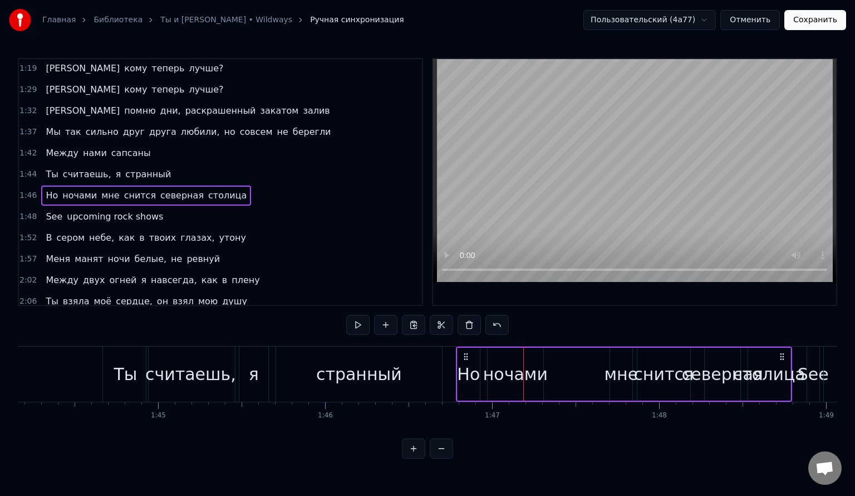
click at [539, 379] on div "ночами" at bounding box center [515, 373] width 65 height 25
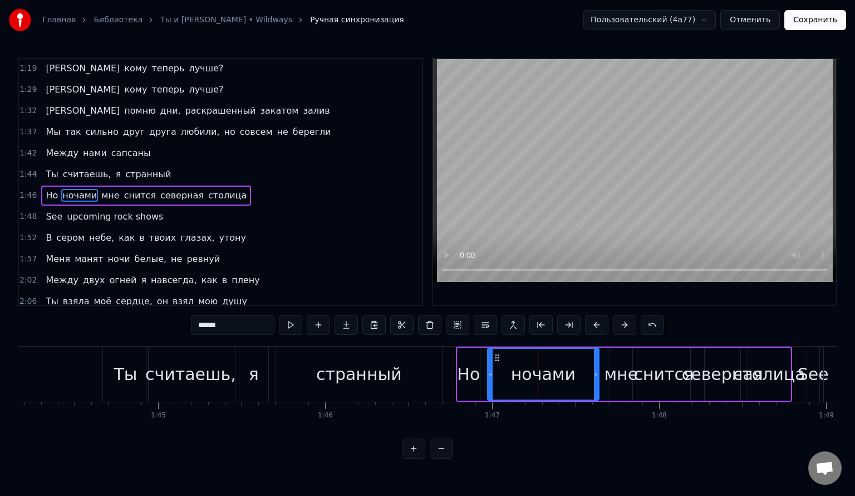
drag, startPoint x: 541, startPoint y: 377, endPoint x: 598, endPoint y: 379, distance: 57.4
click at [598, 379] on div at bounding box center [596, 374] width 4 height 51
drag, startPoint x: 490, startPoint y: 373, endPoint x: 568, endPoint y: 376, distance: 78.0
click at [568, 376] on icon at bounding box center [568, 374] width 4 height 9
click at [470, 379] on div "Но" at bounding box center [468, 373] width 23 height 25
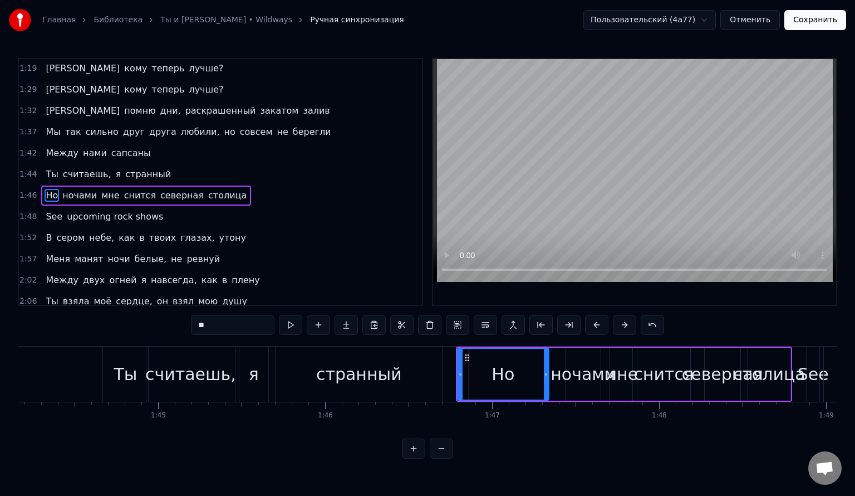
drag, startPoint x: 477, startPoint y: 374, endPoint x: 546, endPoint y: 377, distance: 69.1
click at [546, 377] on icon at bounding box center [546, 374] width 4 height 9
drag, startPoint x: 460, startPoint y: 375, endPoint x: 501, endPoint y: 376, distance: 40.6
click at [501, 376] on icon at bounding box center [501, 374] width 4 height 9
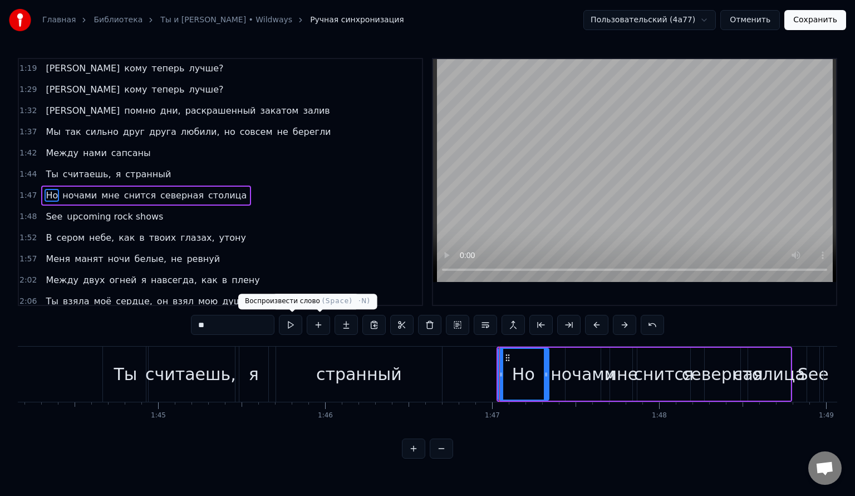
click at [296, 326] on button at bounding box center [290, 325] width 23 height 20
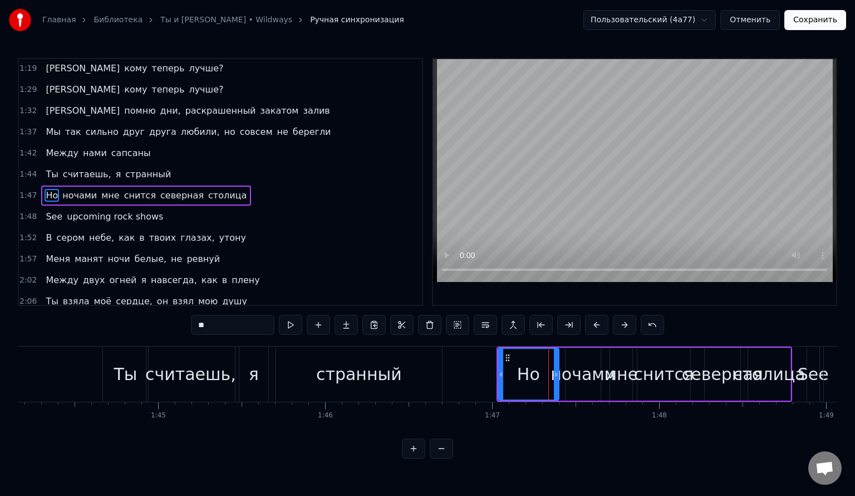
drag, startPoint x: 546, startPoint y: 371, endPoint x: 556, endPoint y: 371, distance: 10.0
click at [556, 371] on icon at bounding box center [556, 374] width 4 height 9
drag, startPoint x: 498, startPoint y: 374, endPoint x: 524, endPoint y: 375, distance: 25.6
click at [524, 375] on icon at bounding box center [526, 374] width 4 height 9
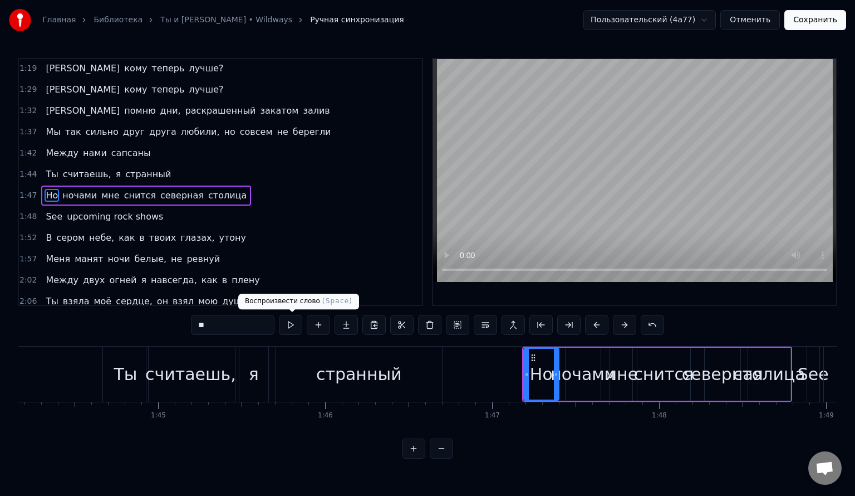
click at [292, 325] on button at bounding box center [290, 325] width 23 height 20
click at [570, 382] on div "ночами" at bounding box center [583, 373] width 65 height 25
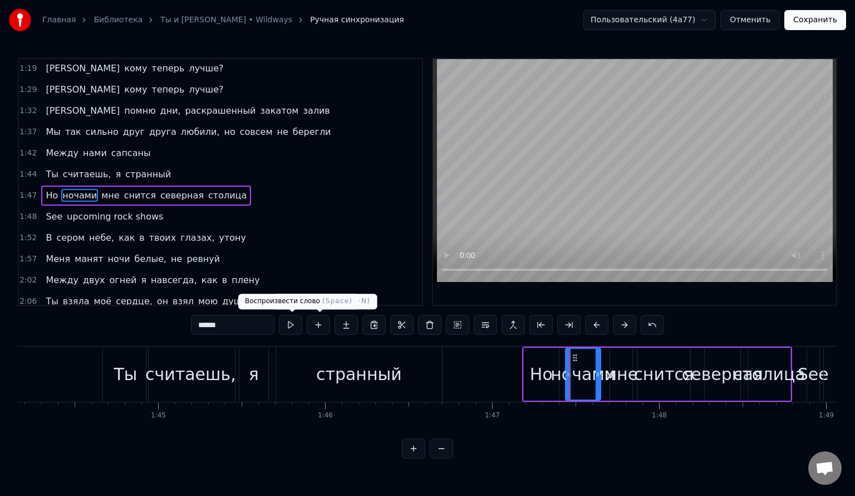
click at [297, 326] on button at bounding box center [290, 325] width 23 height 20
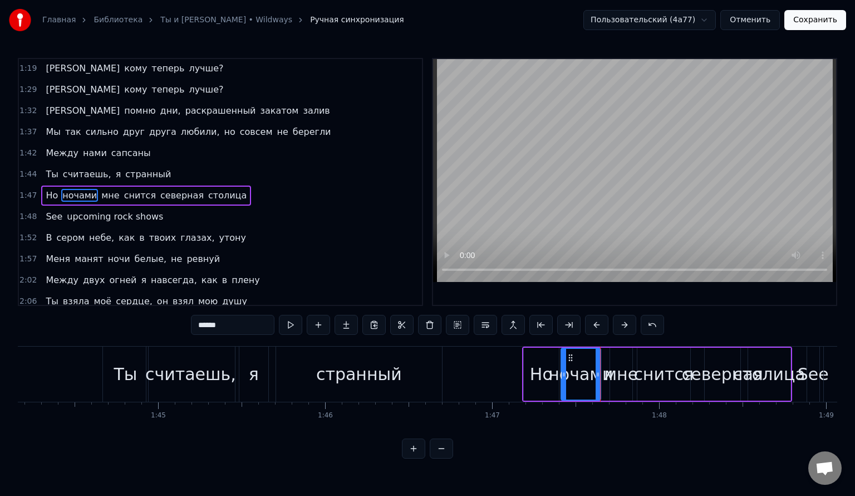
click at [563, 377] on icon at bounding box center [564, 374] width 4 height 9
click at [635, 382] on div "мне" at bounding box center [621, 373] width 34 height 25
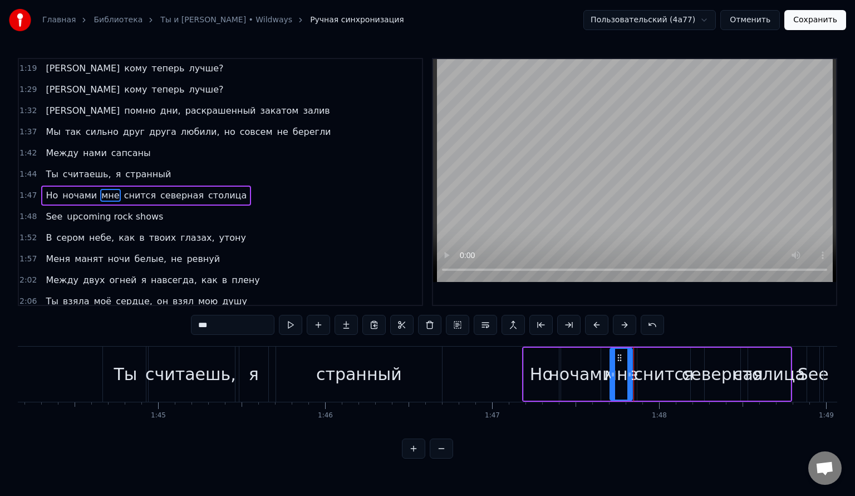
click at [661, 378] on div "снится" at bounding box center [664, 373] width 60 height 25
drag, startPoint x: 640, startPoint y: 376, endPoint x: 673, endPoint y: 374, distance: 32.4
click at [673, 374] on icon at bounding box center [672, 374] width 4 height 9
click at [590, 376] on div "ночами" at bounding box center [580, 373] width 65 height 25
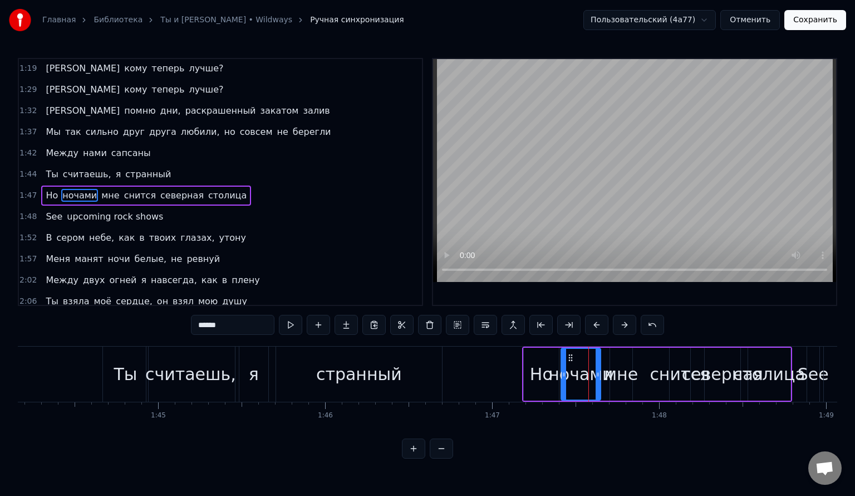
click at [619, 372] on div "мне" at bounding box center [621, 373] width 34 height 25
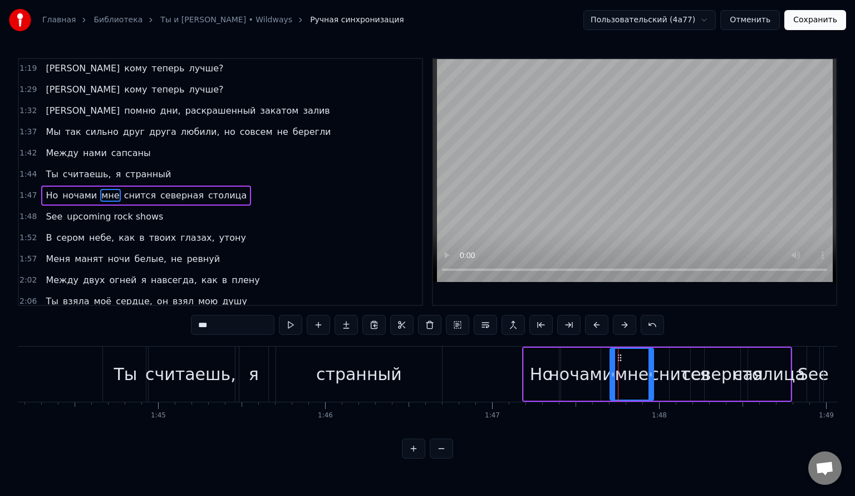
drag, startPoint x: 631, startPoint y: 372, endPoint x: 653, endPoint y: 374, distance: 21.2
click at [653, 374] on icon at bounding box center [651, 374] width 4 height 9
drag, startPoint x: 612, startPoint y: 371, endPoint x: 629, endPoint y: 370, distance: 16.2
click at [636, 370] on icon at bounding box center [634, 374] width 4 height 9
click at [588, 371] on div "ночами" at bounding box center [580, 373] width 65 height 25
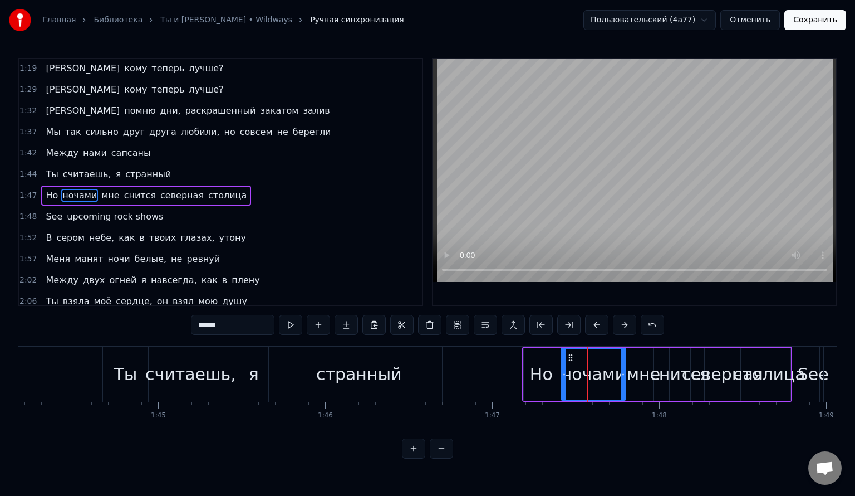
drag, startPoint x: 599, startPoint y: 373, endPoint x: 624, endPoint y: 373, distance: 25.1
click at [624, 373] on icon at bounding box center [623, 374] width 4 height 9
click at [301, 325] on button at bounding box center [290, 325] width 23 height 20
click at [639, 377] on div "мне" at bounding box center [643, 373] width 34 height 25
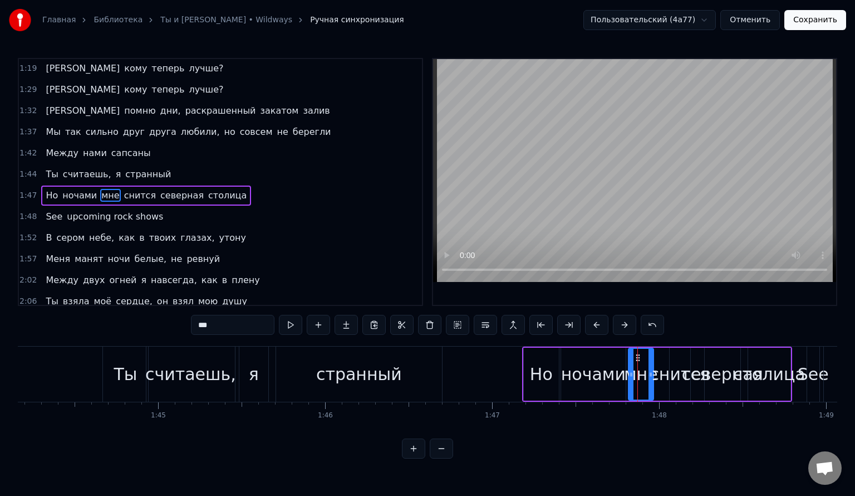
click at [630, 379] on div at bounding box center [631, 374] width 4 height 51
click at [287, 327] on button at bounding box center [290, 325] width 23 height 20
drag, startPoint x: 650, startPoint y: 372, endPoint x: 662, endPoint y: 372, distance: 11.7
click at [662, 372] on icon at bounding box center [661, 374] width 4 height 9
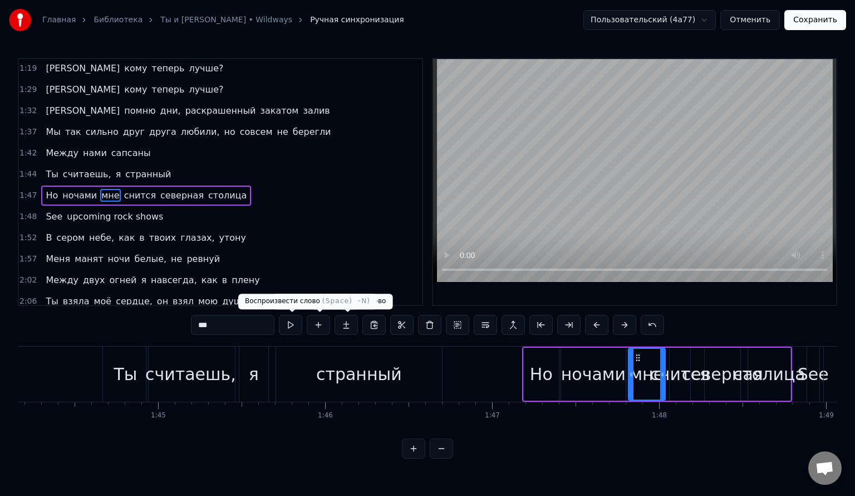
click at [294, 323] on button at bounding box center [290, 325] width 23 height 20
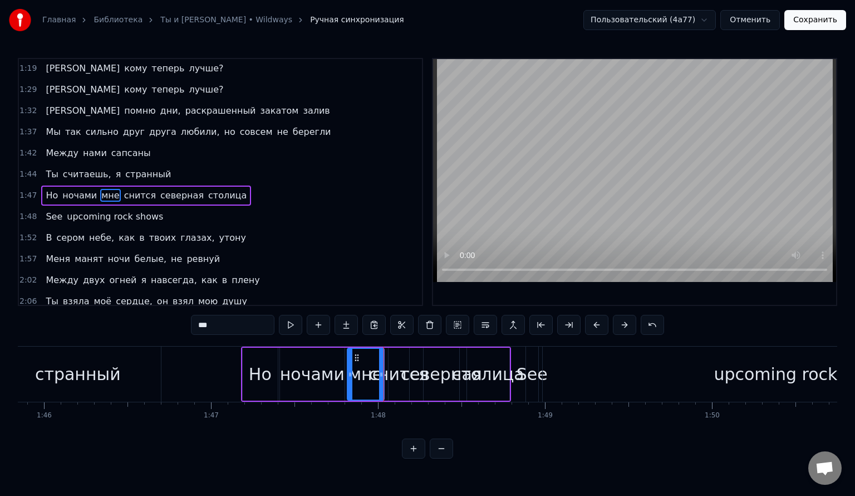
scroll to position [0, 17709]
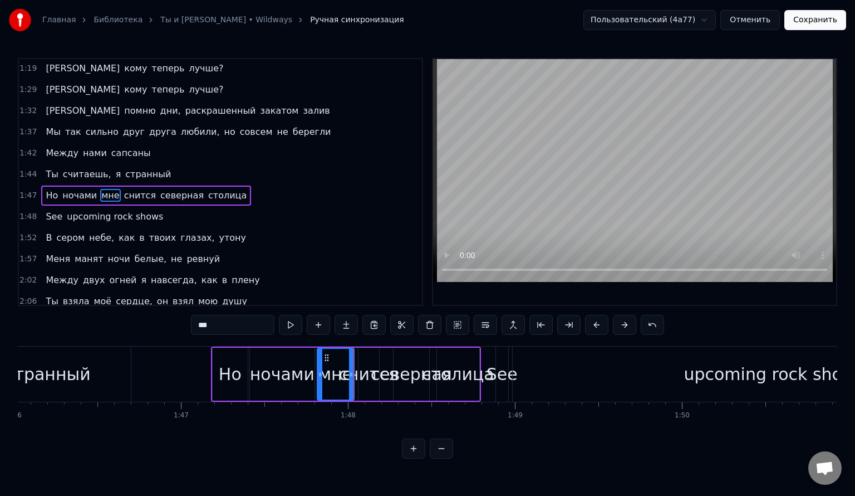
click at [371, 376] on div "снится" at bounding box center [369, 373] width 60 height 25
click at [439, 375] on div "столица" at bounding box center [458, 373] width 72 height 25
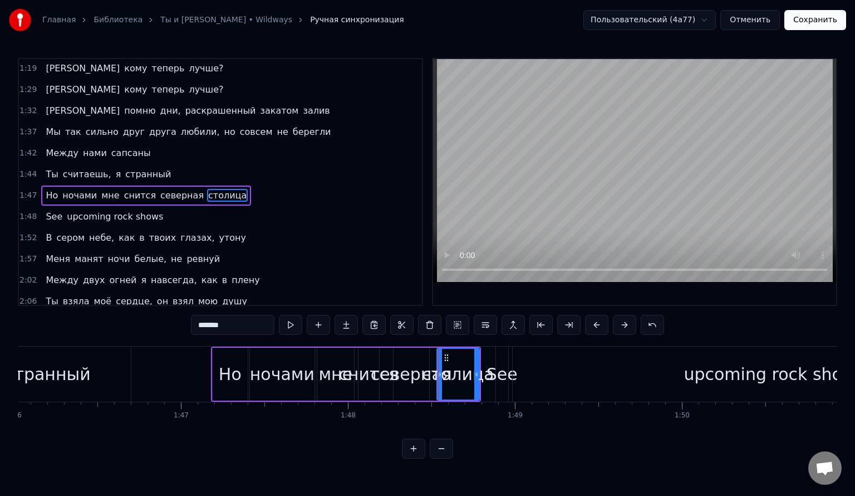
click at [502, 377] on div "See" at bounding box center [502, 373] width 31 height 25
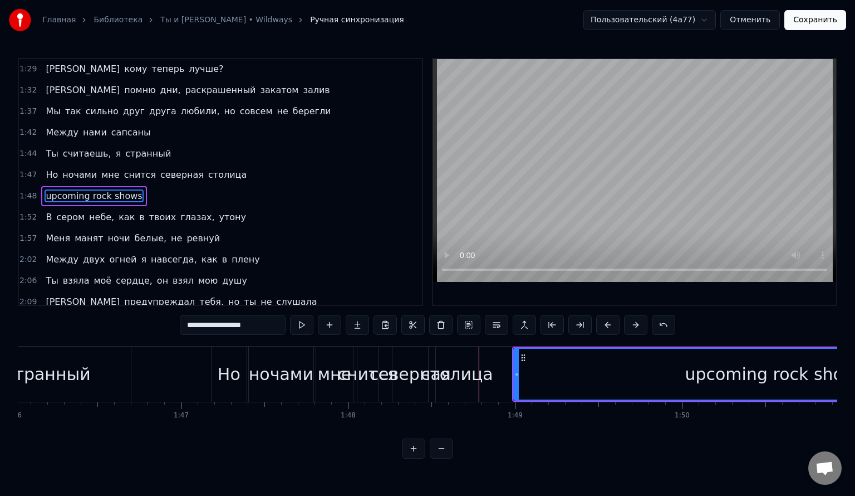
click at [68, 189] on span "upcoming rock shows" at bounding box center [94, 195] width 99 height 13
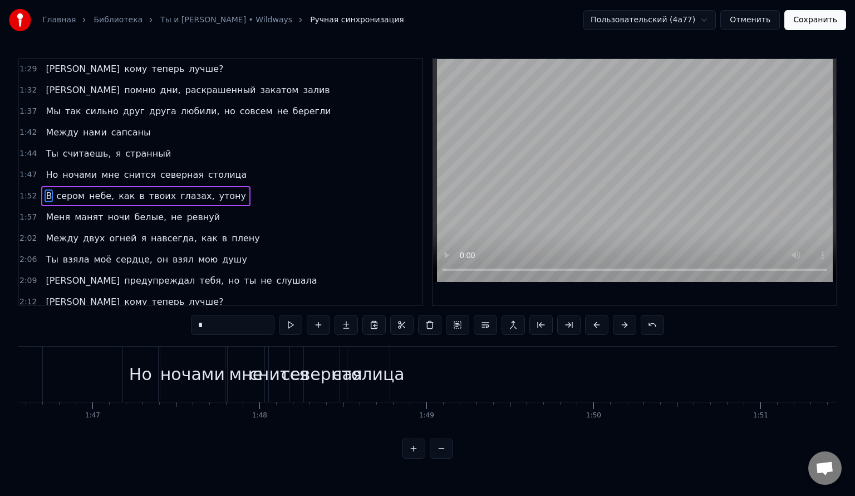
scroll to position [0, 17590]
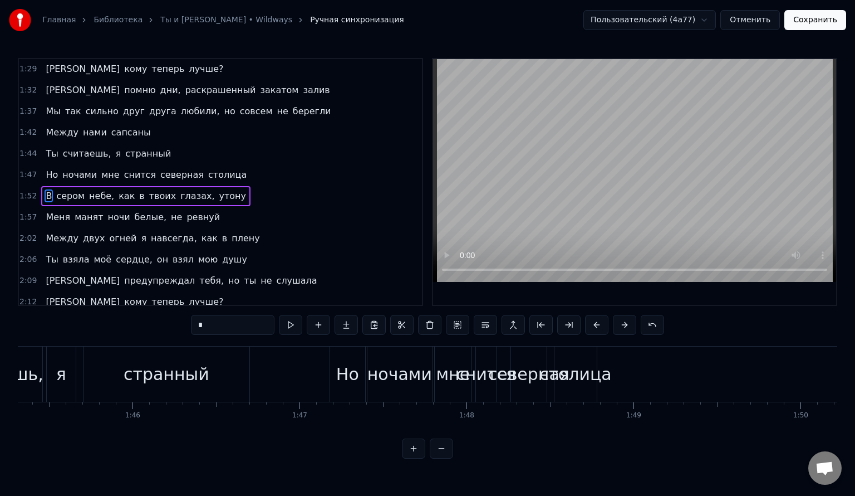
click at [569, 367] on div "столица" at bounding box center [576, 373] width 72 height 25
type input "*******"
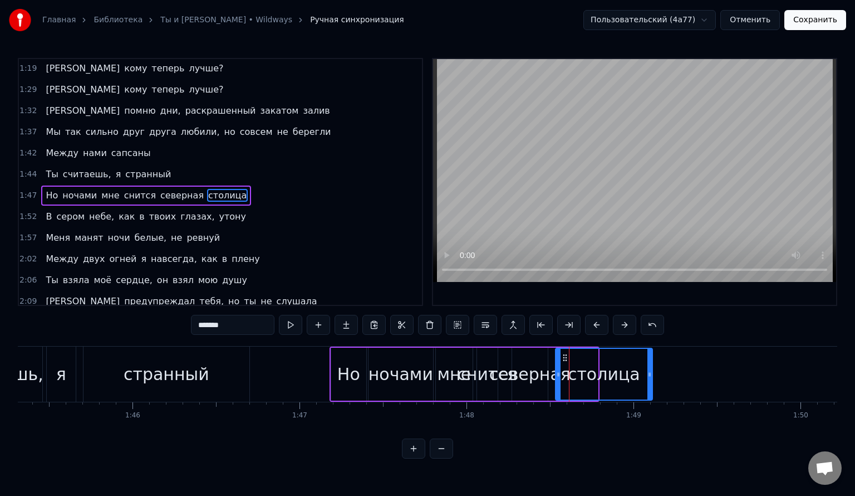
drag, startPoint x: 595, startPoint y: 372, endPoint x: 650, endPoint y: 379, distance: 55.0
click at [650, 379] on div at bounding box center [650, 374] width 4 height 51
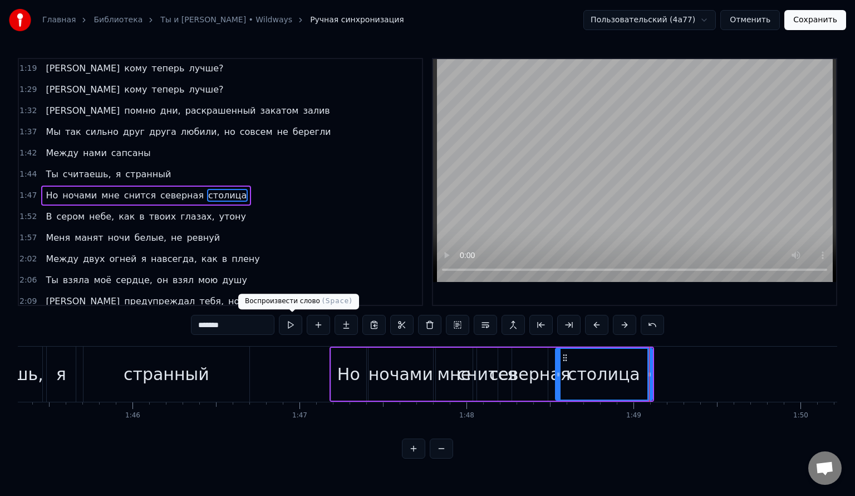
click at [296, 323] on button at bounding box center [290, 325] width 23 height 20
click at [646, 375] on div "столица" at bounding box center [604, 374] width 96 height 51
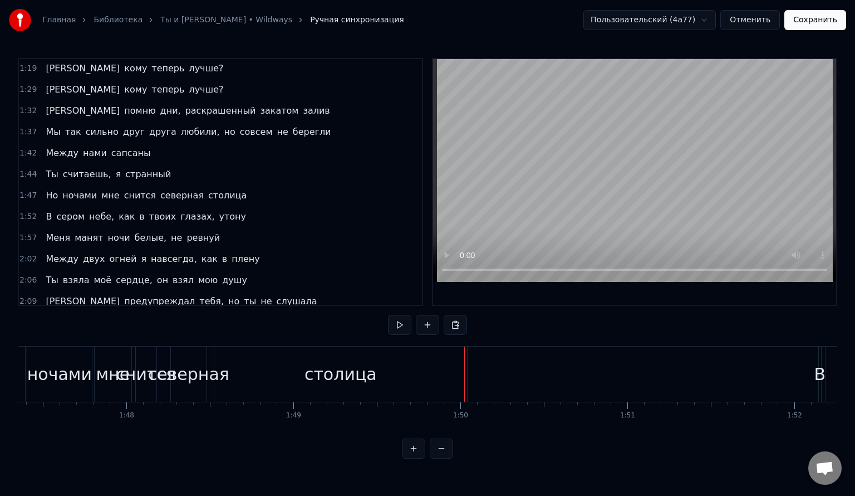
scroll to position [0, 17857]
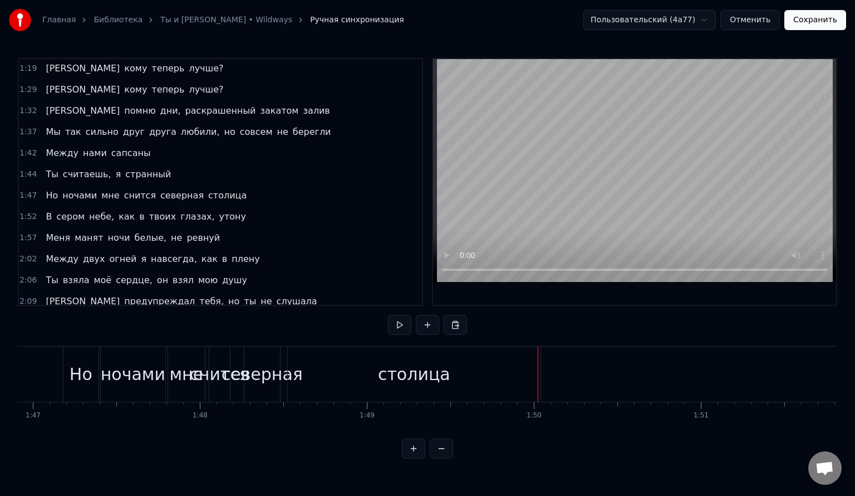
click at [463, 372] on div "столица" at bounding box center [414, 373] width 253 height 55
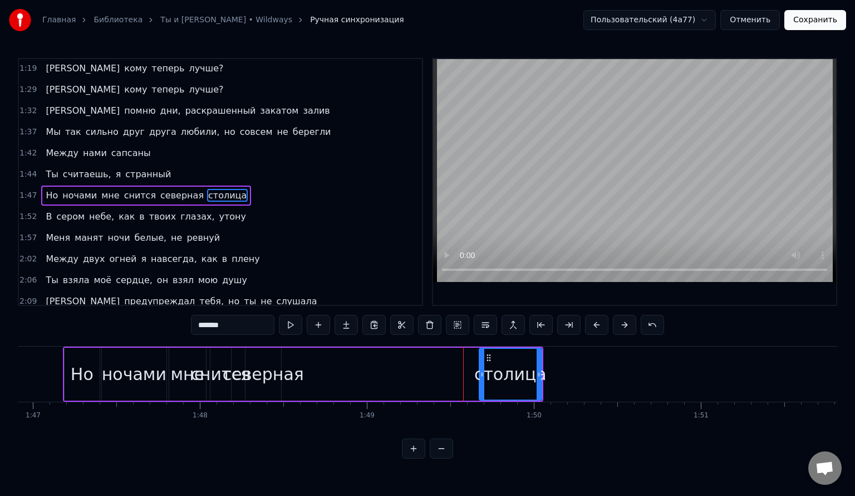
drag, startPoint x: 290, startPoint y: 370, endPoint x: 480, endPoint y: 375, distance: 190.5
click at [480, 375] on icon at bounding box center [482, 374] width 4 height 9
click at [267, 371] on div "северная" at bounding box center [263, 373] width 81 height 25
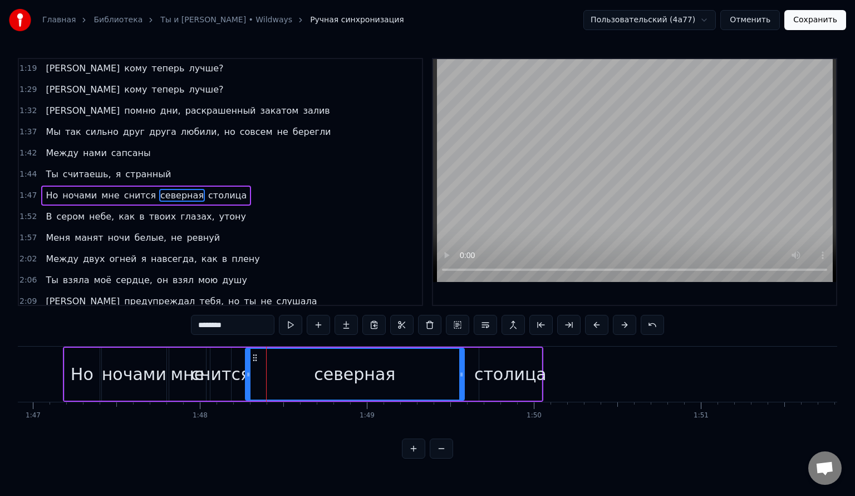
drag, startPoint x: 278, startPoint y: 371, endPoint x: 463, endPoint y: 378, distance: 185.0
click at [463, 378] on div at bounding box center [461, 374] width 4 height 51
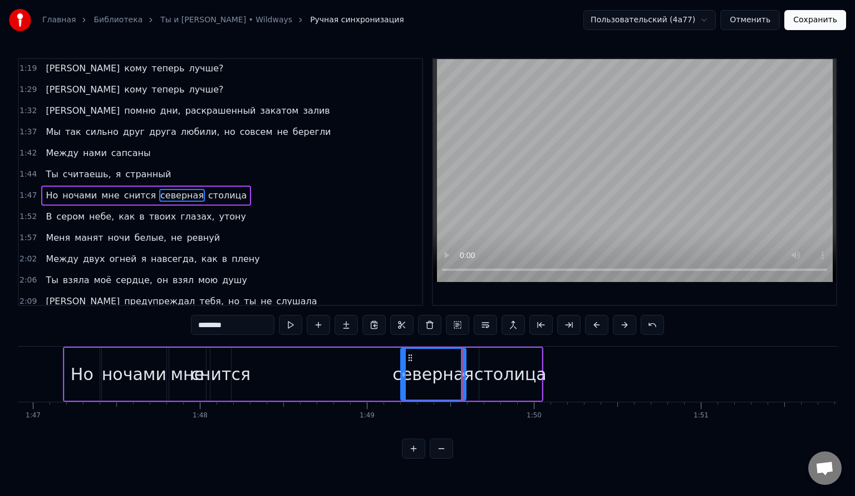
drag, startPoint x: 246, startPoint y: 378, endPoint x: 401, endPoint y: 377, distance: 155.3
click at [401, 377] on div at bounding box center [403, 374] width 4 height 51
click at [220, 375] on div "снится" at bounding box center [220, 373] width 60 height 25
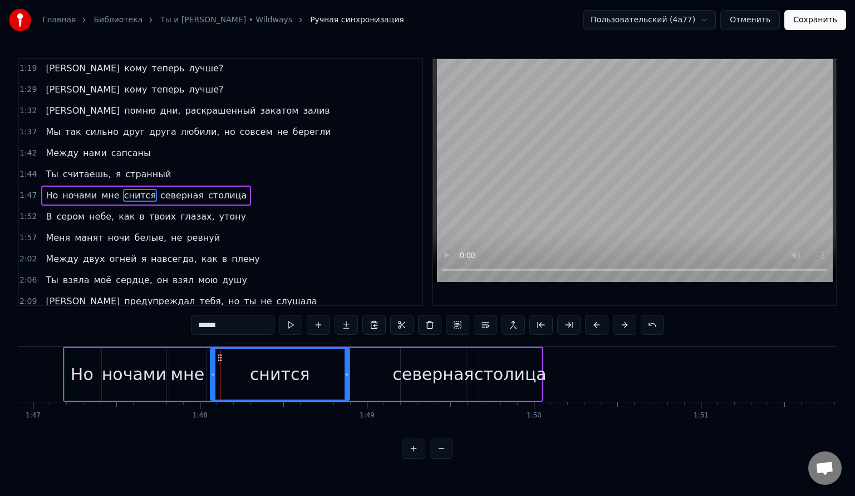
drag, startPoint x: 229, startPoint y: 372, endPoint x: 345, endPoint y: 374, distance: 116.4
click at [349, 374] on icon at bounding box center [347, 374] width 4 height 9
click at [290, 327] on button at bounding box center [290, 325] width 23 height 20
click at [193, 374] on div "мне" at bounding box center [187, 373] width 34 height 25
type input "***"
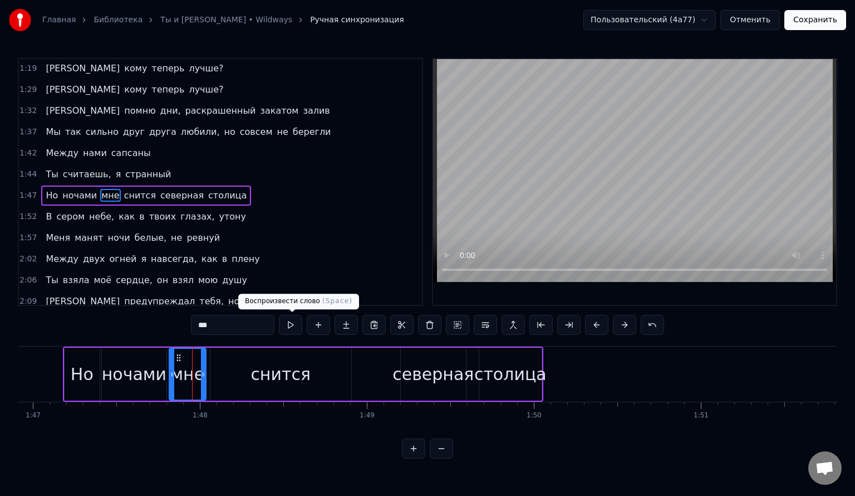
click at [295, 323] on button at bounding box center [290, 325] width 23 height 20
click at [26, 190] on span "1:47" at bounding box center [27, 195] width 17 height 11
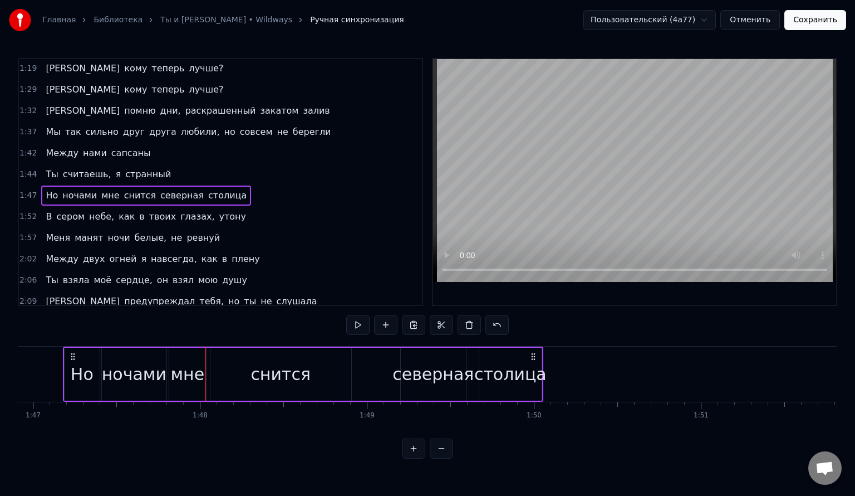
scroll to position [0, 17846]
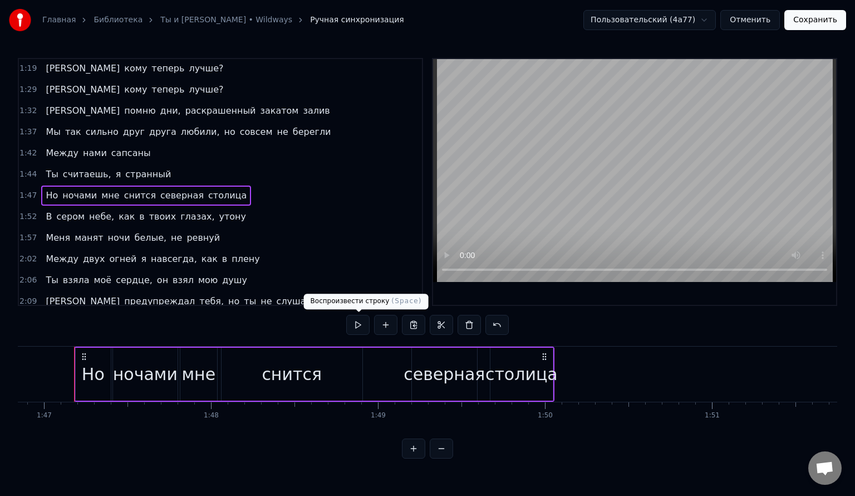
click at [361, 327] on button at bounding box center [357, 325] width 23 height 20
click at [321, 384] on div "снится" at bounding box center [292, 373] width 141 height 53
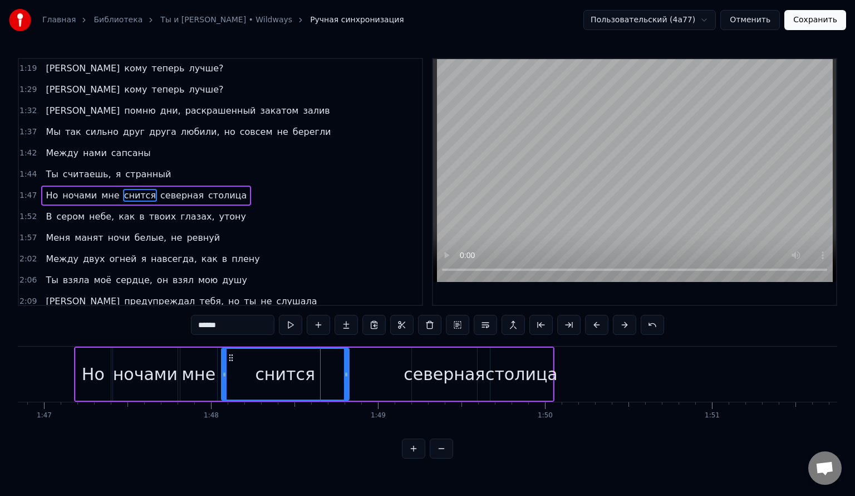
drag, startPoint x: 361, startPoint y: 374, endPoint x: 347, endPoint y: 376, distance: 13.5
click at [347, 376] on icon at bounding box center [346, 374] width 4 height 9
click at [433, 375] on div "северная" at bounding box center [444, 373] width 81 height 25
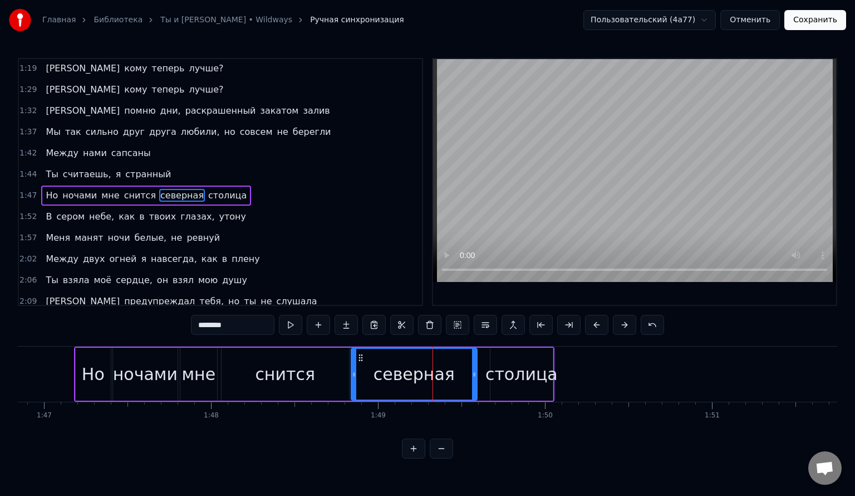
drag, startPoint x: 413, startPoint y: 374, endPoint x: 352, endPoint y: 375, distance: 60.7
click at [352, 375] on icon at bounding box center [354, 374] width 4 height 9
click at [296, 323] on button at bounding box center [290, 325] width 23 height 20
drag, startPoint x: 472, startPoint y: 372, endPoint x: 488, endPoint y: 371, distance: 15.6
click at [488, 371] on icon at bounding box center [490, 374] width 4 height 9
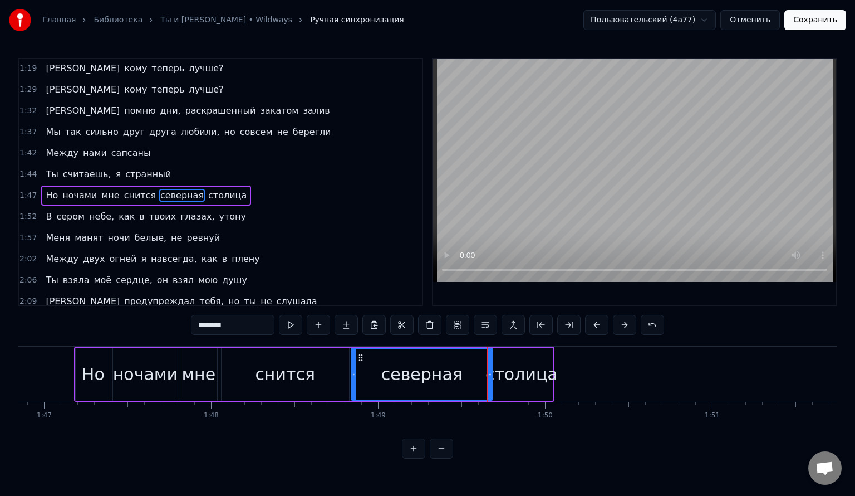
click at [509, 372] on div "столица" at bounding box center [521, 373] width 72 height 25
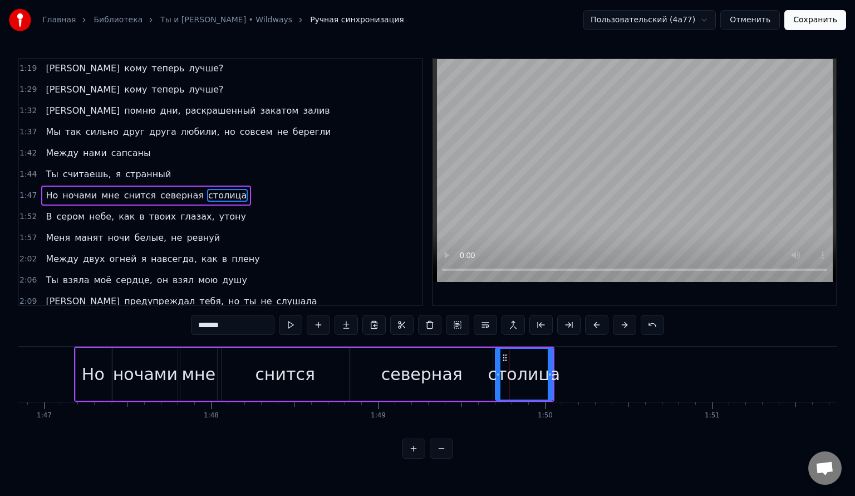
click at [496, 372] on icon at bounding box center [498, 374] width 4 height 9
click at [444, 371] on div "северная" at bounding box center [421, 373] width 81 height 25
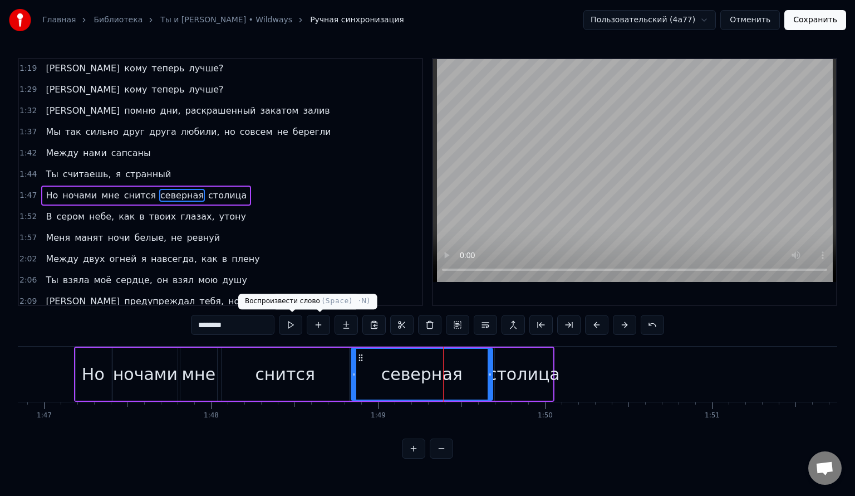
click at [298, 326] on button at bounding box center [290, 325] width 23 height 20
click at [512, 380] on div "столица" at bounding box center [524, 373] width 72 height 25
type input "*******"
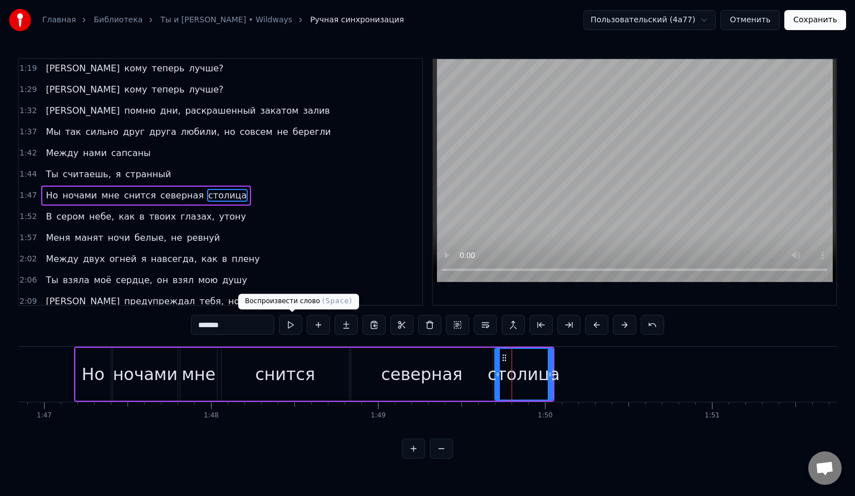
click at [298, 326] on button at bounding box center [290, 325] width 23 height 20
click at [296, 325] on button at bounding box center [290, 325] width 23 height 20
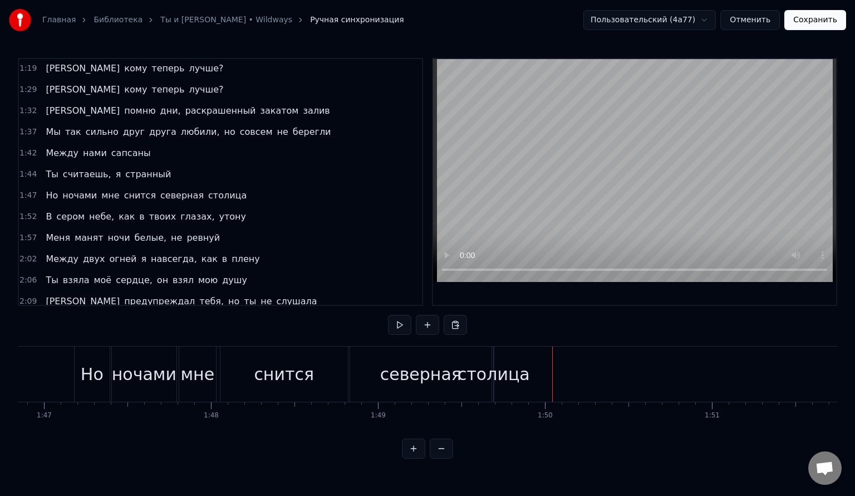
click at [501, 377] on div "столица" at bounding box center [494, 373] width 72 height 25
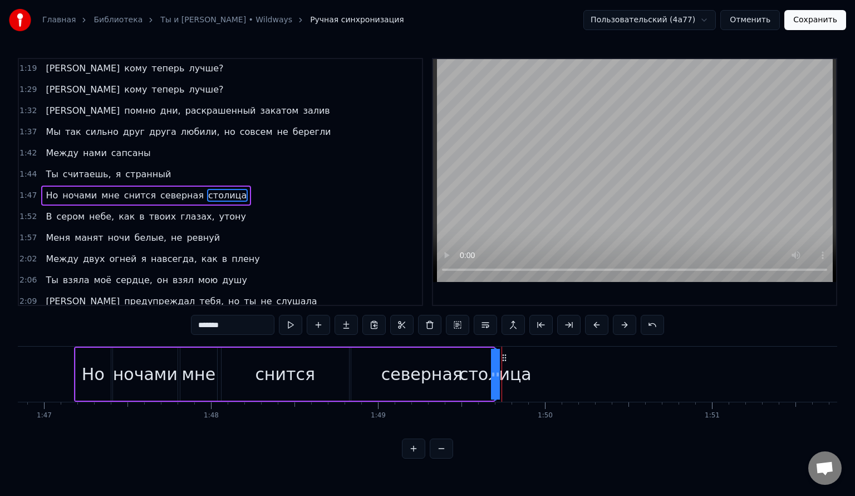
click at [209, 189] on span "столица" at bounding box center [227, 195] width 41 height 13
click at [408, 457] on button at bounding box center [413, 448] width 23 height 20
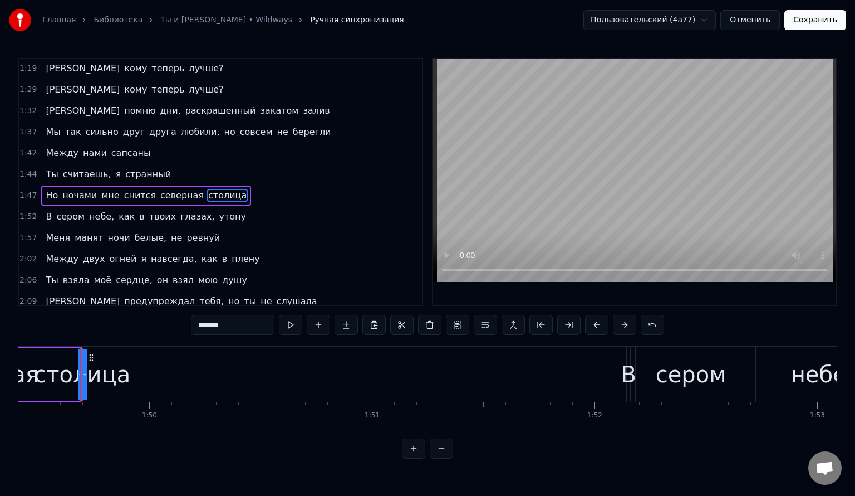
scroll to position [0, 24372]
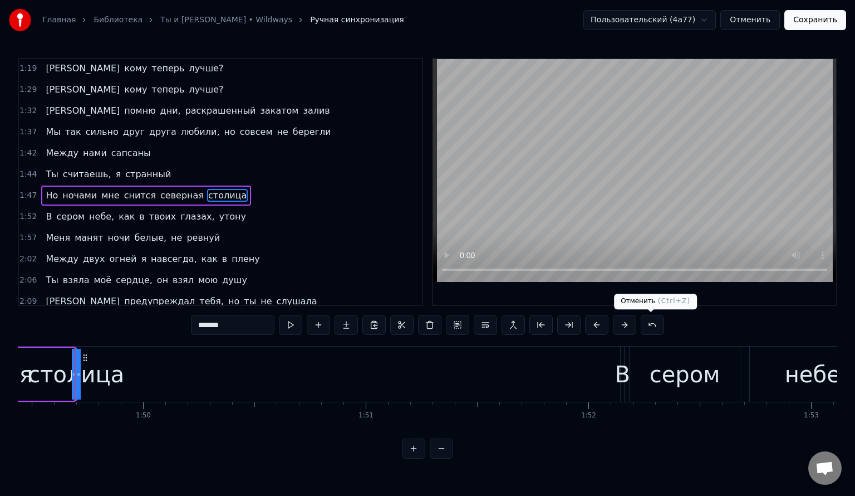
click at [655, 322] on button at bounding box center [652, 325] width 23 height 20
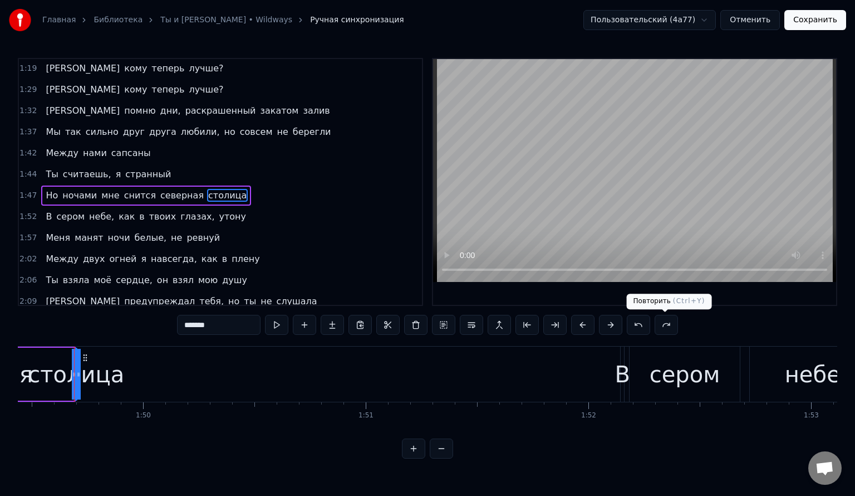
click at [658, 323] on button at bounding box center [666, 325] width 23 height 20
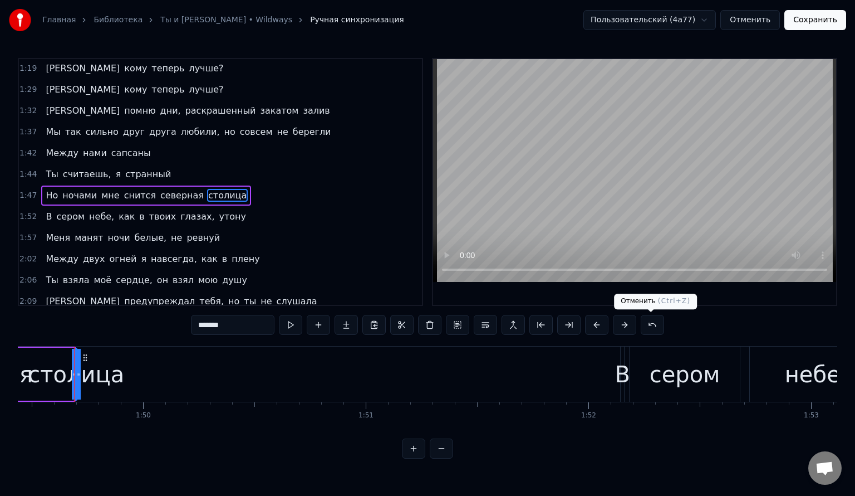
click at [651, 325] on button at bounding box center [652, 325] width 23 height 20
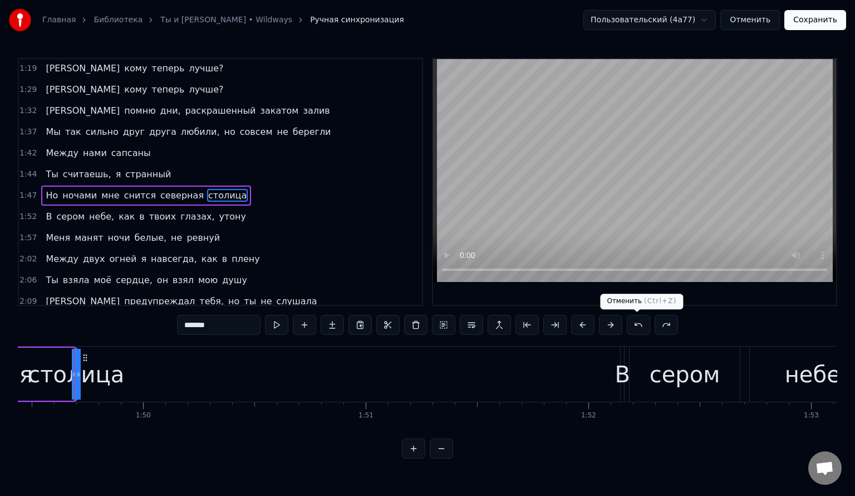
click at [632, 326] on button at bounding box center [638, 325] width 23 height 20
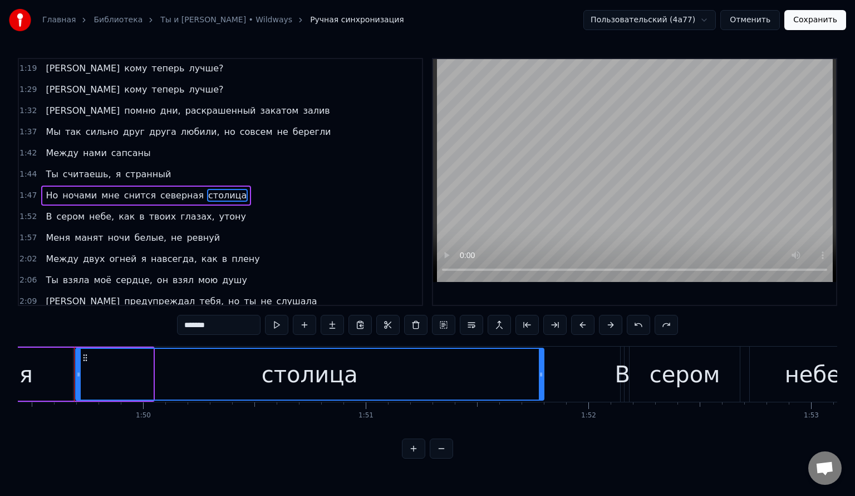
drag, startPoint x: 150, startPoint y: 377, endPoint x: 514, endPoint y: 376, distance: 364.7
click at [540, 379] on div at bounding box center [541, 374] width 4 height 51
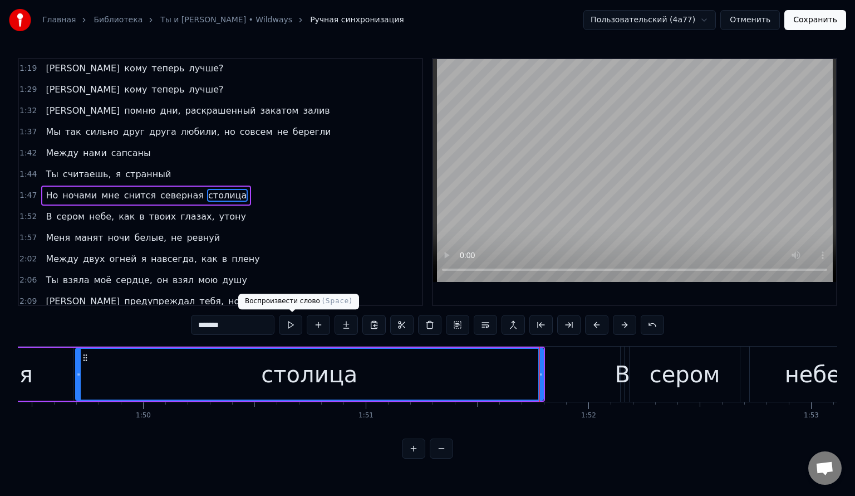
click at [299, 326] on button at bounding box center [290, 325] width 23 height 20
click at [23, 190] on span "1:47" at bounding box center [27, 195] width 17 height 11
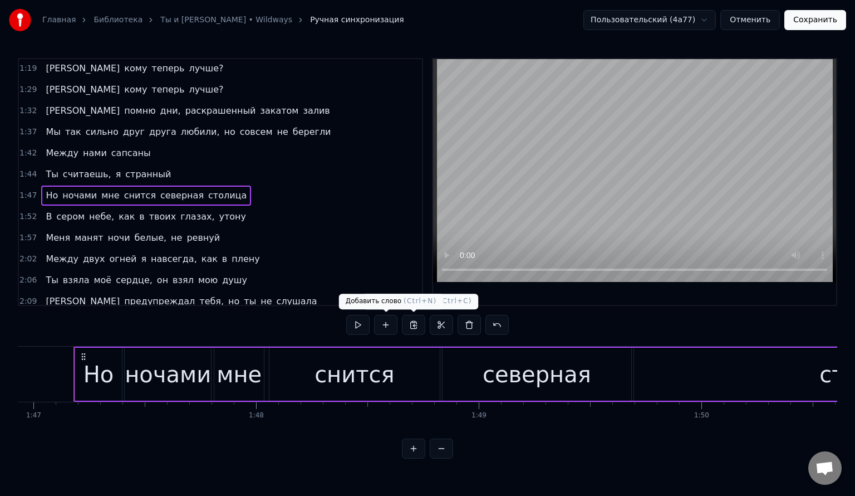
scroll to position [0, 23813]
click at [364, 325] on button at bounding box center [357, 325] width 23 height 20
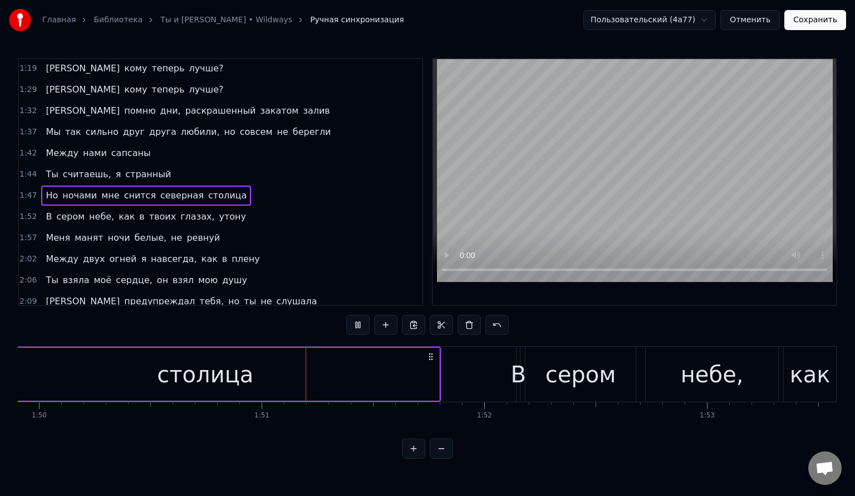
scroll to position [0, 24576]
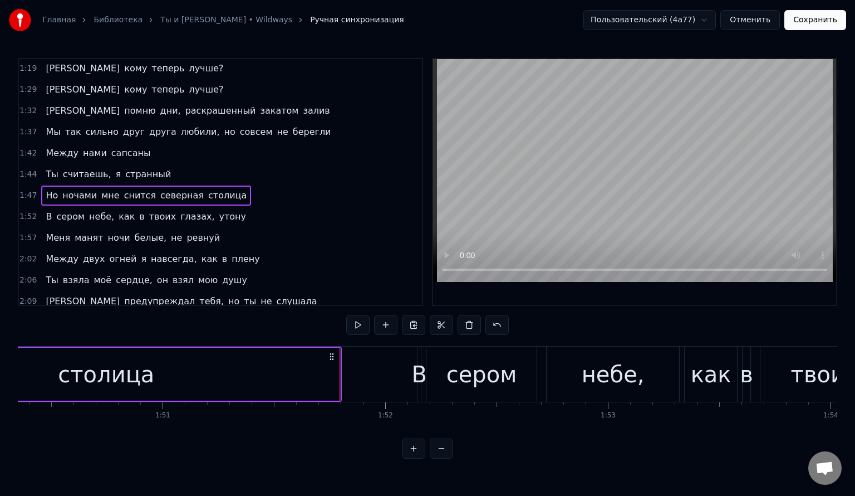
click at [29, 211] on span "1:52" at bounding box center [27, 216] width 17 height 11
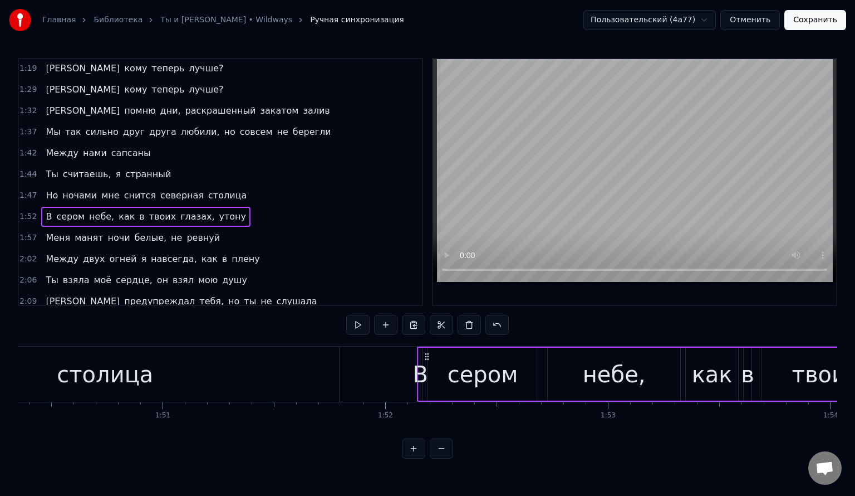
click at [823, 22] on button "Сохранить" at bounding box center [815, 20] width 62 height 20
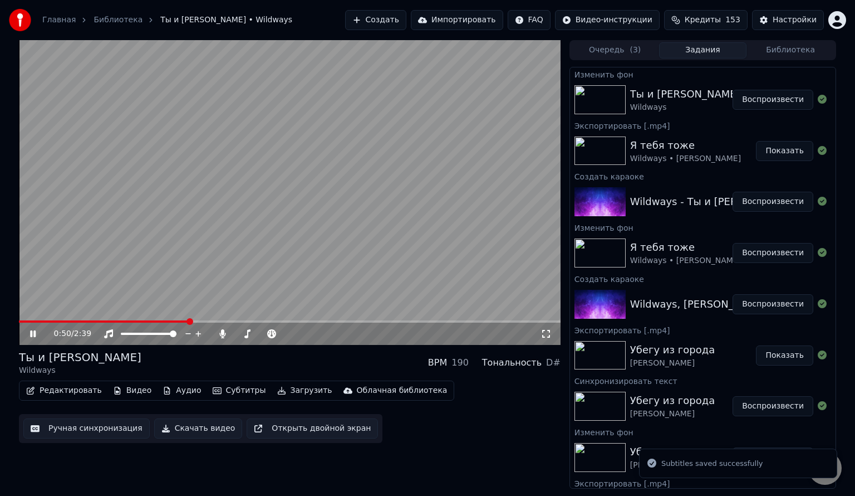
click at [189, 320] on span at bounding box center [290, 321] width 542 height 2
click at [238, 321] on span at bounding box center [290, 321] width 542 height 2
click at [280, 321] on span at bounding box center [290, 321] width 542 height 2
click at [307, 322] on span at bounding box center [290, 321] width 542 height 2
click at [339, 322] on span at bounding box center [290, 321] width 542 height 2
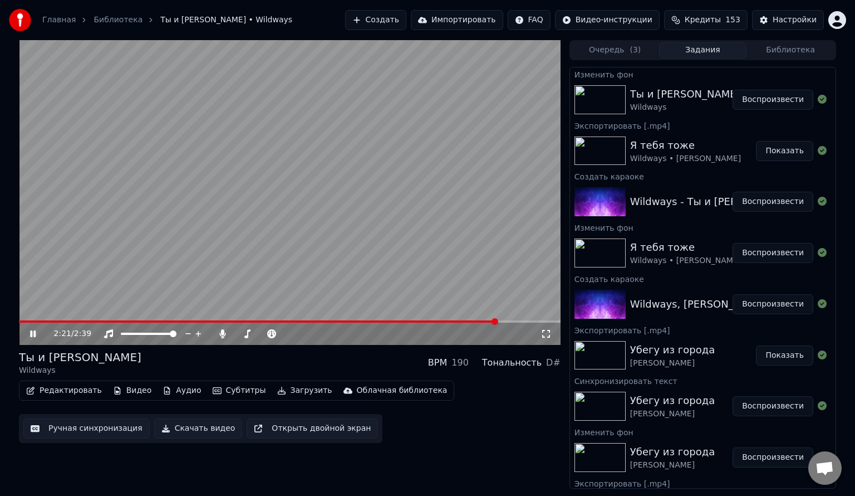
click at [498, 321] on span at bounding box center [290, 321] width 542 height 2
click at [530, 322] on span at bounding box center [290, 321] width 542 height 2
click at [40, 321] on span at bounding box center [29, 321] width 21 height 2
click at [84, 321] on span at bounding box center [290, 321] width 542 height 2
click at [29, 330] on icon at bounding box center [41, 333] width 26 height 9
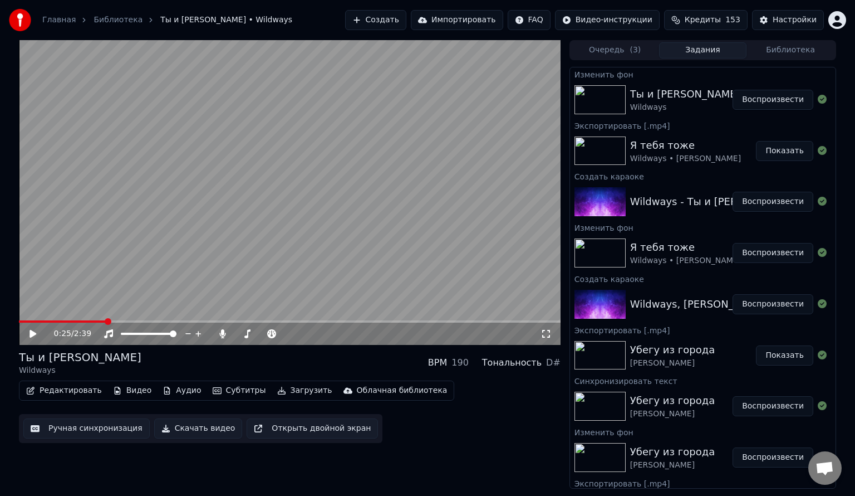
click at [198, 426] on button "Скачать видео" at bounding box center [198, 428] width 89 height 20
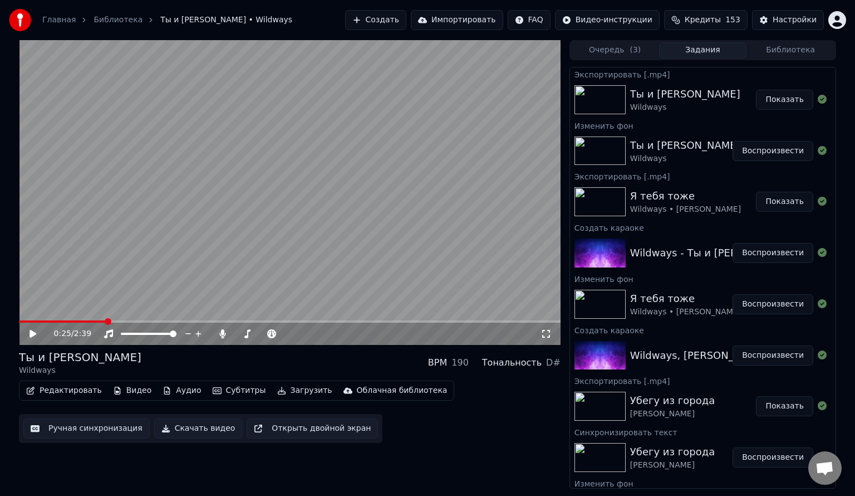
click at [786, 98] on button "Показать" at bounding box center [784, 100] width 57 height 20
click at [790, 99] on button "Показать" at bounding box center [784, 100] width 57 height 20
